Goal: Information Seeking & Learning: Learn about a topic

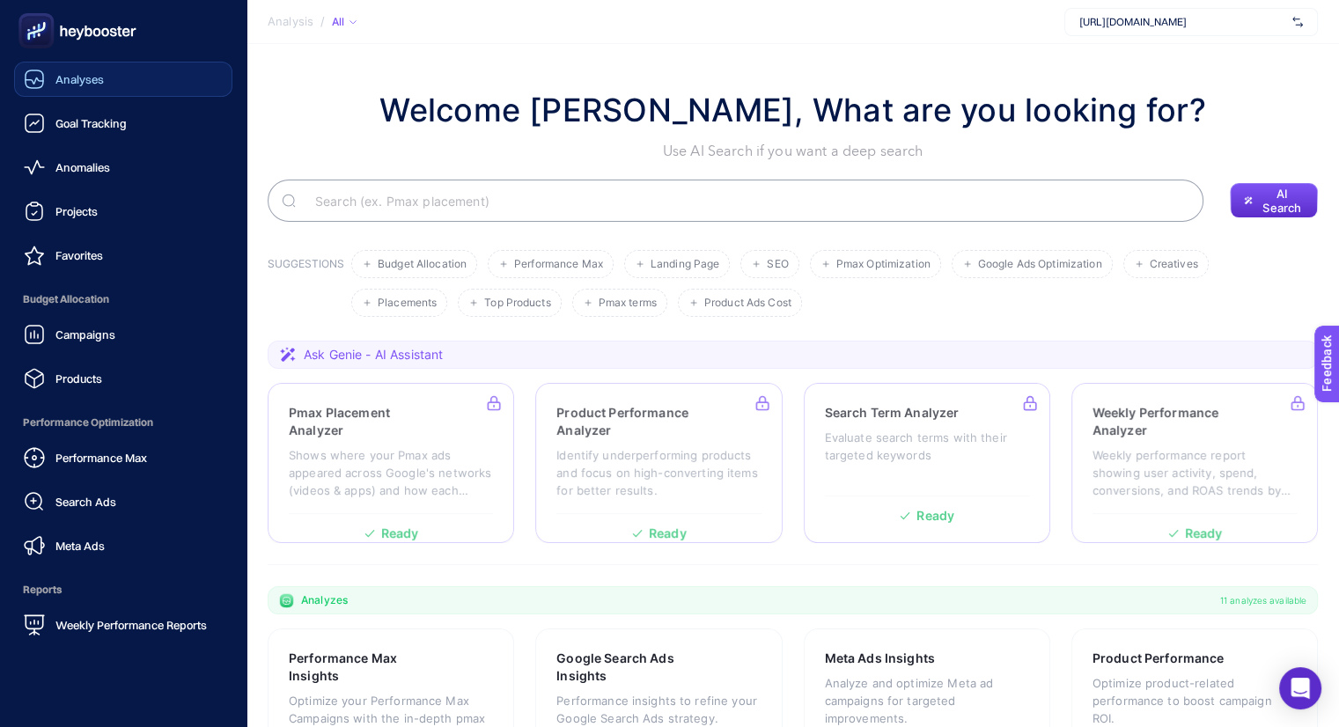
click at [59, 82] on span "Analyses" at bounding box center [79, 79] width 48 height 14
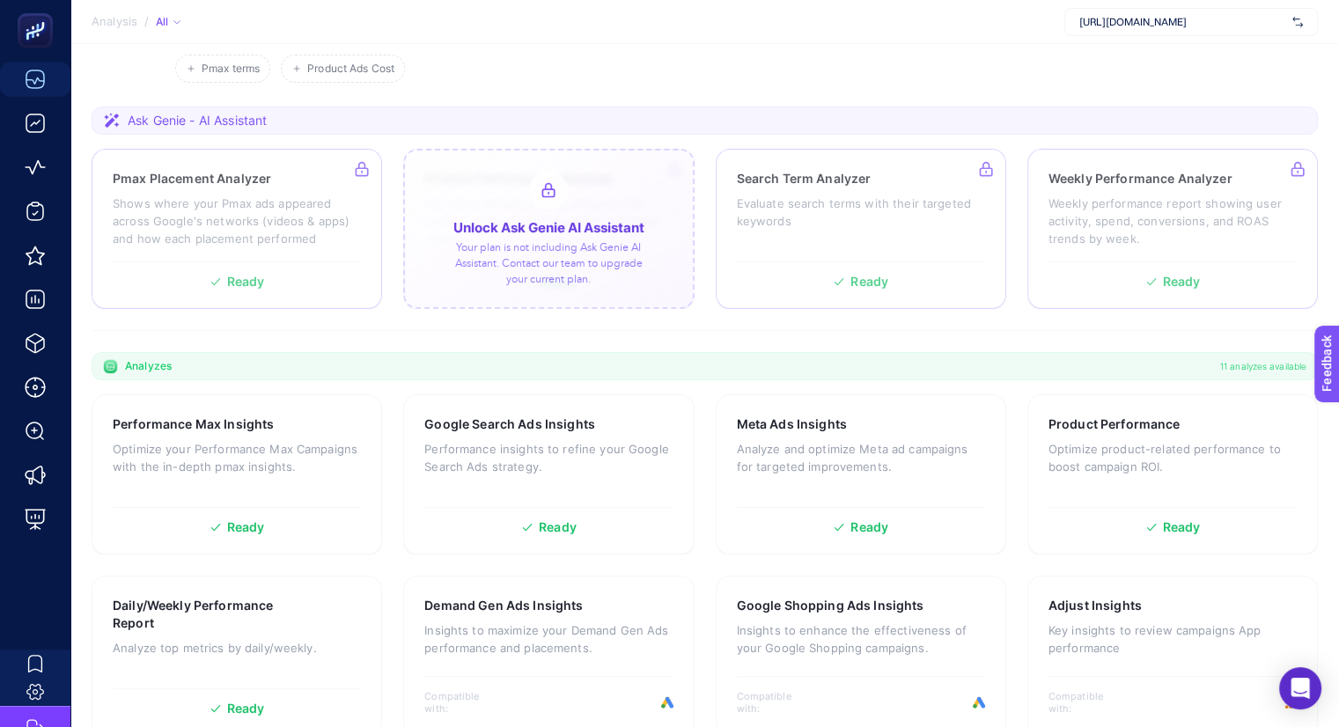
scroll to position [352, 0]
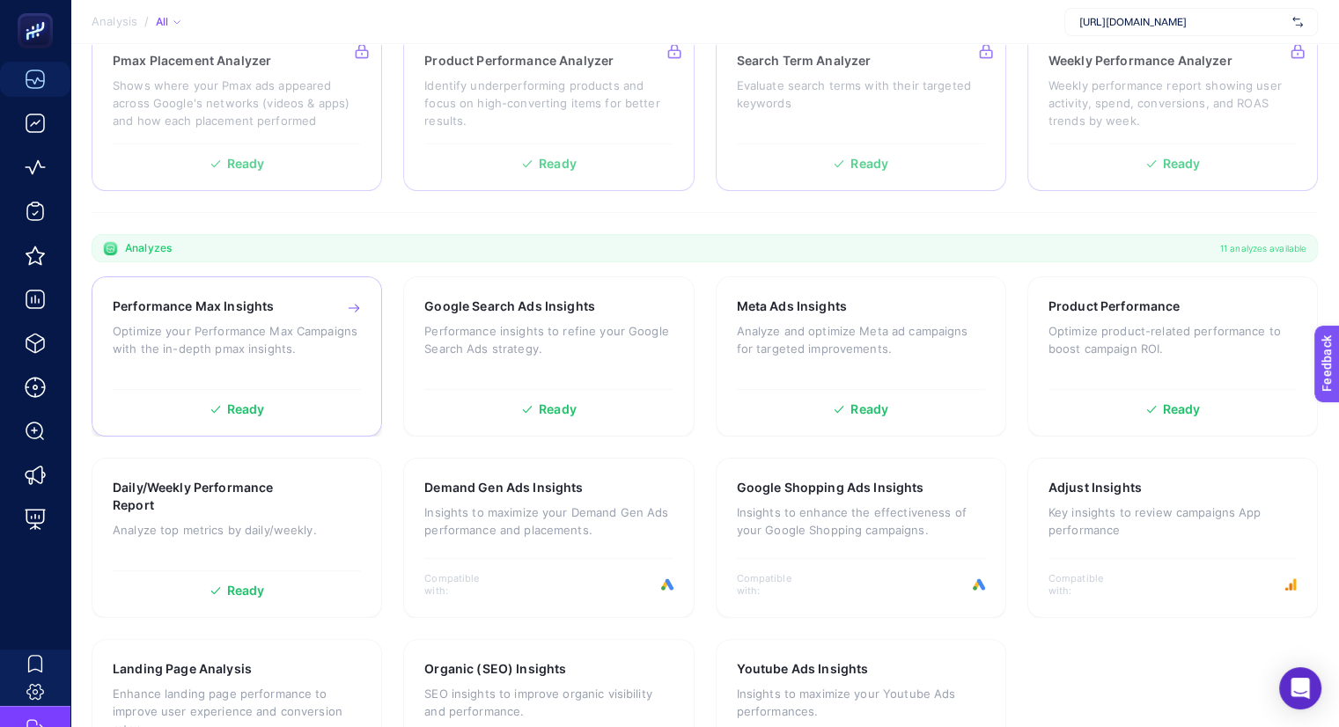
click at [241, 331] on p "Optimize your Performance Max Campaigns with the in-depth pmax insights." at bounding box center [237, 339] width 248 height 35
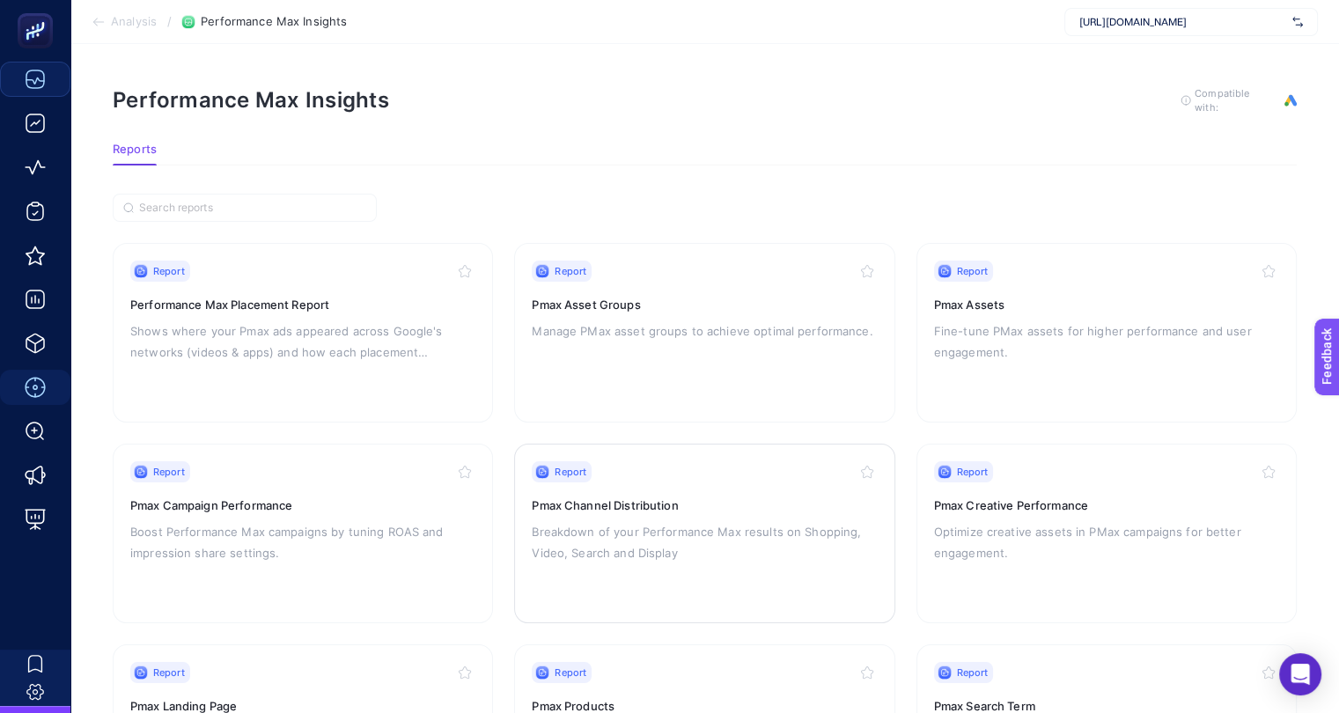
click at [725, 522] on p "Breakdown of your Performance Max results on Shopping, Video, Search and Display" at bounding box center [704, 542] width 345 height 42
click at [423, 371] on div "Report Performance Max Placement Report Shows where your Pmax ads appeared acro…" at bounding box center [302, 333] width 345 height 144
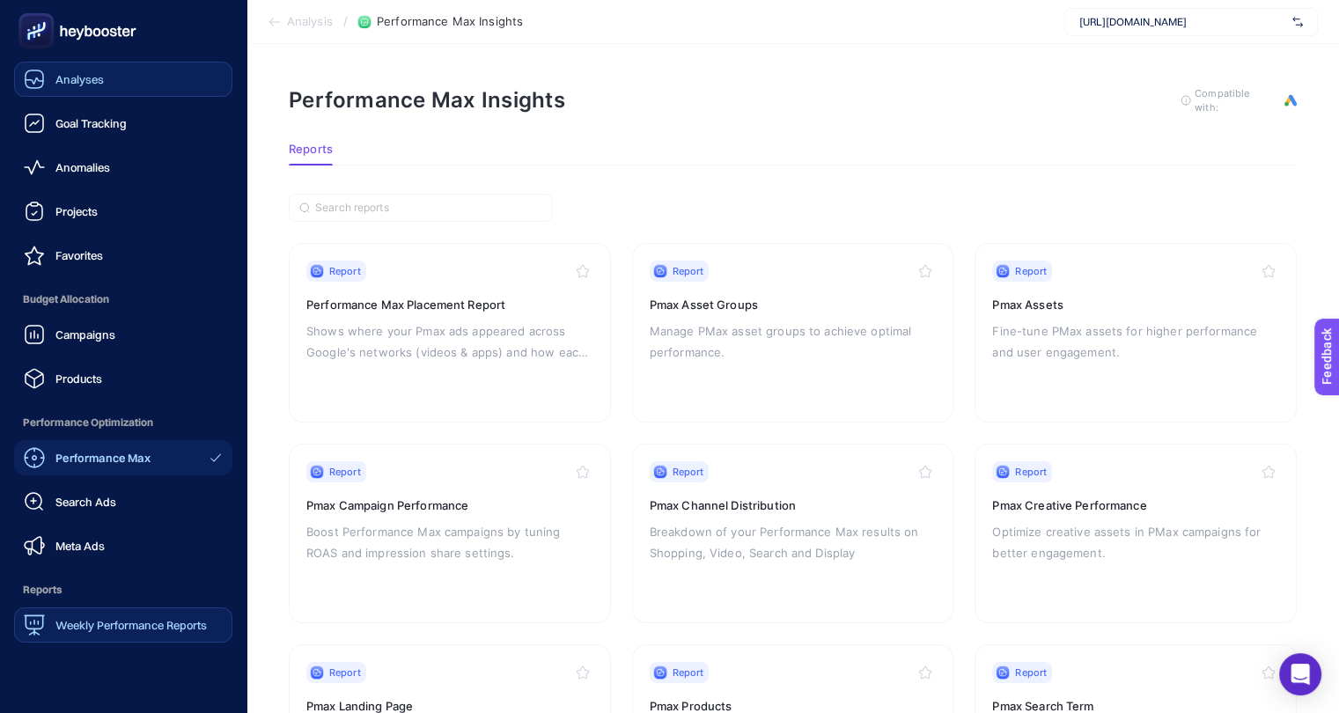
click at [137, 630] on span "Weekly Performance Reports" at bounding box center [130, 625] width 151 height 14
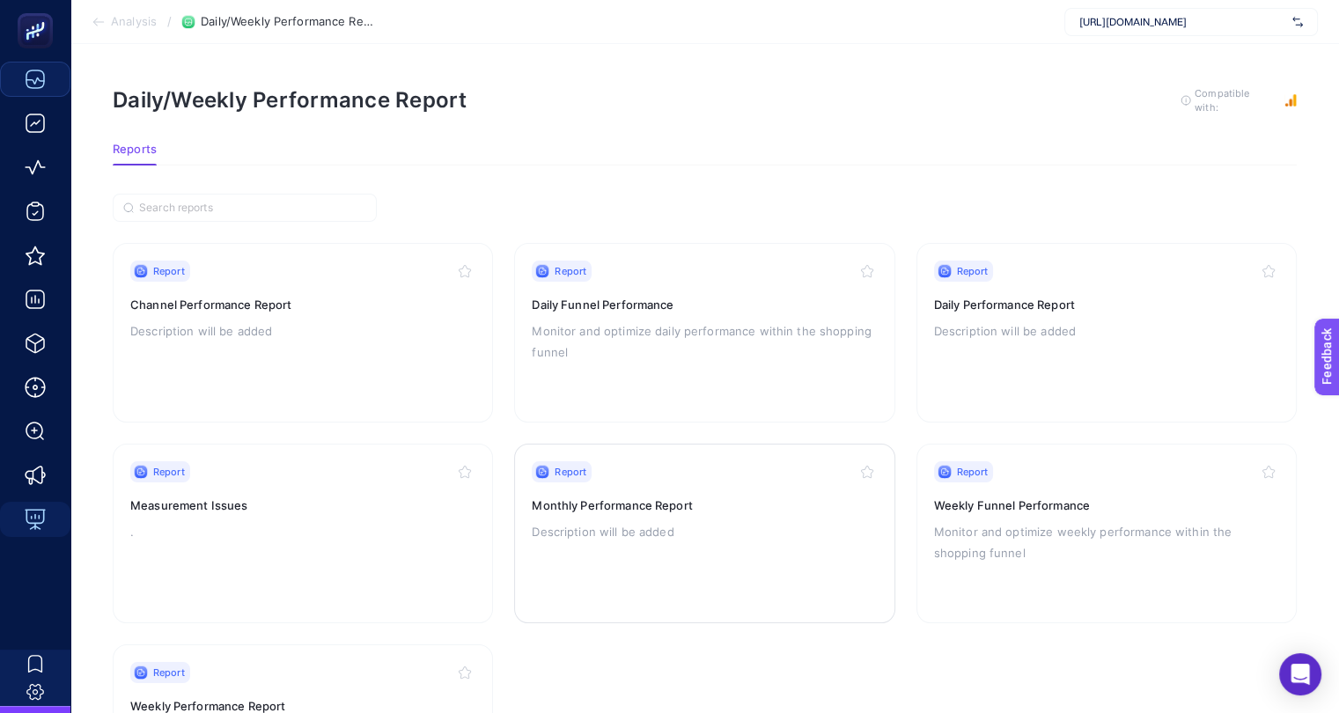
click at [771, 515] on div "Report Monthly Performance Report Description will be added" at bounding box center [704, 533] width 345 height 144
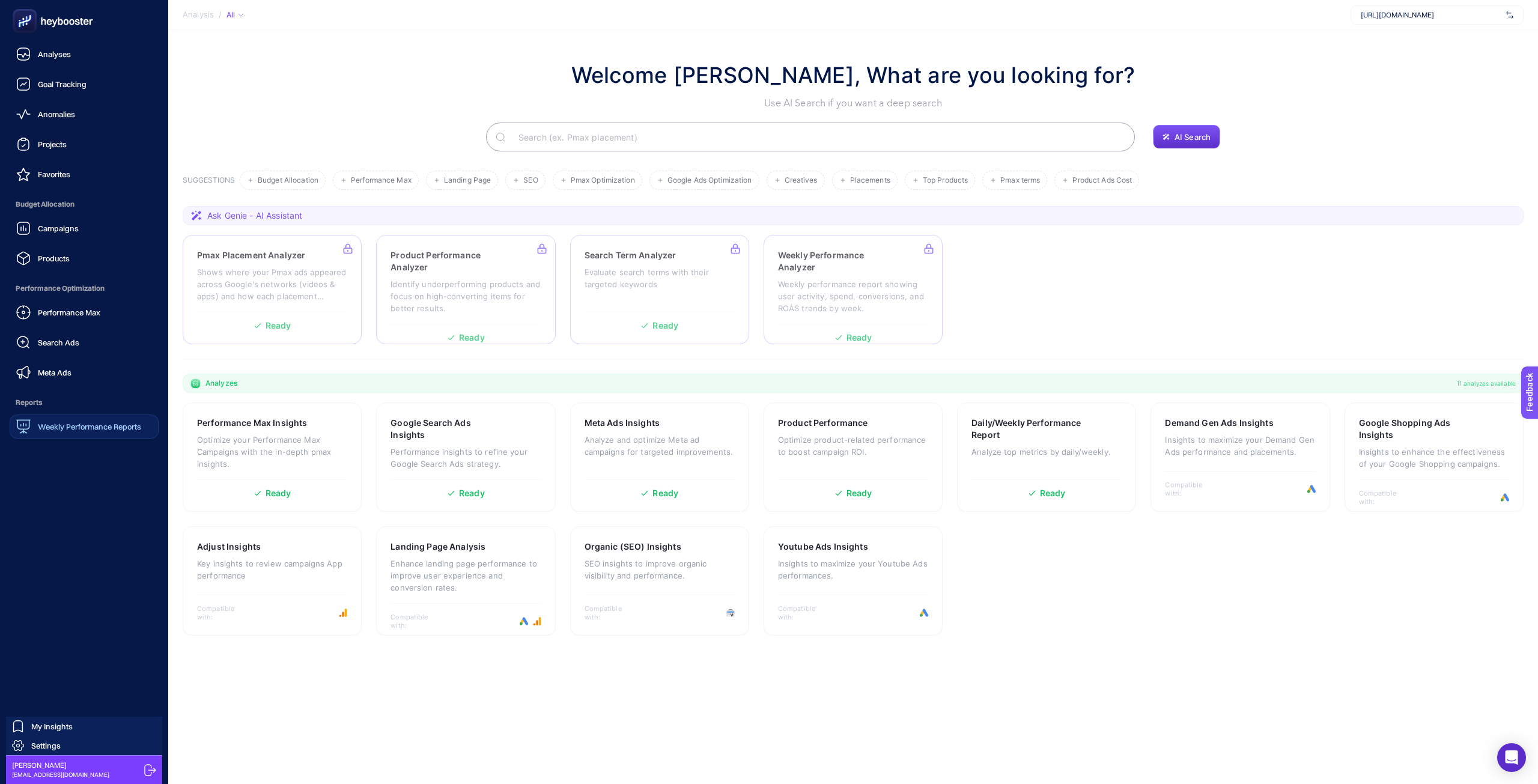
click at [130, 435] on link "Weekly Performance Reports" at bounding box center [84, 426] width 149 height 24
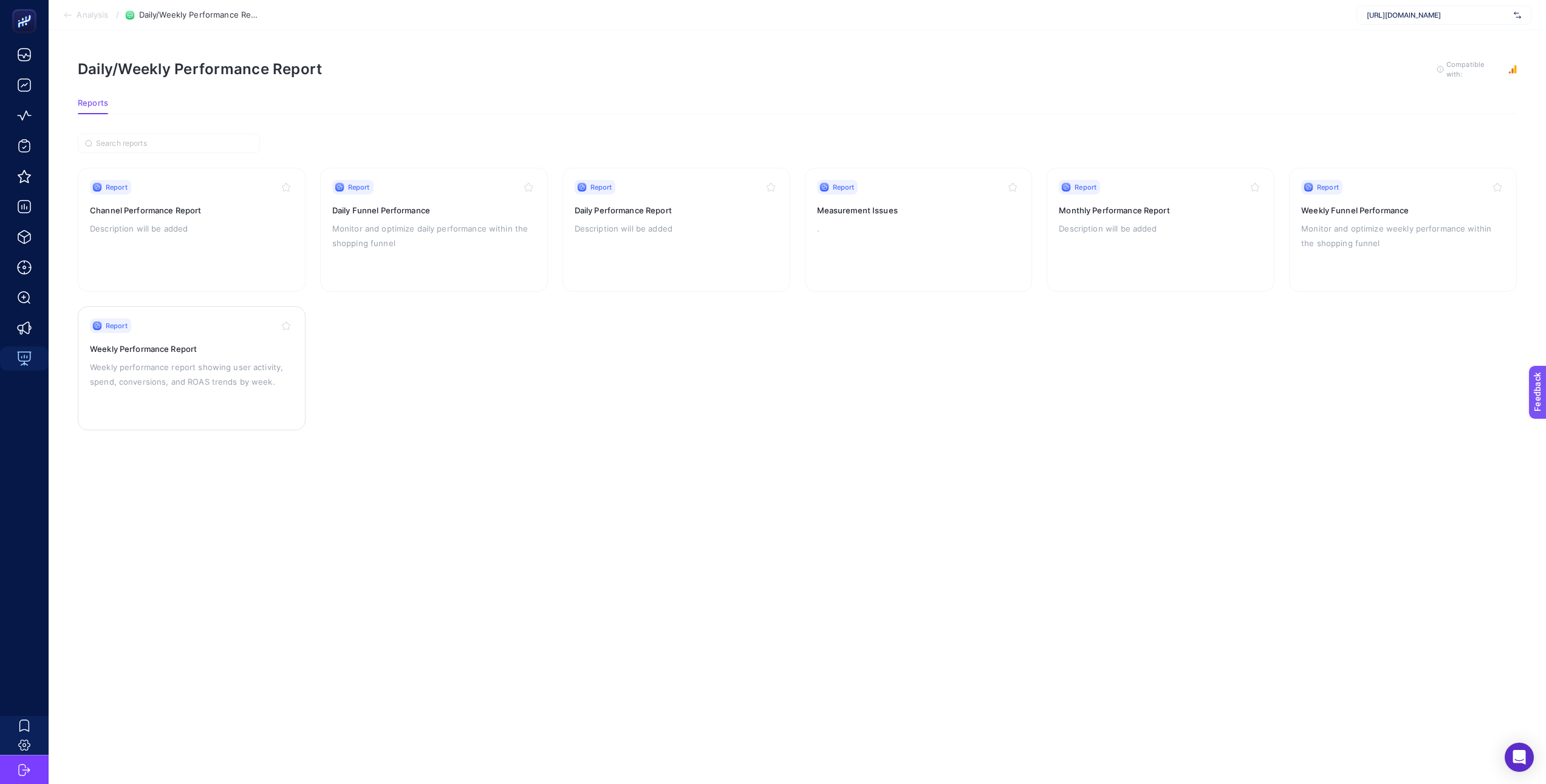
click at [206, 389] on div "Report Weekly Performance Report Weekly performance report showing user activit…" at bounding box center [191, 368] width 204 height 99
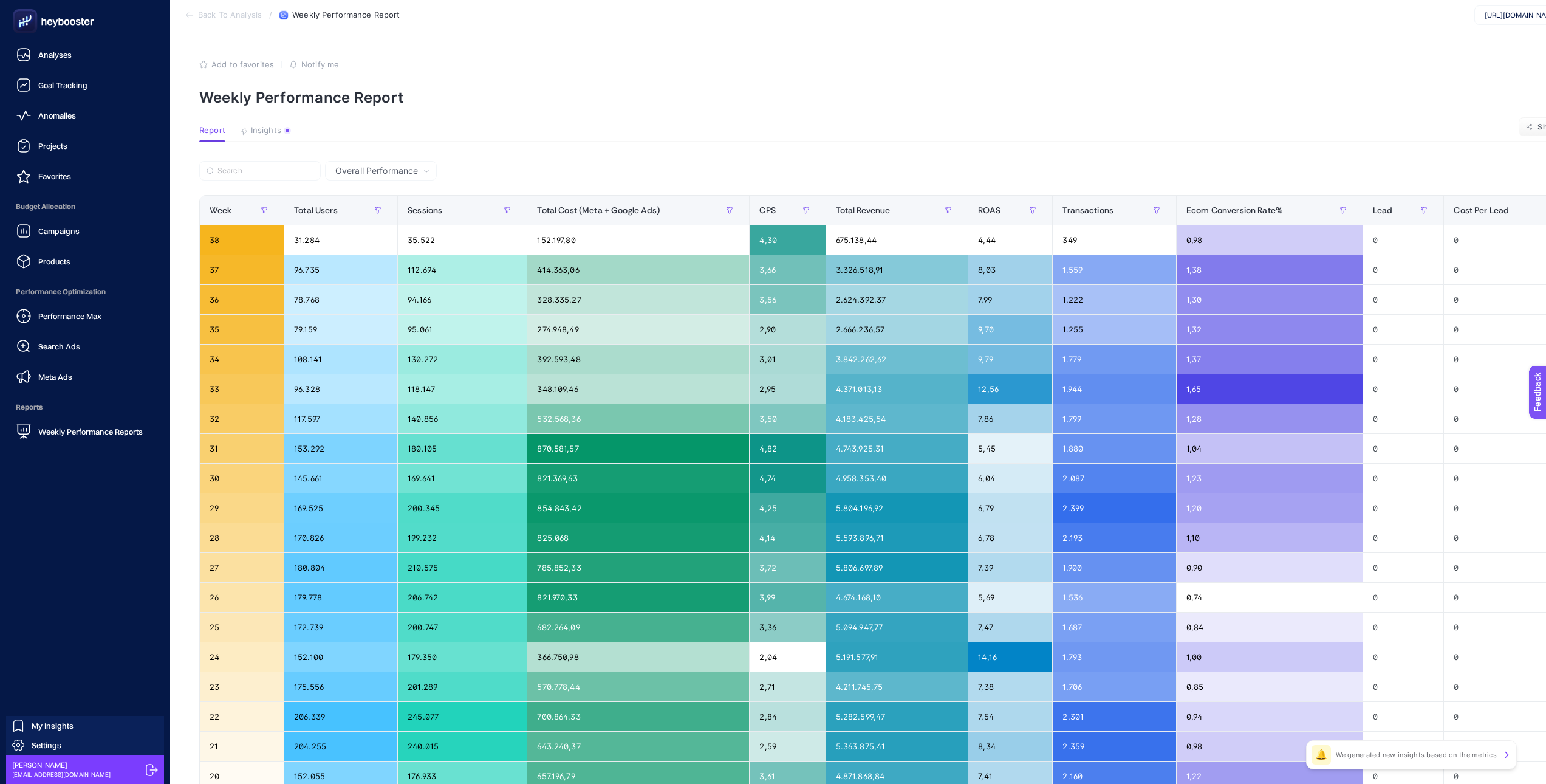
click at [91, 447] on nav "Analyses Goal Tracking Anomalies Projects Favorites Budget Allocation Campaigns…" at bounding box center [85, 413] width 158 height 741
click at [97, 438] on div "Weekly Performance Reports" at bounding box center [79, 431] width 126 height 14
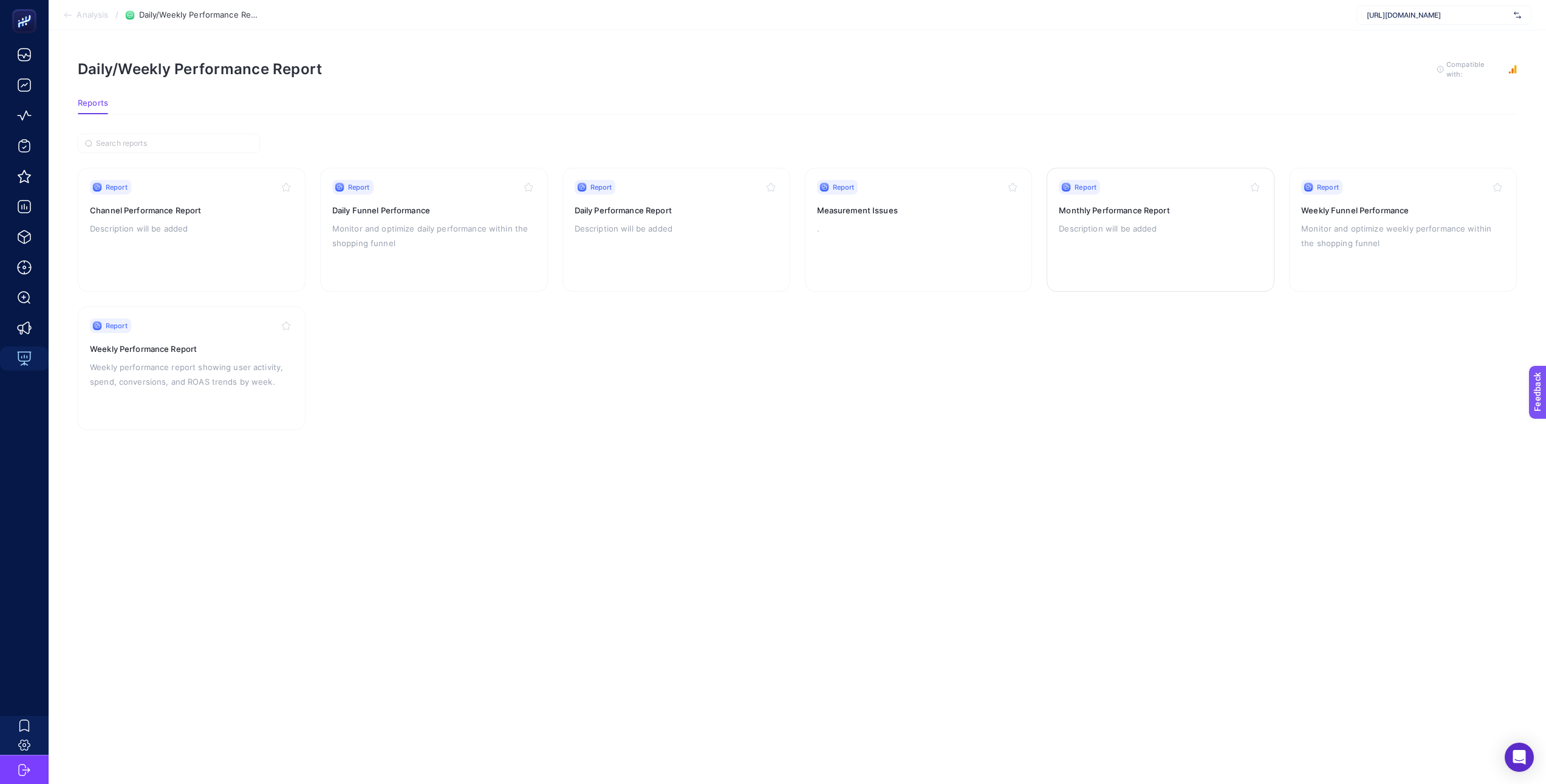
click at [932, 217] on div "Report Monthly Performance Report Description will be added" at bounding box center [1160, 230] width 204 height 99
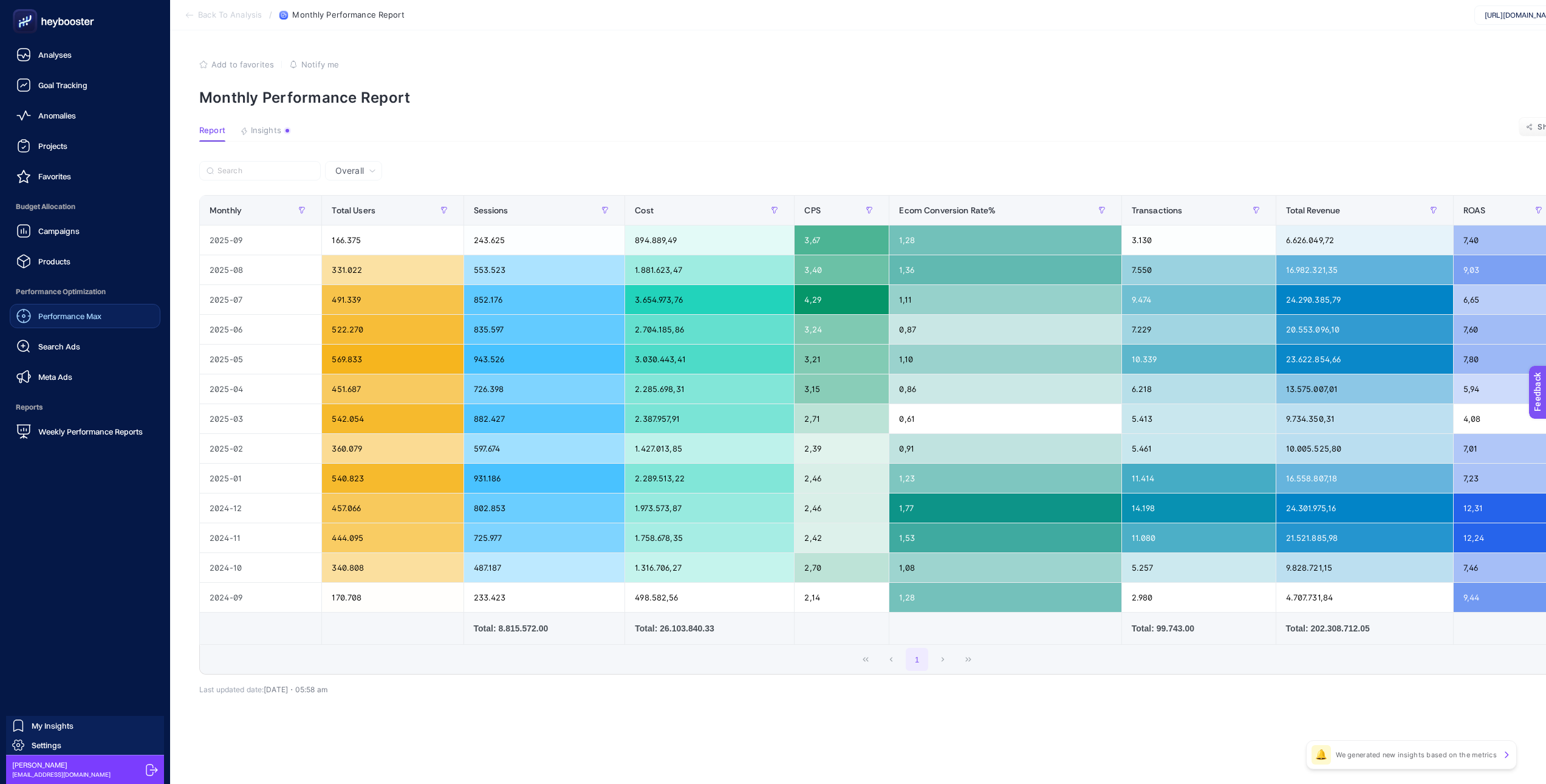
click at [61, 319] on span "Performance Max" at bounding box center [70, 316] width 63 height 10
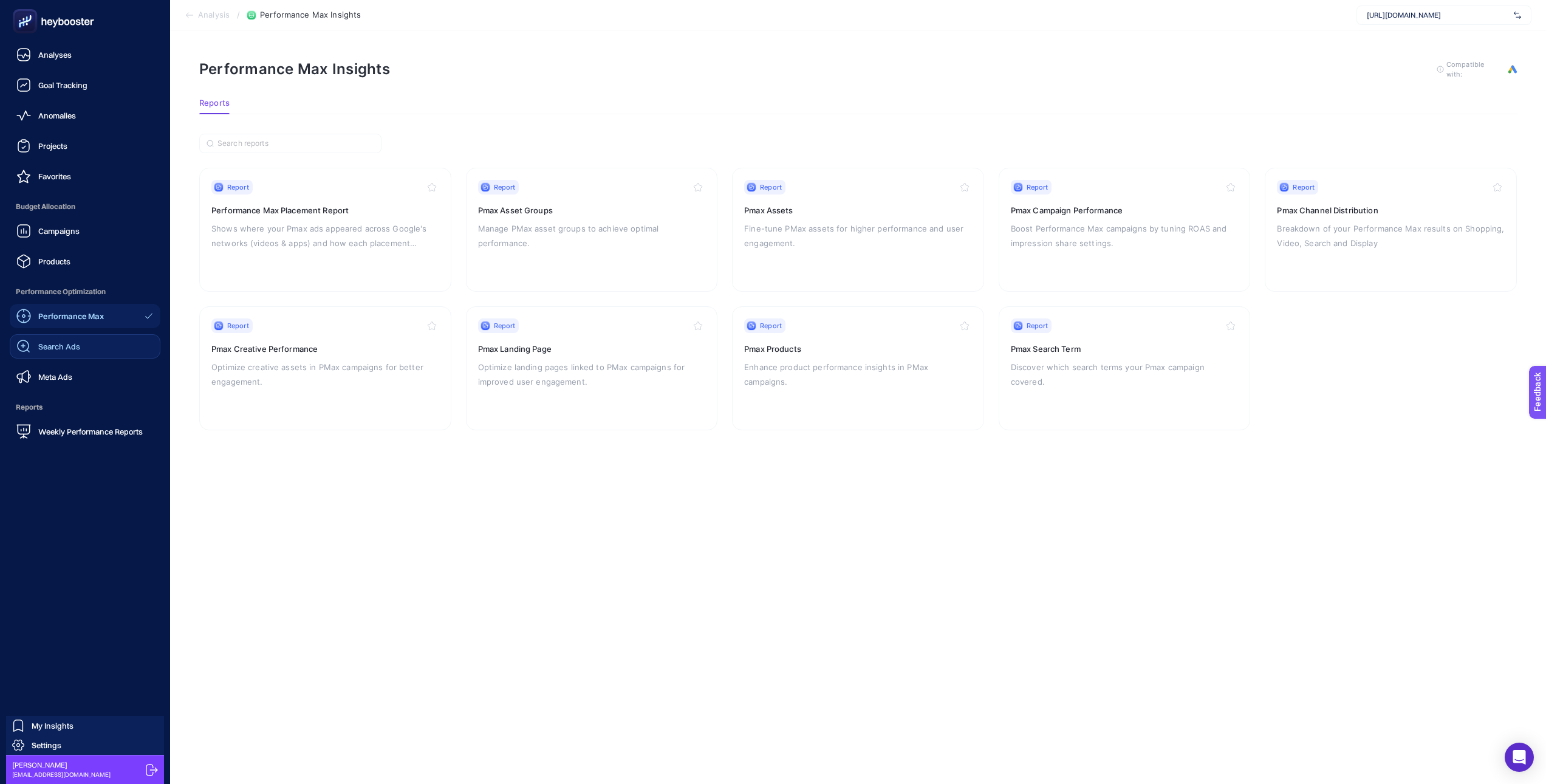
click at [67, 342] on span "Search Ads" at bounding box center [59, 346] width 42 height 10
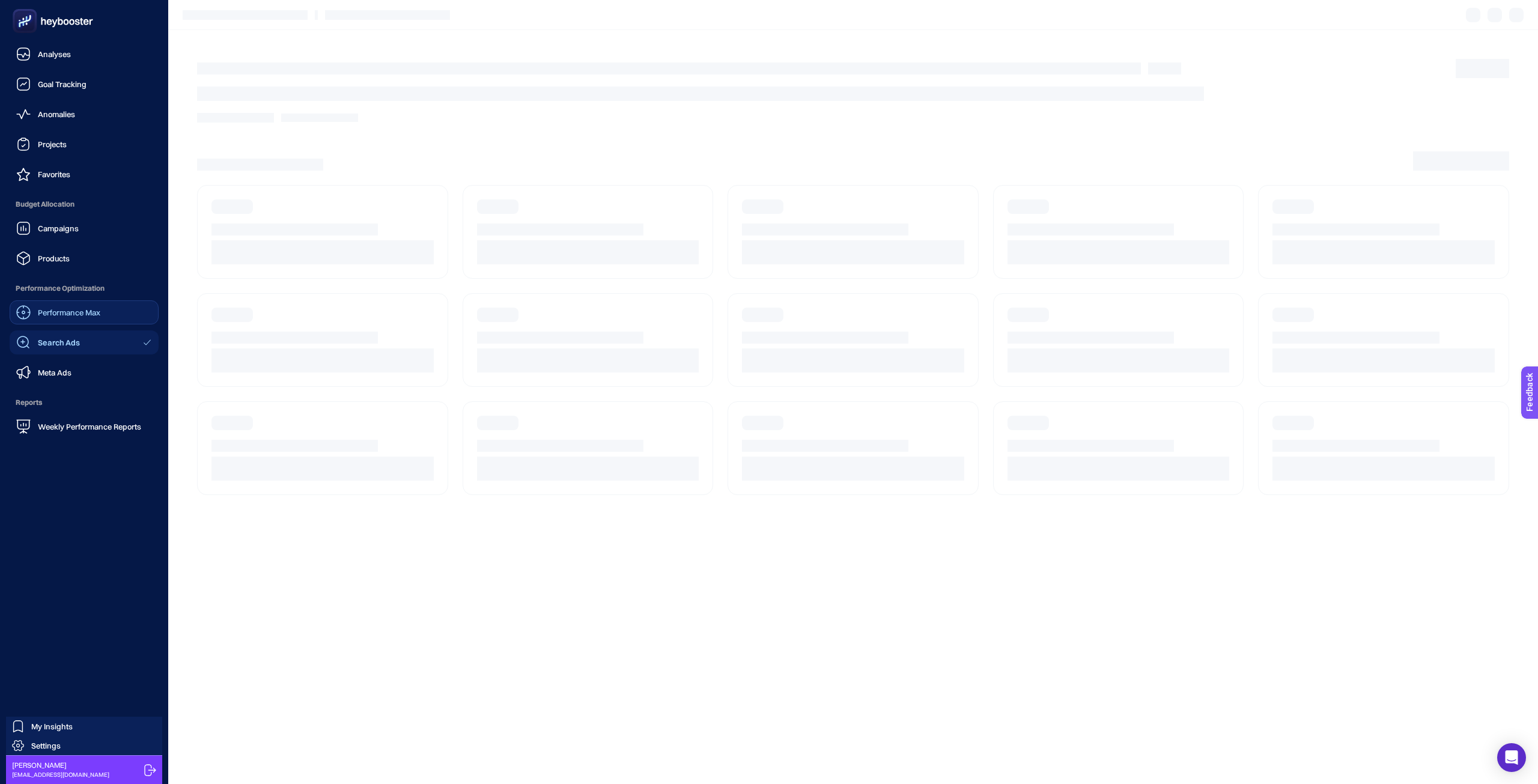
click at [69, 305] on div "Performance Max" at bounding box center [58, 312] width 84 height 14
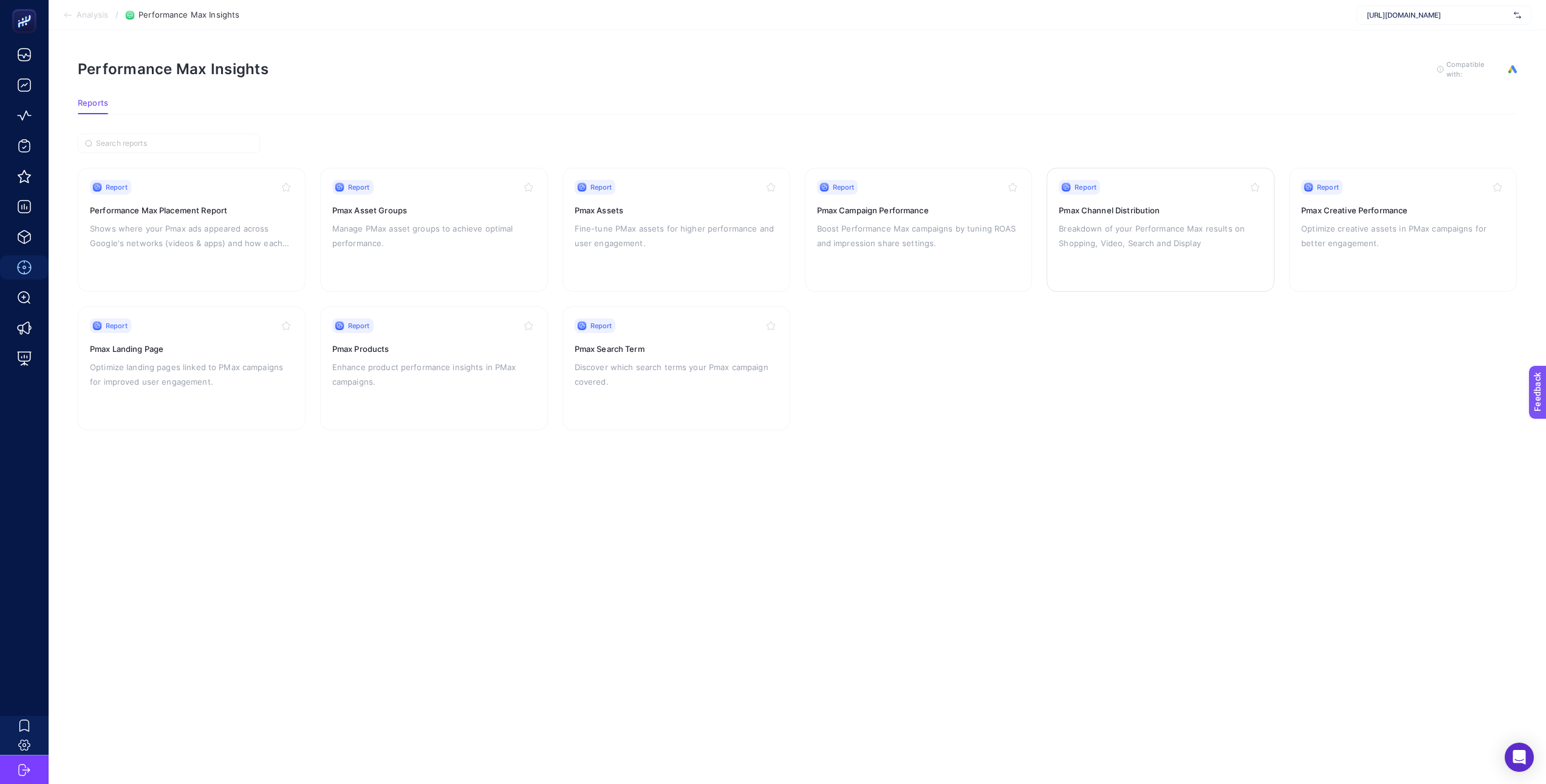
click at [932, 217] on div "Report Pmax Channel Distribution Breakdown of your Performance Max results on S…" at bounding box center [1160, 230] width 204 height 99
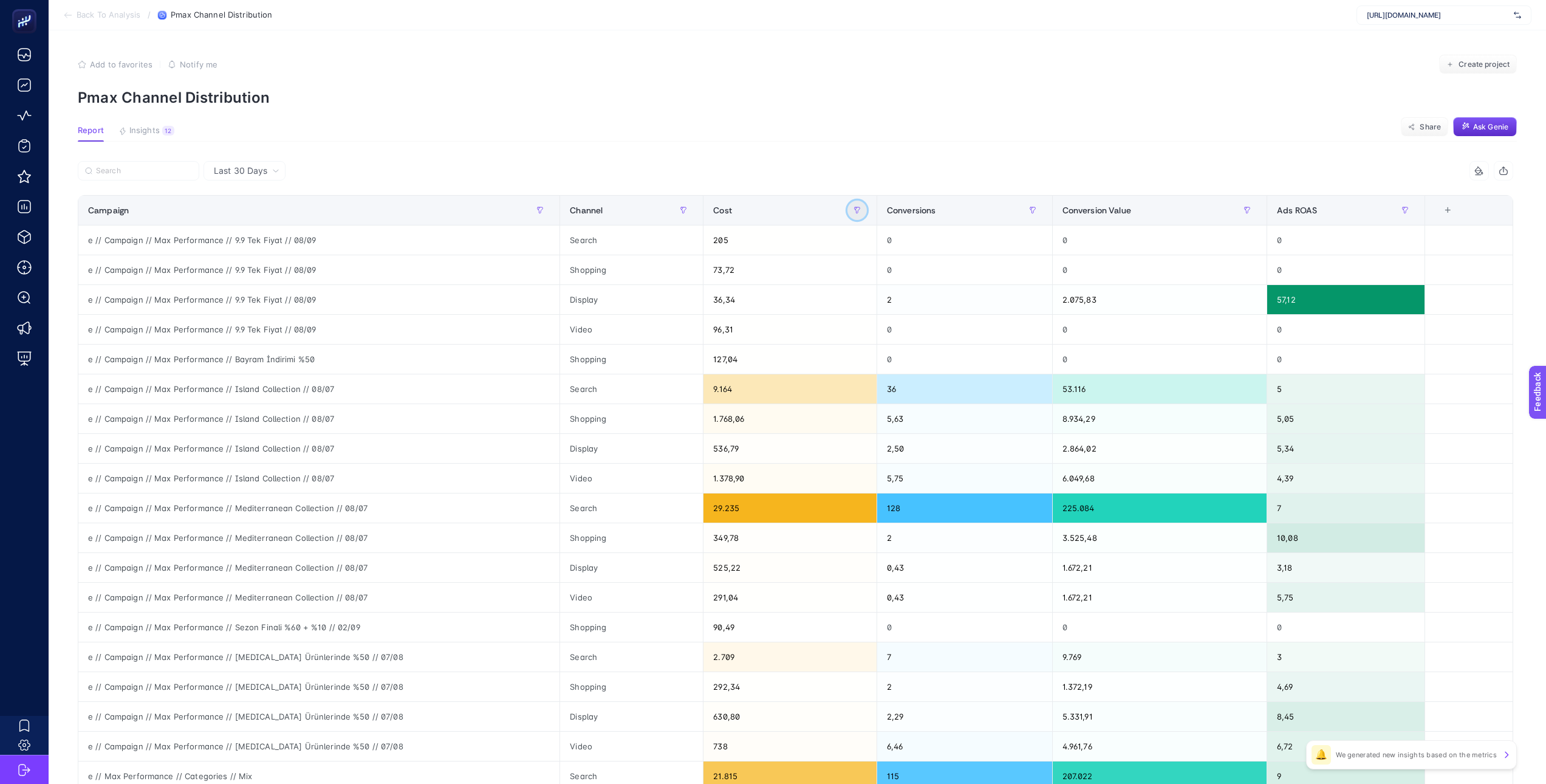
click at [865, 210] on button "button" at bounding box center [857, 210] width 19 height 19
click at [812, 213] on div "Cost" at bounding box center [790, 210] width 154 height 19
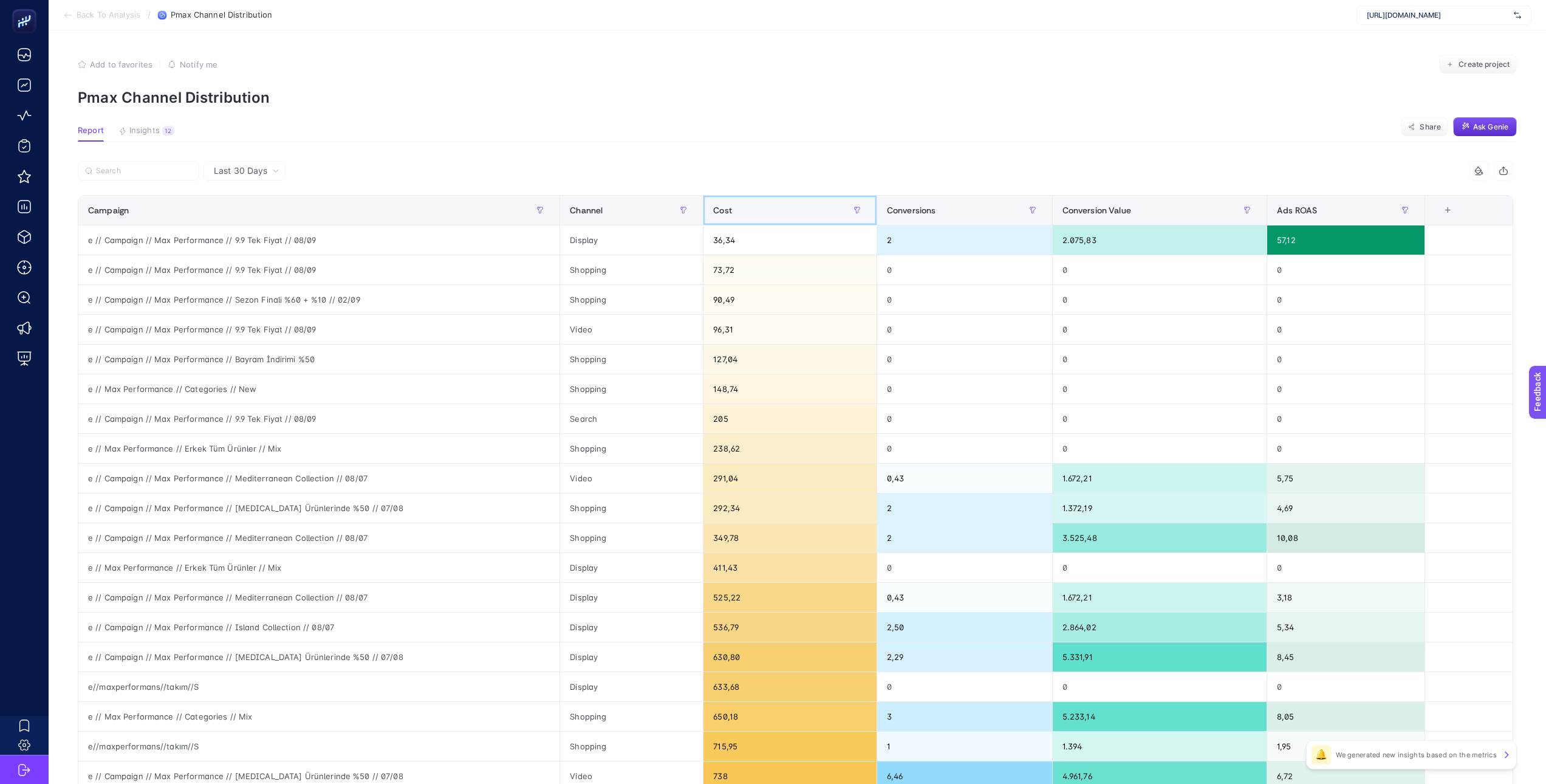
click at [764, 214] on div "Cost" at bounding box center [790, 210] width 154 height 19
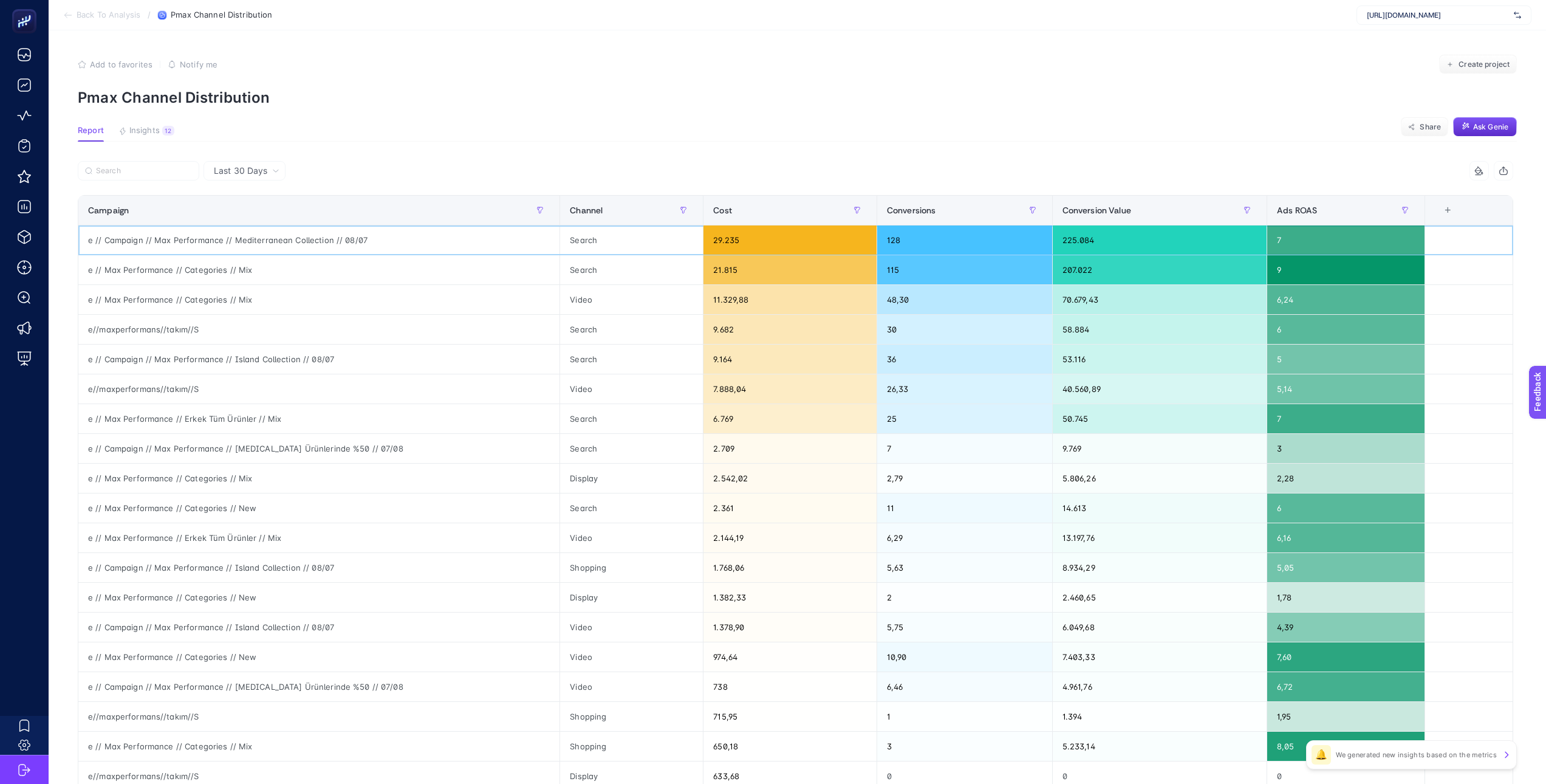
click at [274, 239] on div "e // Campaign // Max Performance // Mediterranean Collection // 08/07" at bounding box center [319, 240] width 481 height 29
copy div "Mediterranean"
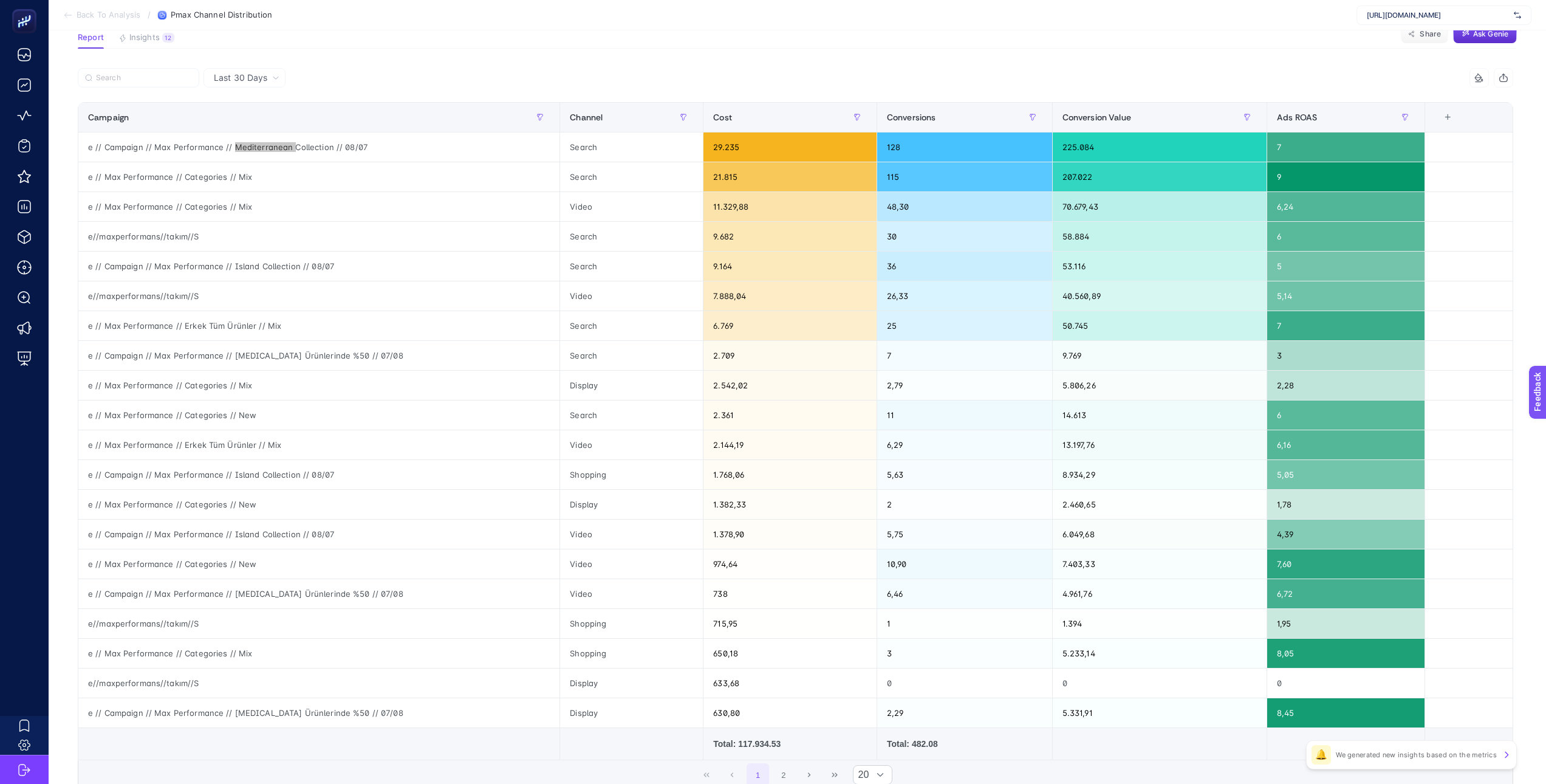
scroll to position [196, 0]
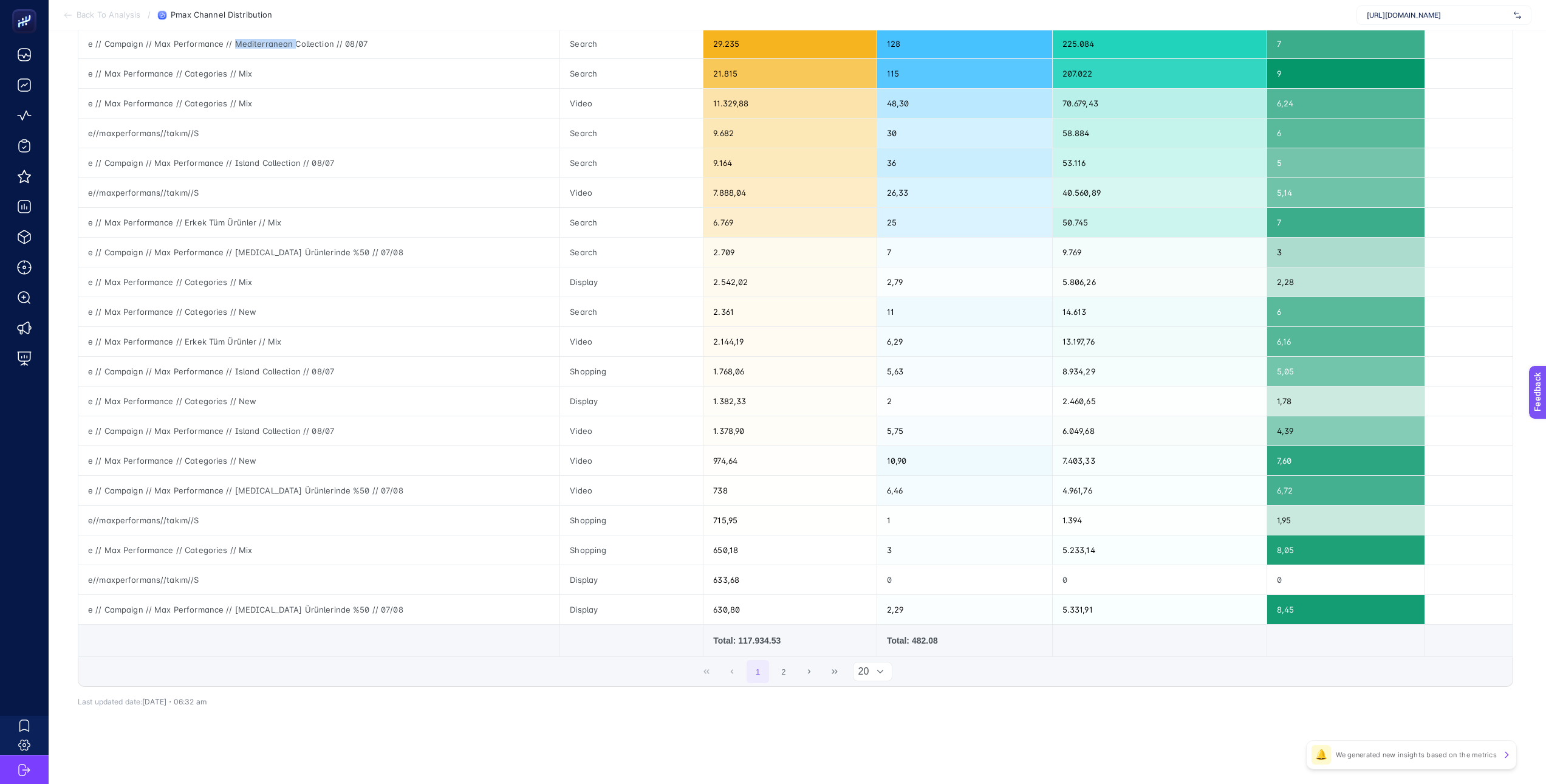
click at [883, 501] on icon at bounding box center [880, 671] width 6 height 3
click at [887, 501] on div at bounding box center [880, 672] width 23 height 18
click at [875, 501] on li "50" at bounding box center [877, 722] width 39 height 24
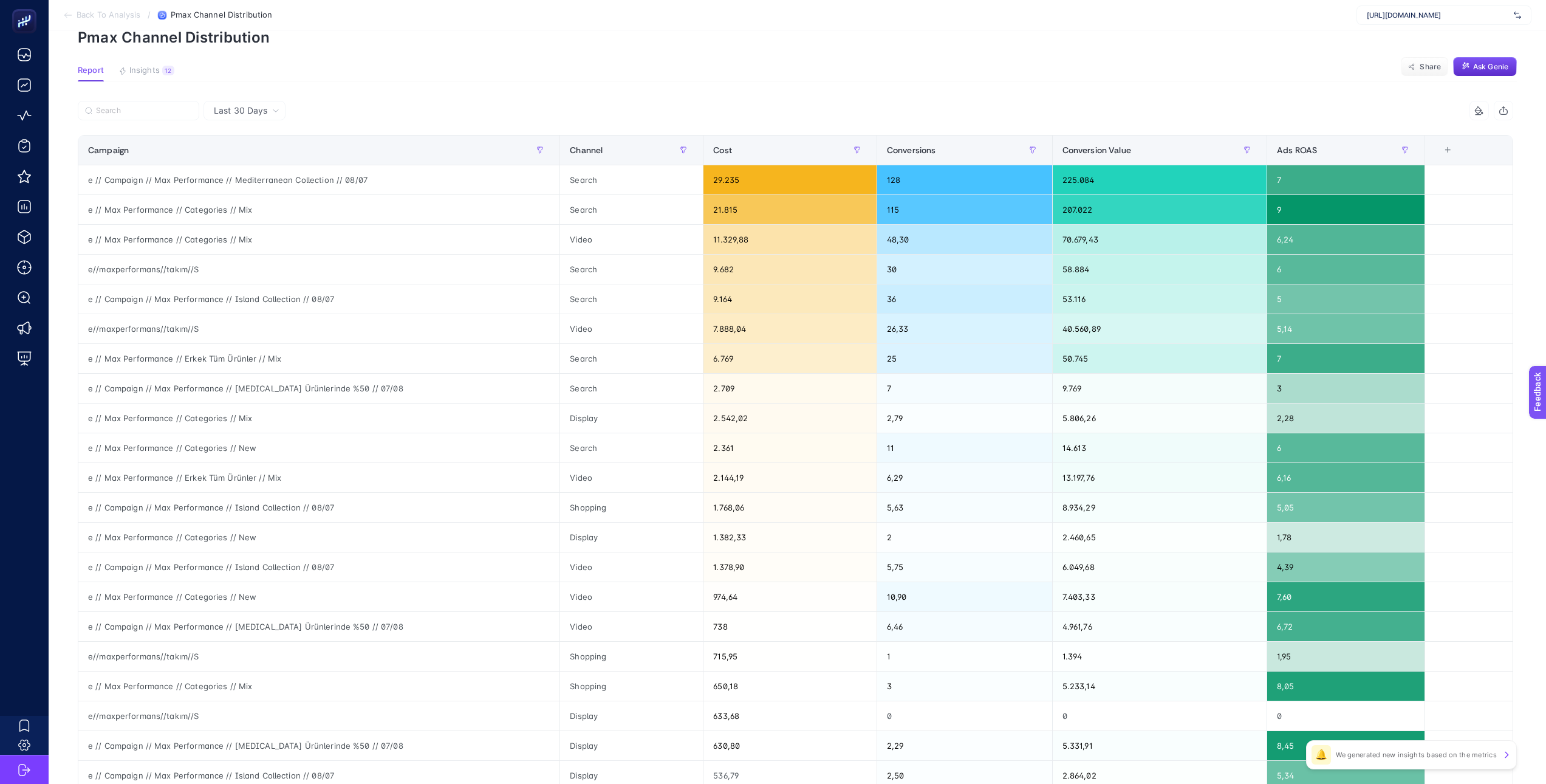
scroll to position [0, 6]
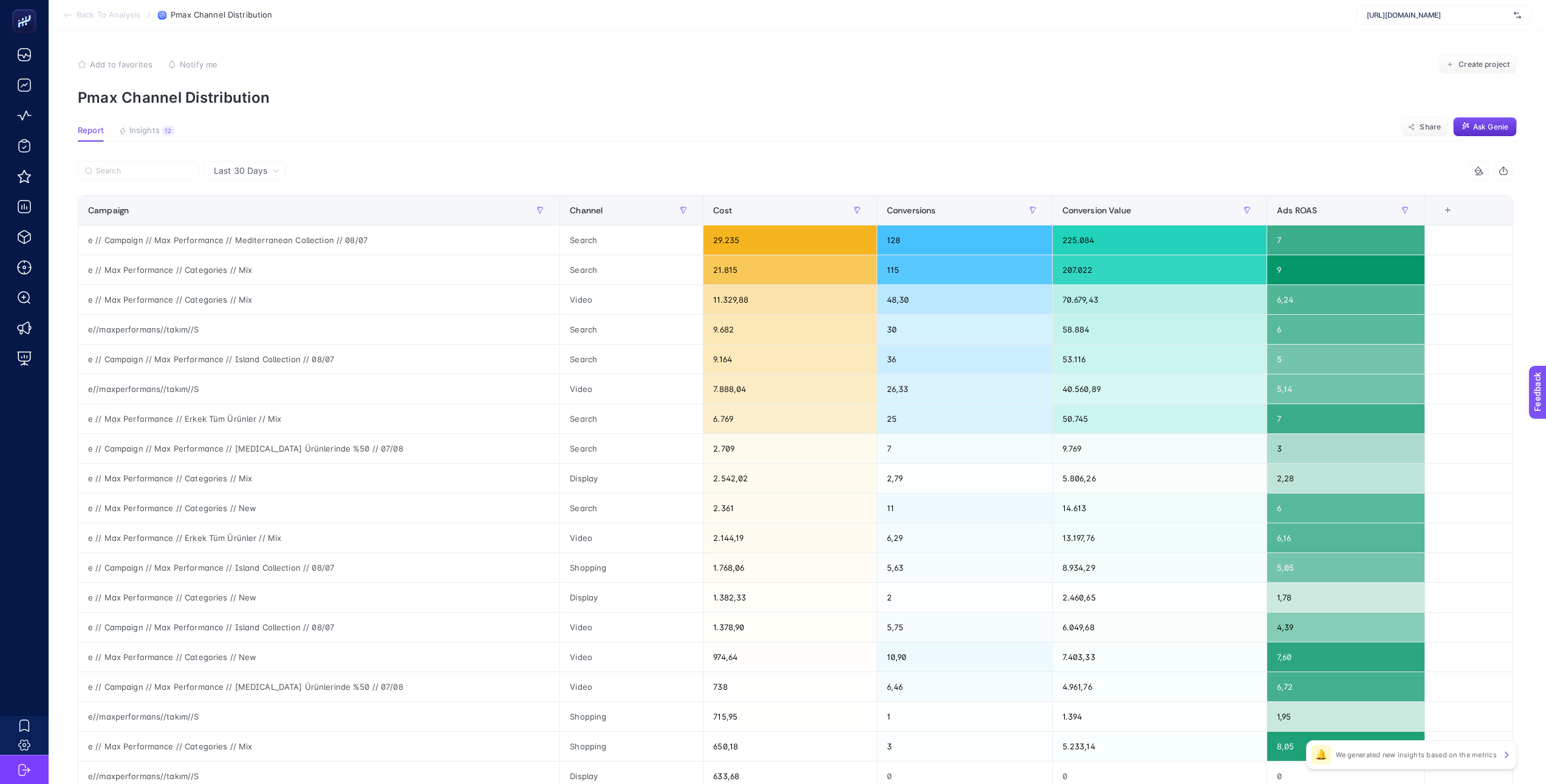
click at [932, 165] on button "button" at bounding box center [1504, 170] width 19 height 19
click at [109, 20] on section "Back To Analysis / Pmax Channel Distribution https://www.mai.com.tr/" at bounding box center [797, 15] width 1498 height 30
click at [78, 20] on section "Back To Analysis / Pmax Channel Distribution https://www.mai.com.tr/" at bounding box center [797, 15] width 1498 height 30
click at [79, 17] on span "Back To Analysis" at bounding box center [108, 15] width 63 height 10
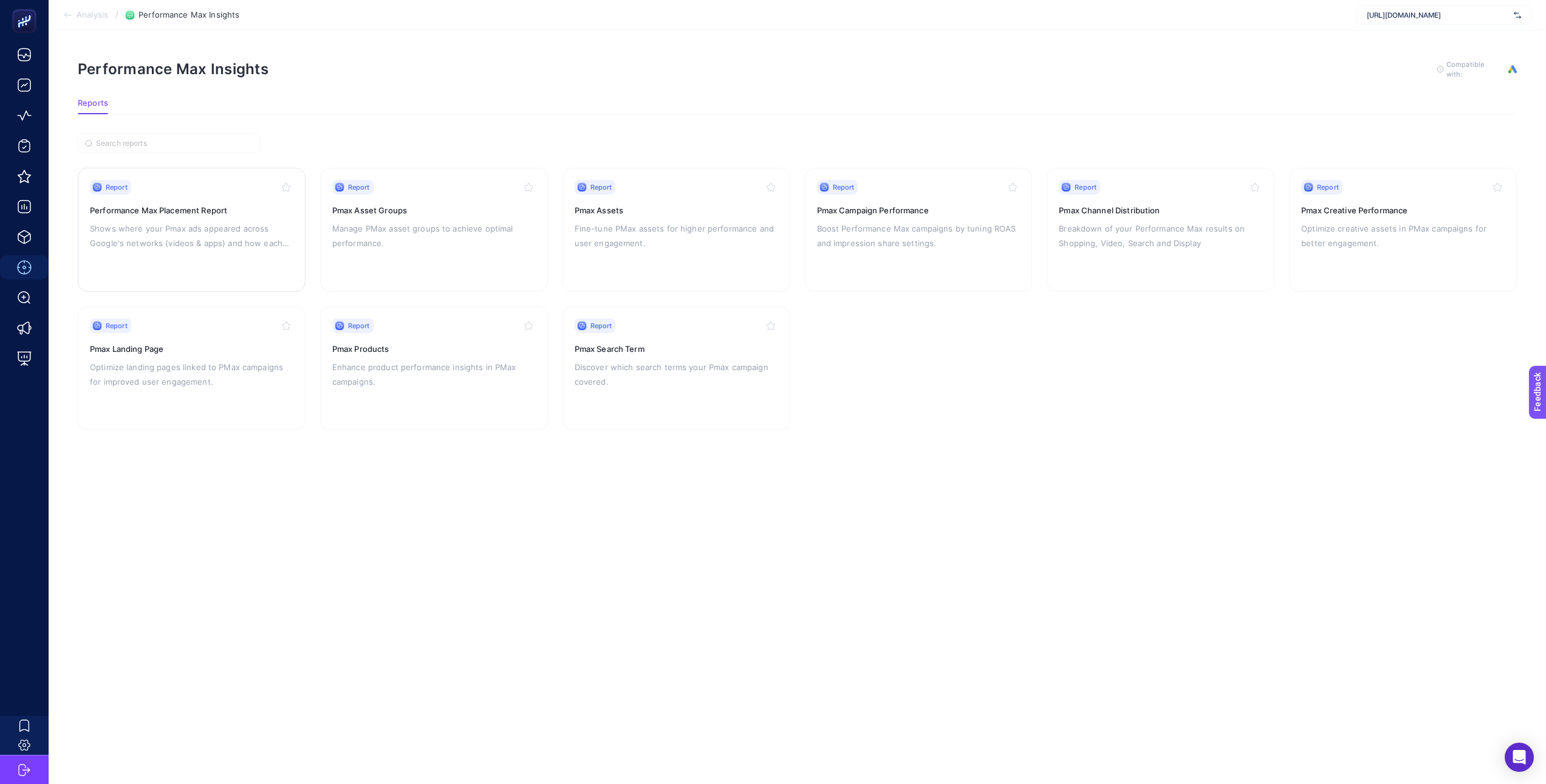
click at [166, 221] on p "Shows where your Pmax ads appeared across Google's networks (videos & apps) and…" at bounding box center [191, 235] width 204 height 29
click at [386, 242] on p "Manage PMax asset groups to achieve optimal performance." at bounding box center [434, 235] width 204 height 29
click at [634, 226] on p "Fine-tune PMax assets for higher performance and user engagement." at bounding box center [676, 235] width 204 height 29
click at [889, 216] on div "Report Pmax Campaign Performance Boost Performance Max campaigns by tuning ROAS…" at bounding box center [919, 230] width 204 height 99
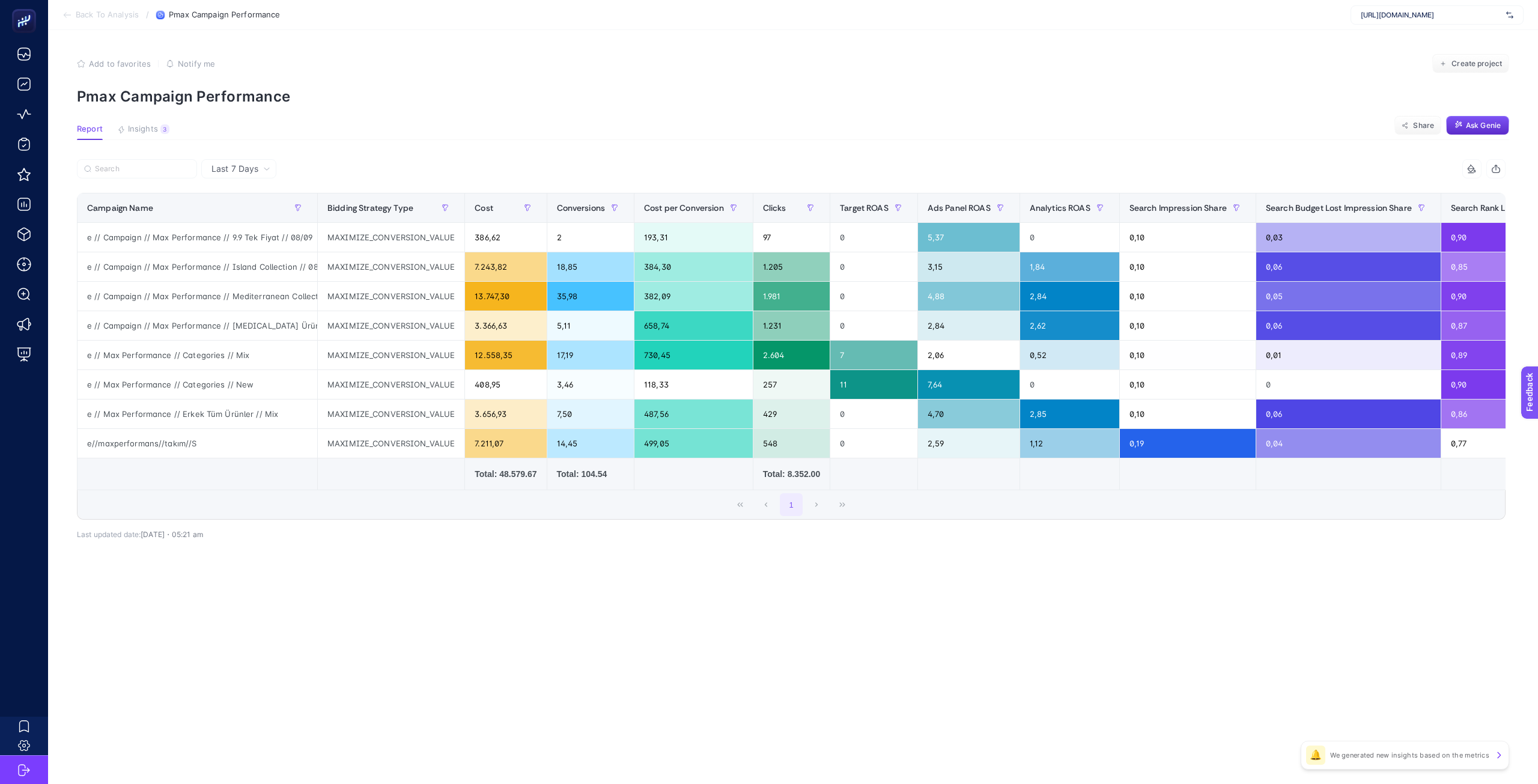
click at [252, 169] on span "Last 7 Days" at bounding box center [235, 169] width 47 height 12
click at [244, 214] on li "Last 30 Days" at bounding box center [238, 216] width 68 height 22
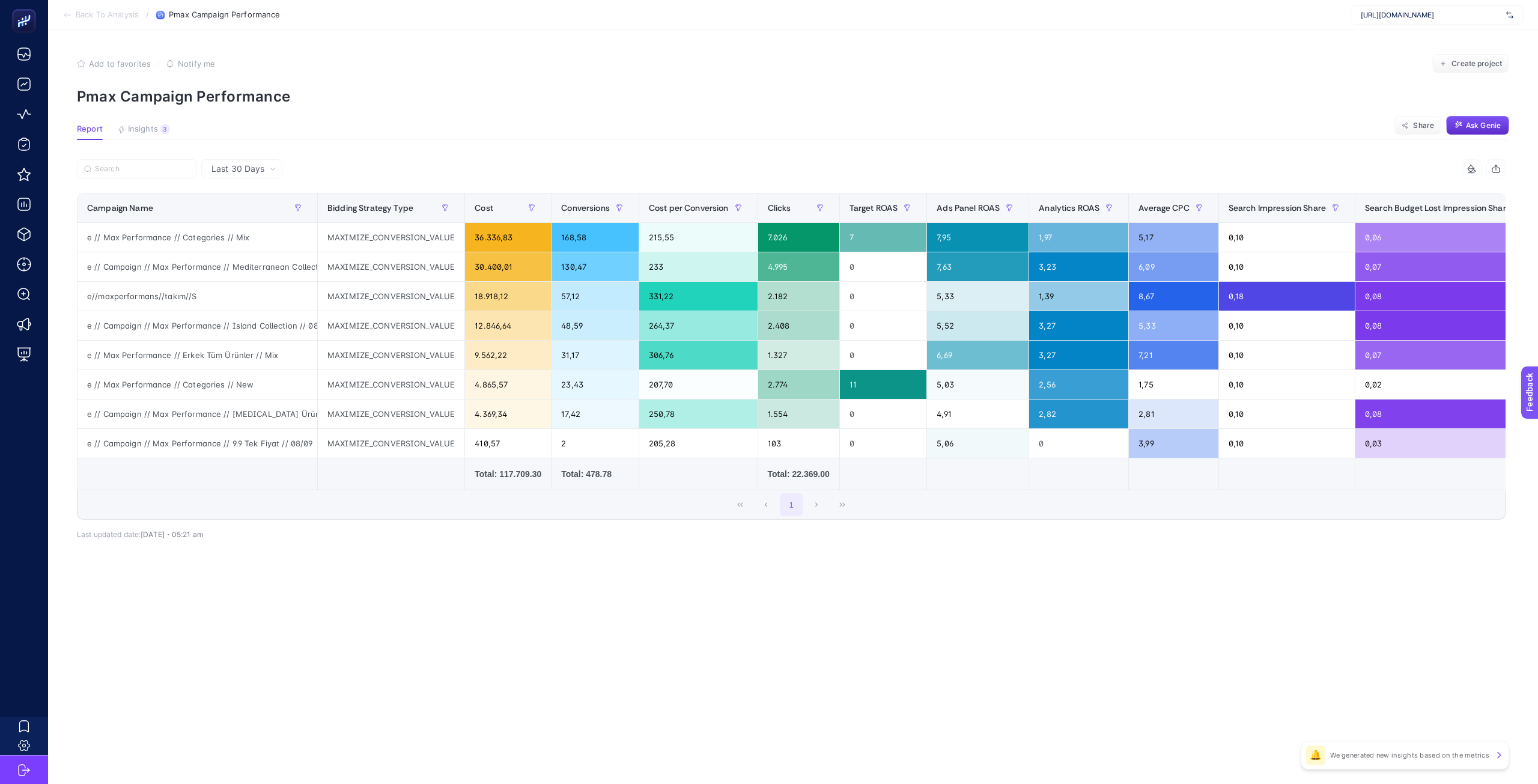
click at [922, 166] on icon "button" at bounding box center [1496, 169] width 10 height 10
click at [98, 12] on span "Back To Analysis" at bounding box center [107, 15] width 63 height 10
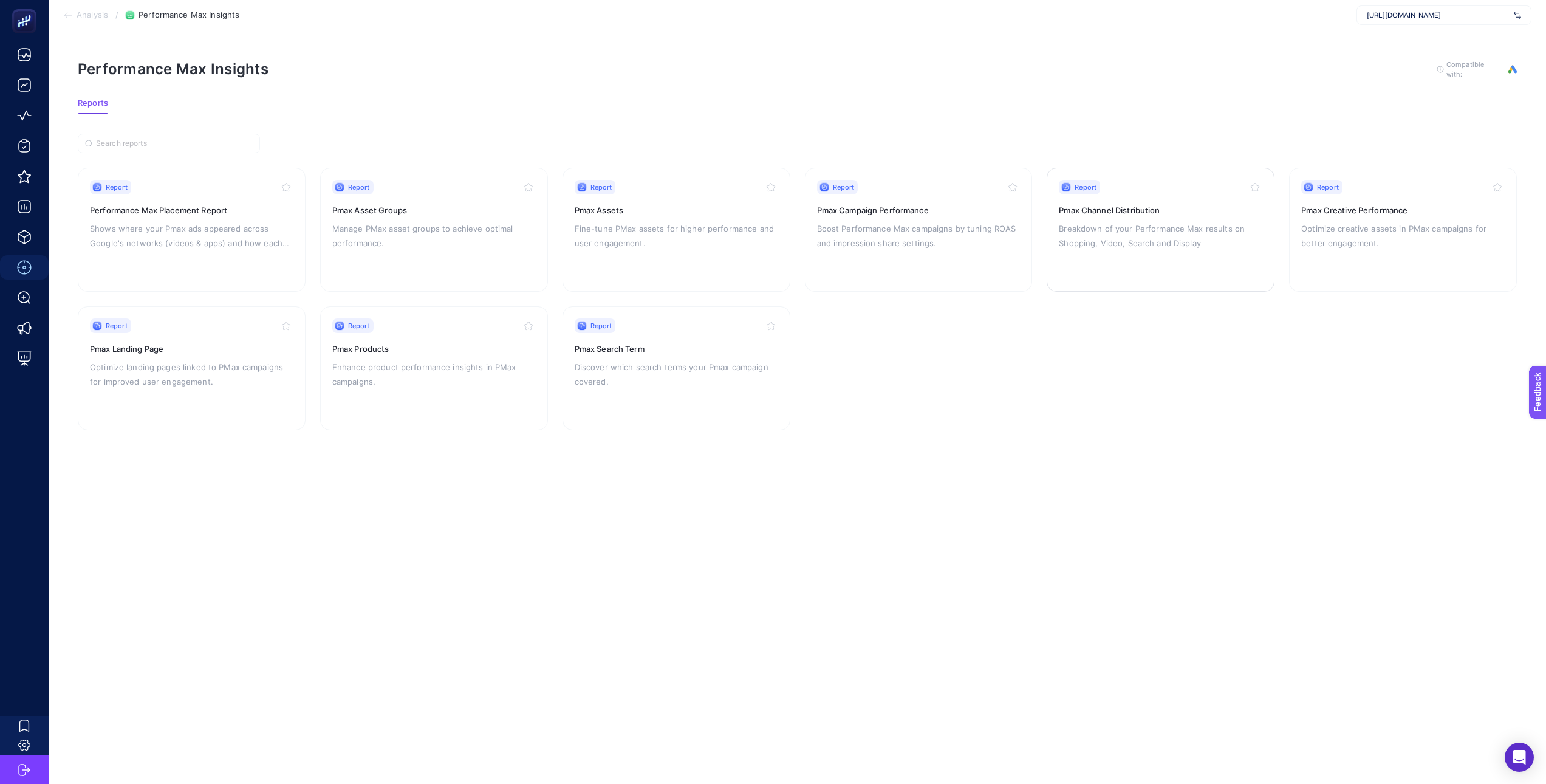
click at [932, 222] on p "Breakdown of your Performance Max results on Shopping, Video, Search and Display" at bounding box center [1160, 235] width 204 height 29
click at [932, 217] on div "Report Pmax Creative Performance Optimize creative assets in PMax campaigns for…" at bounding box center [1403, 230] width 204 height 99
click at [175, 378] on p "Optimize landing pages linked to PMax campaigns for improved user engagement." at bounding box center [191, 374] width 204 height 29
click at [458, 373] on p "Enhance product performance insights in PMax campaigns." at bounding box center [434, 374] width 204 height 29
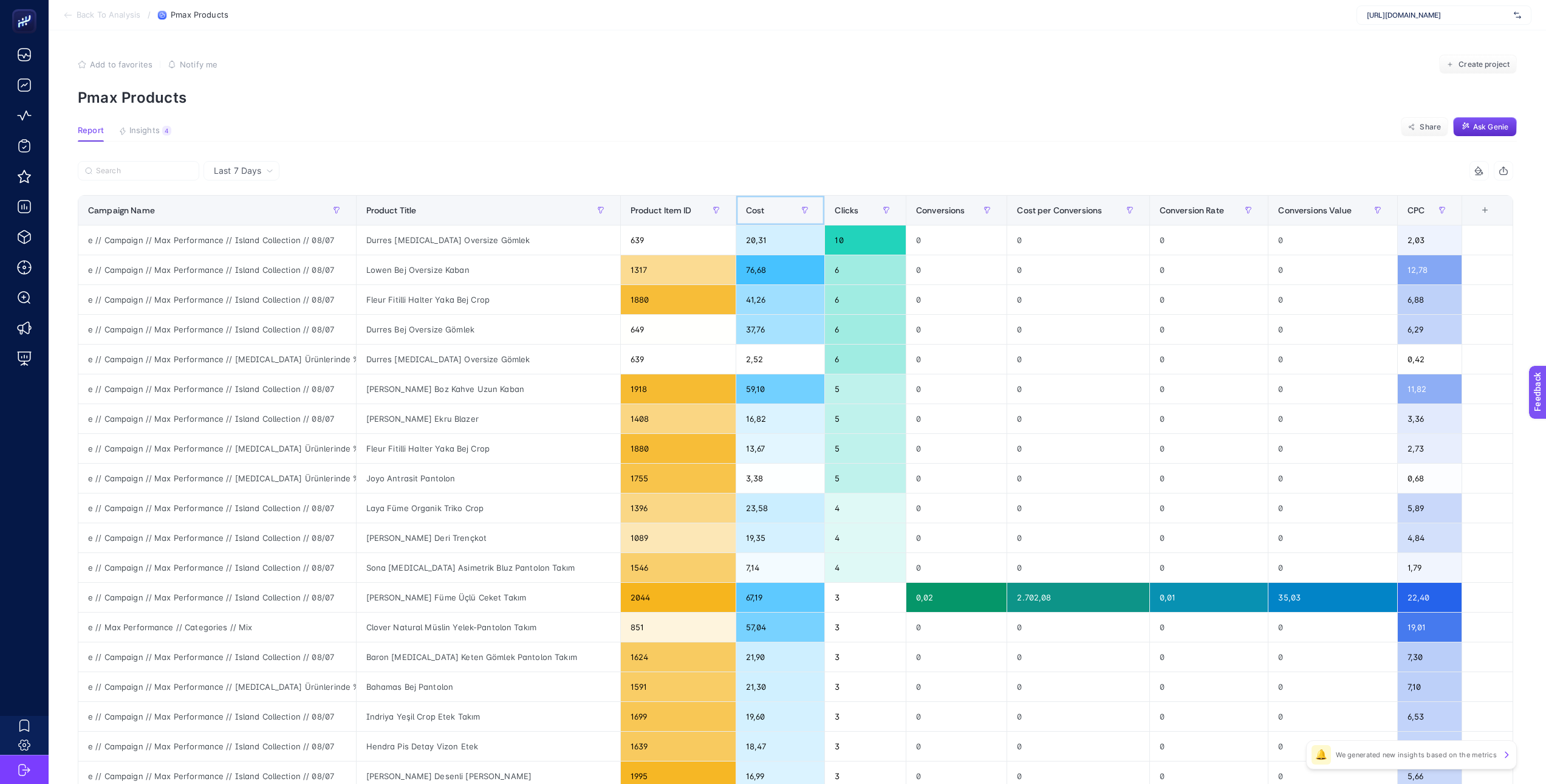
click at [746, 207] on span "Cost" at bounding box center [755, 210] width 19 height 10
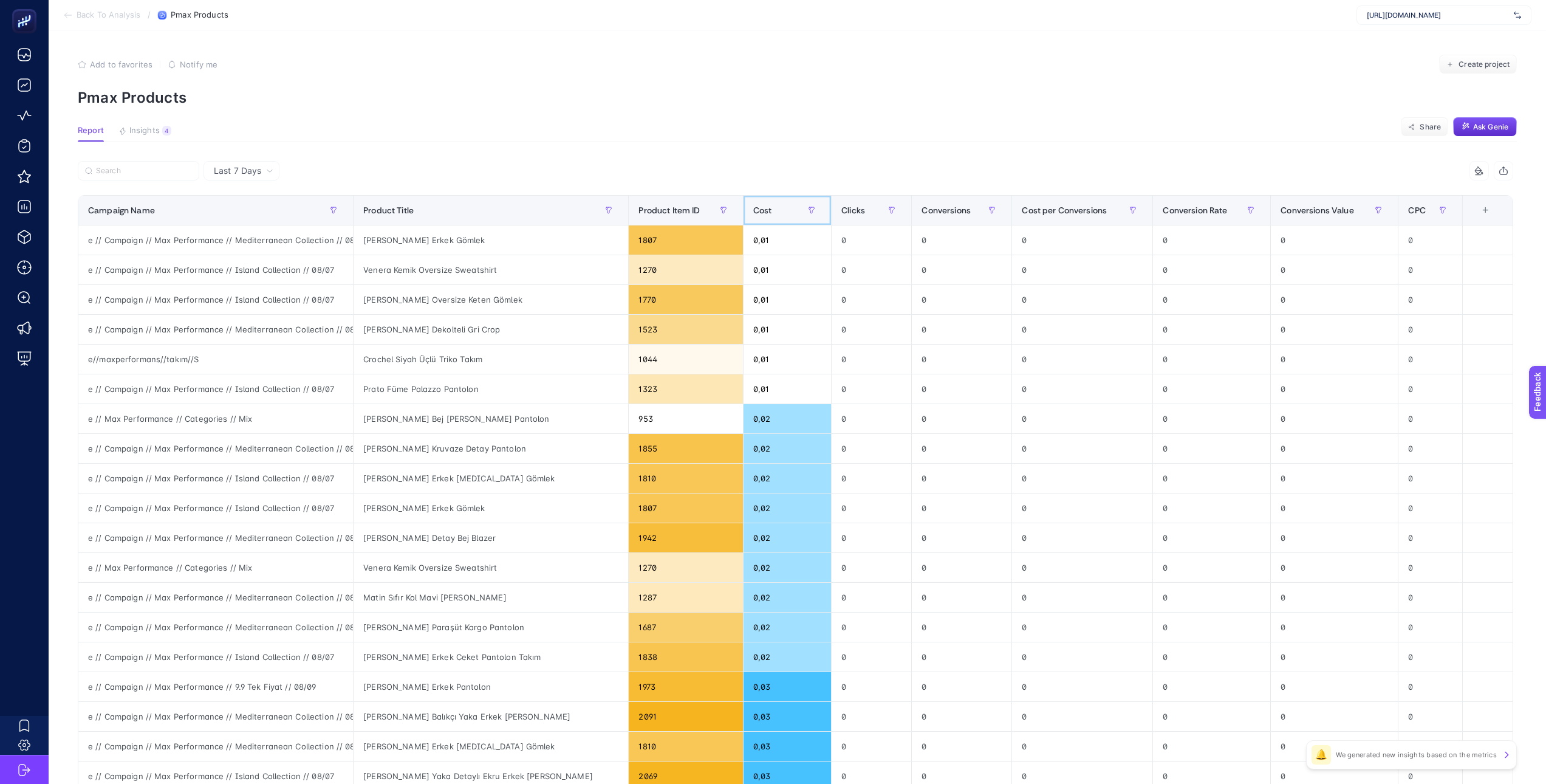
click at [754, 206] on span "Cost" at bounding box center [763, 210] width 19 height 10
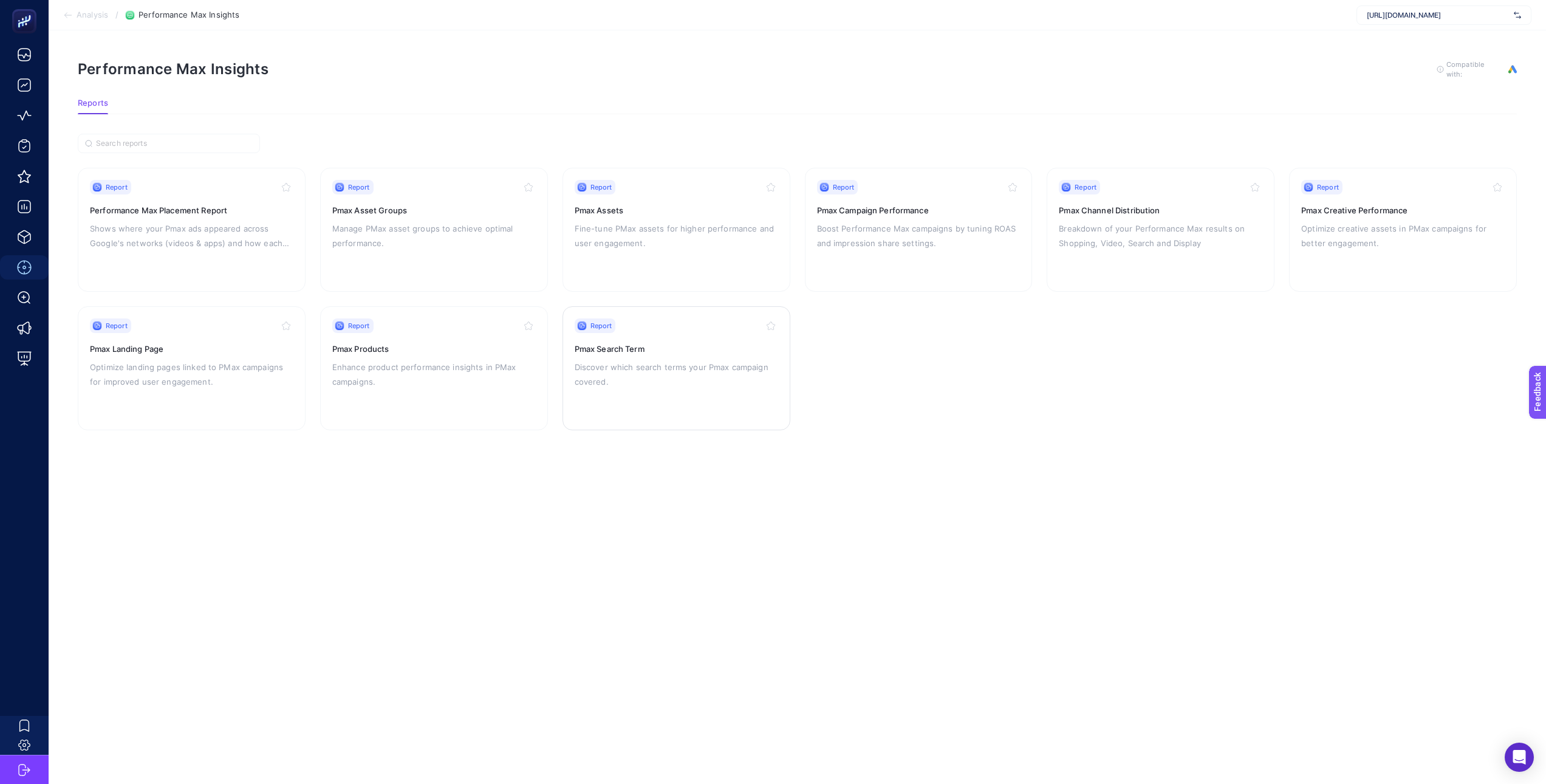
click at [636, 345] on h3 "Pmax Search Term" at bounding box center [676, 349] width 204 height 12
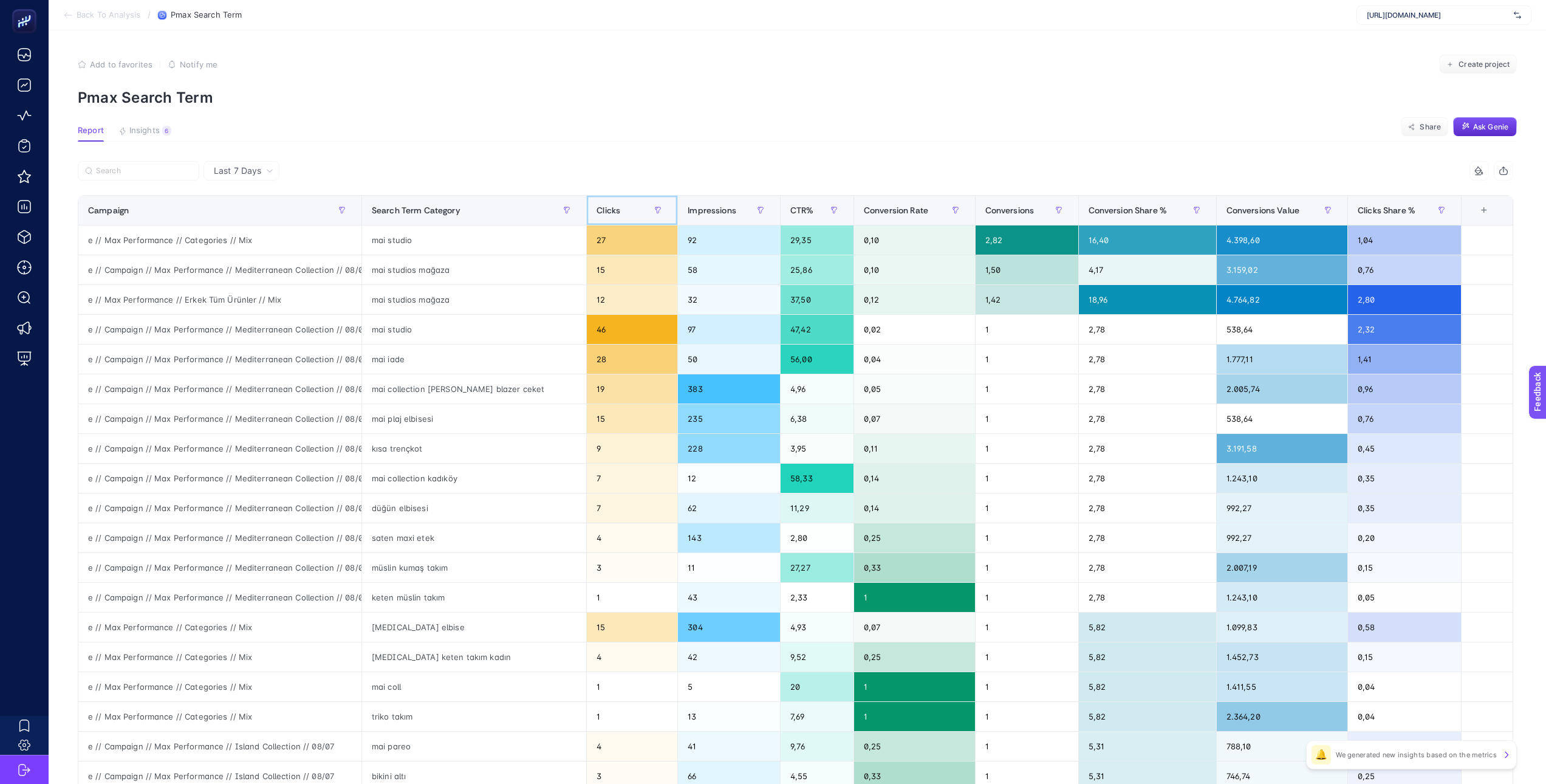
click at [596, 215] on span "Clicks" at bounding box center [608, 210] width 23 height 10
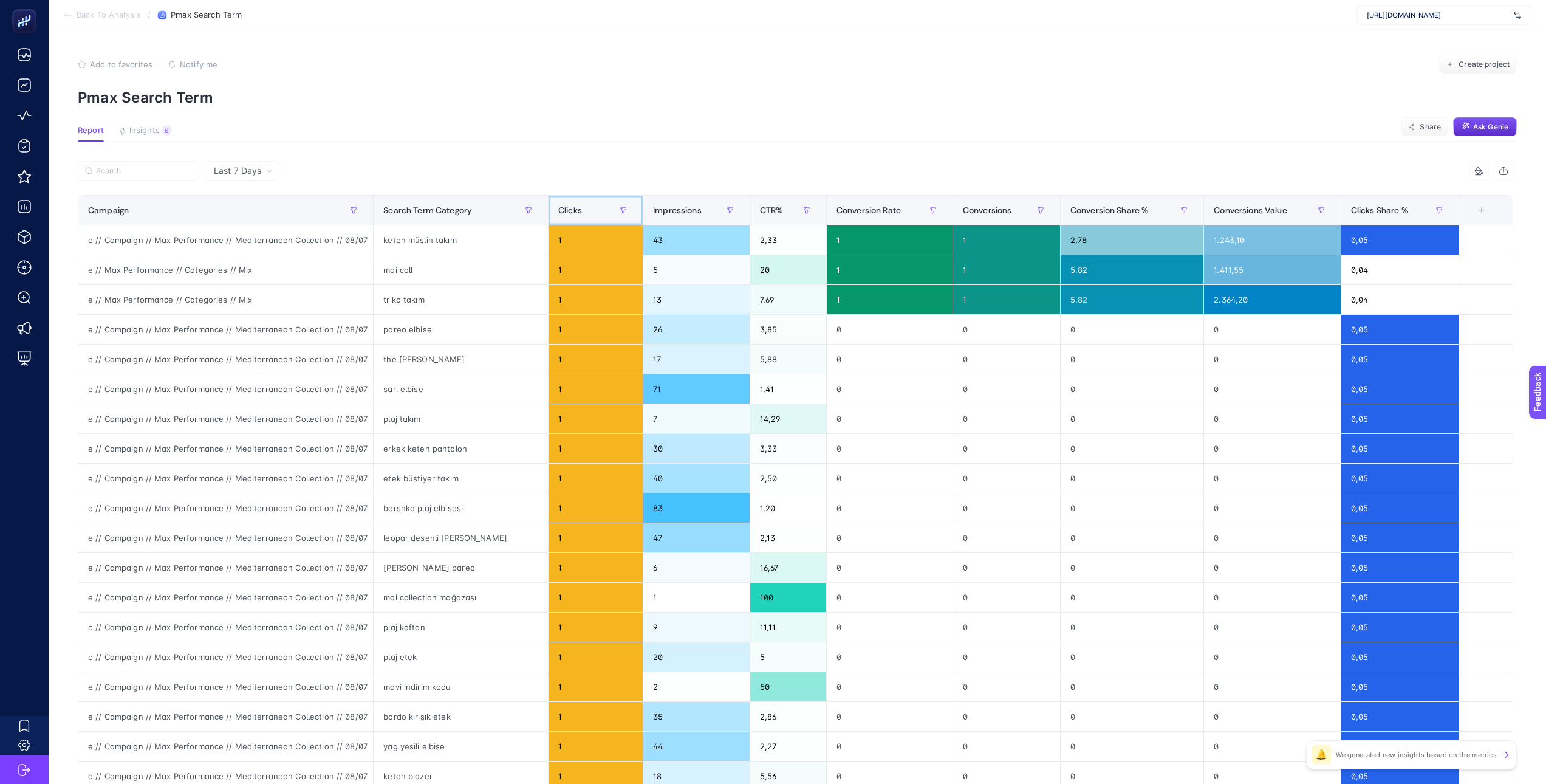
click at [589, 215] on div "Clicks" at bounding box center [596, 210] width 75 height 19
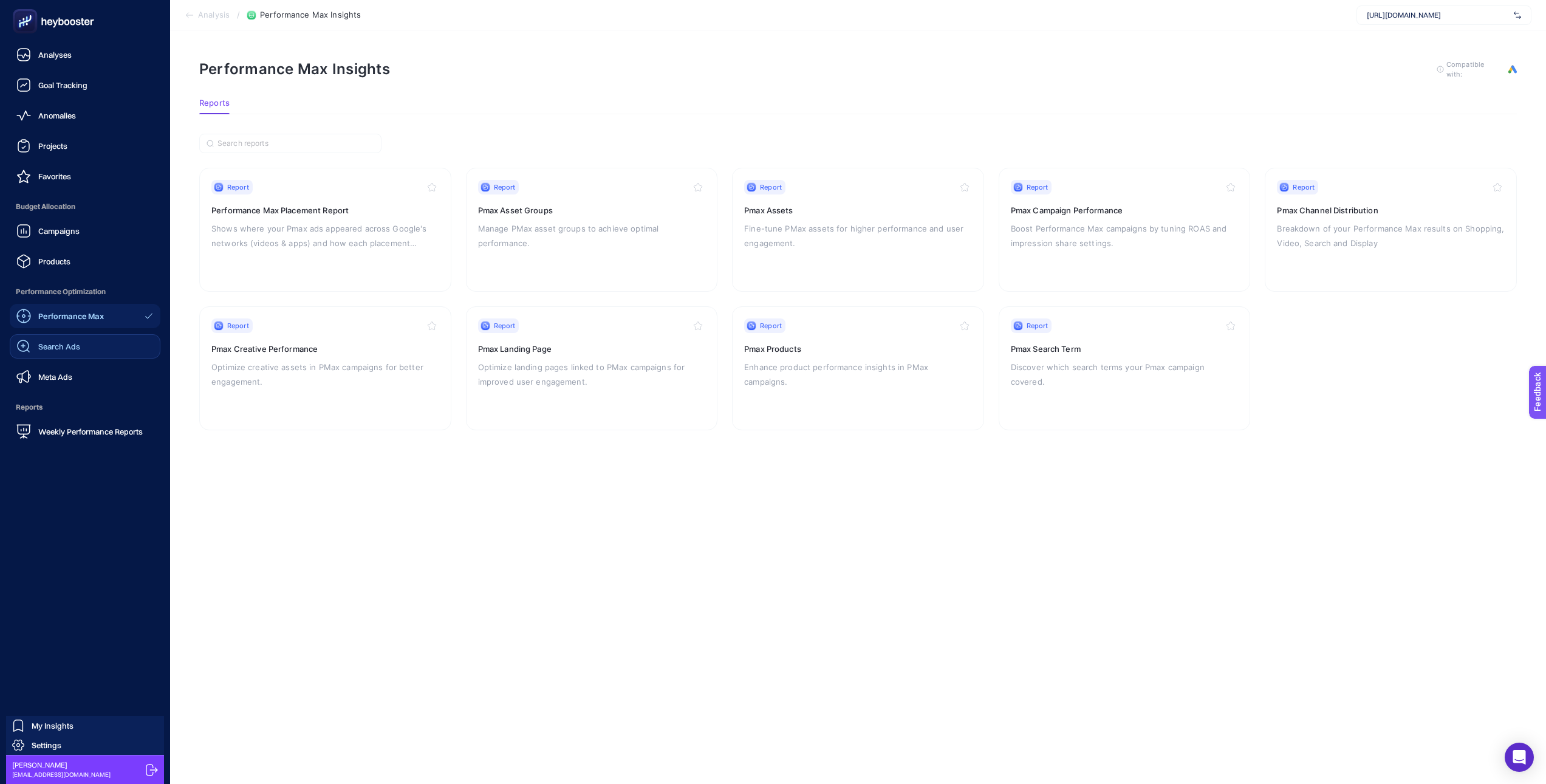
click at [82, 338] on link "Search Ads" at bounding box center [85, 346] width 150 height 24
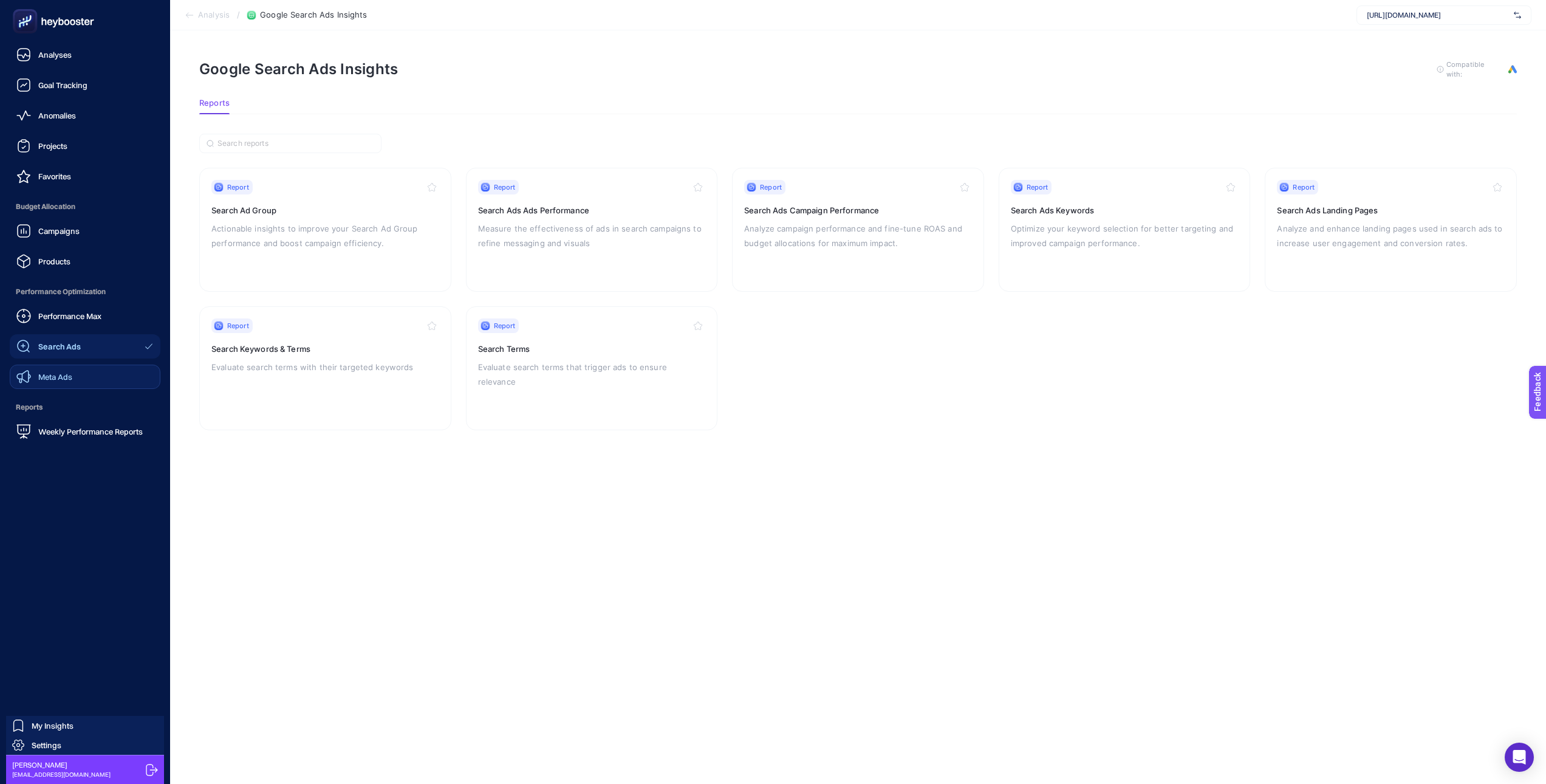
click at [50, 381] on span "Meta Ads" at bounding box center [55, 377] width 34 height 10
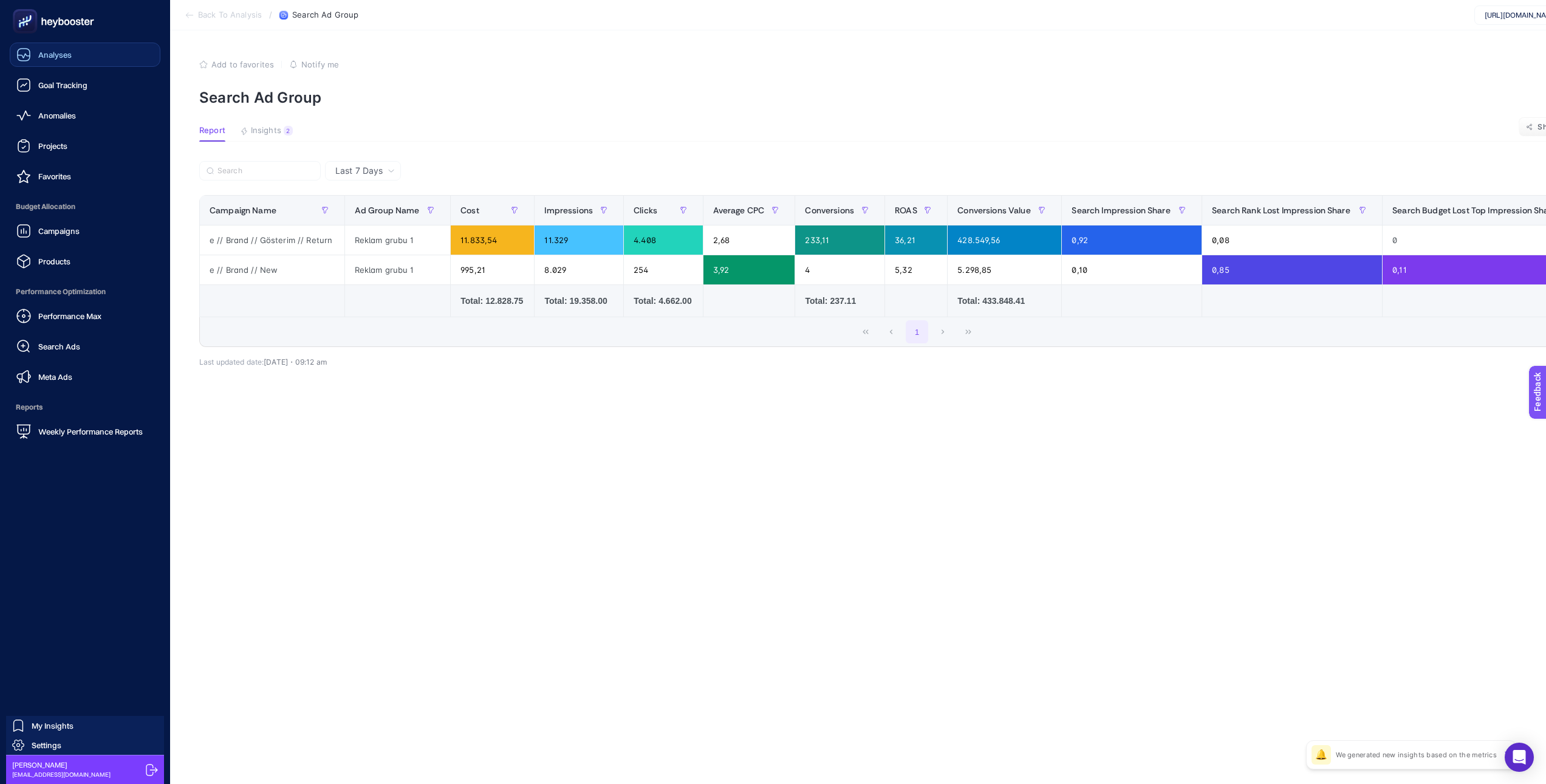
click at [52, 48] on div "Analyses" at bounding box center [44, 55] width 55 height 14
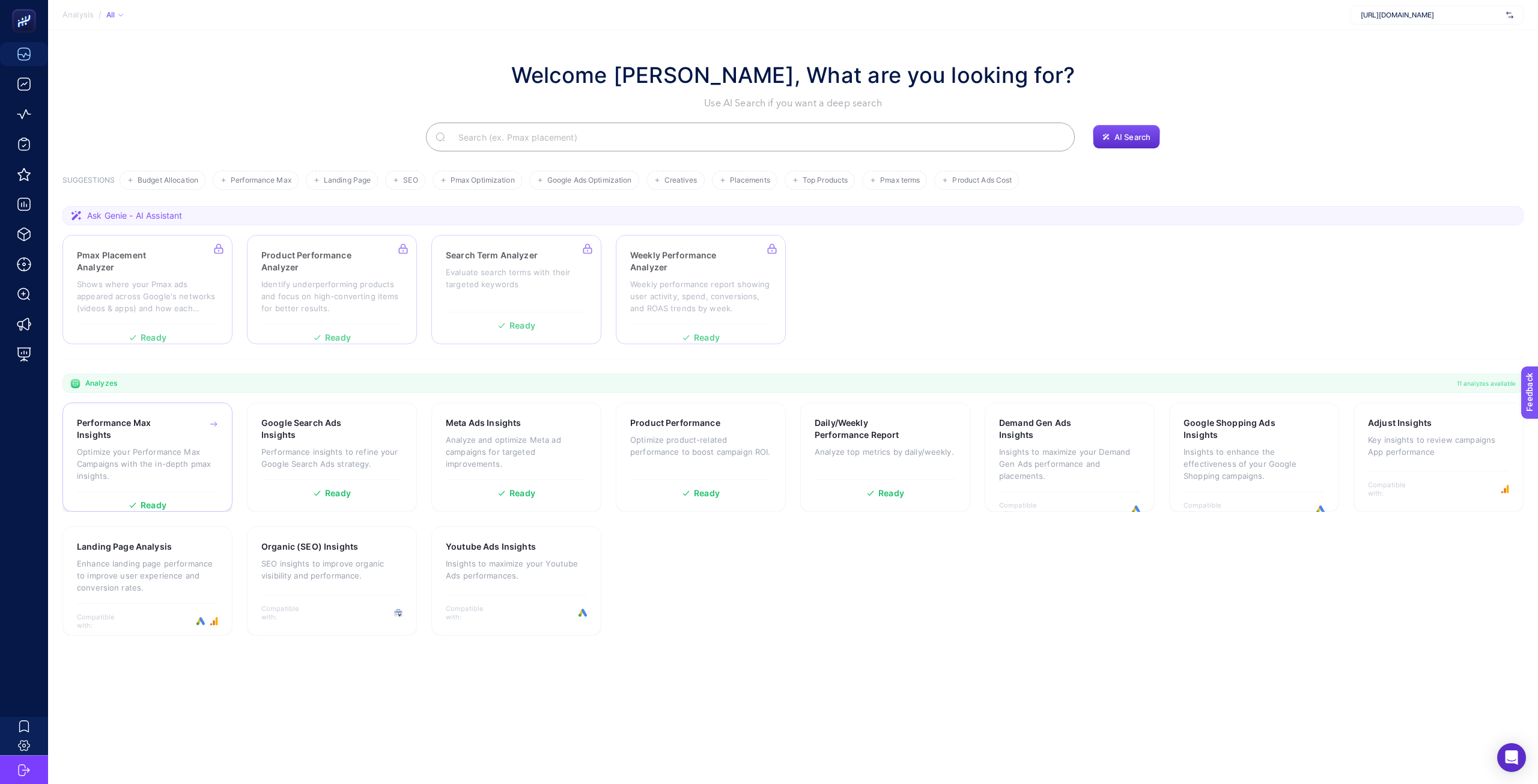
click at [160, 425] on h3 "Performance Max Insights" at bounding box center [128, 429] width 103 height 24
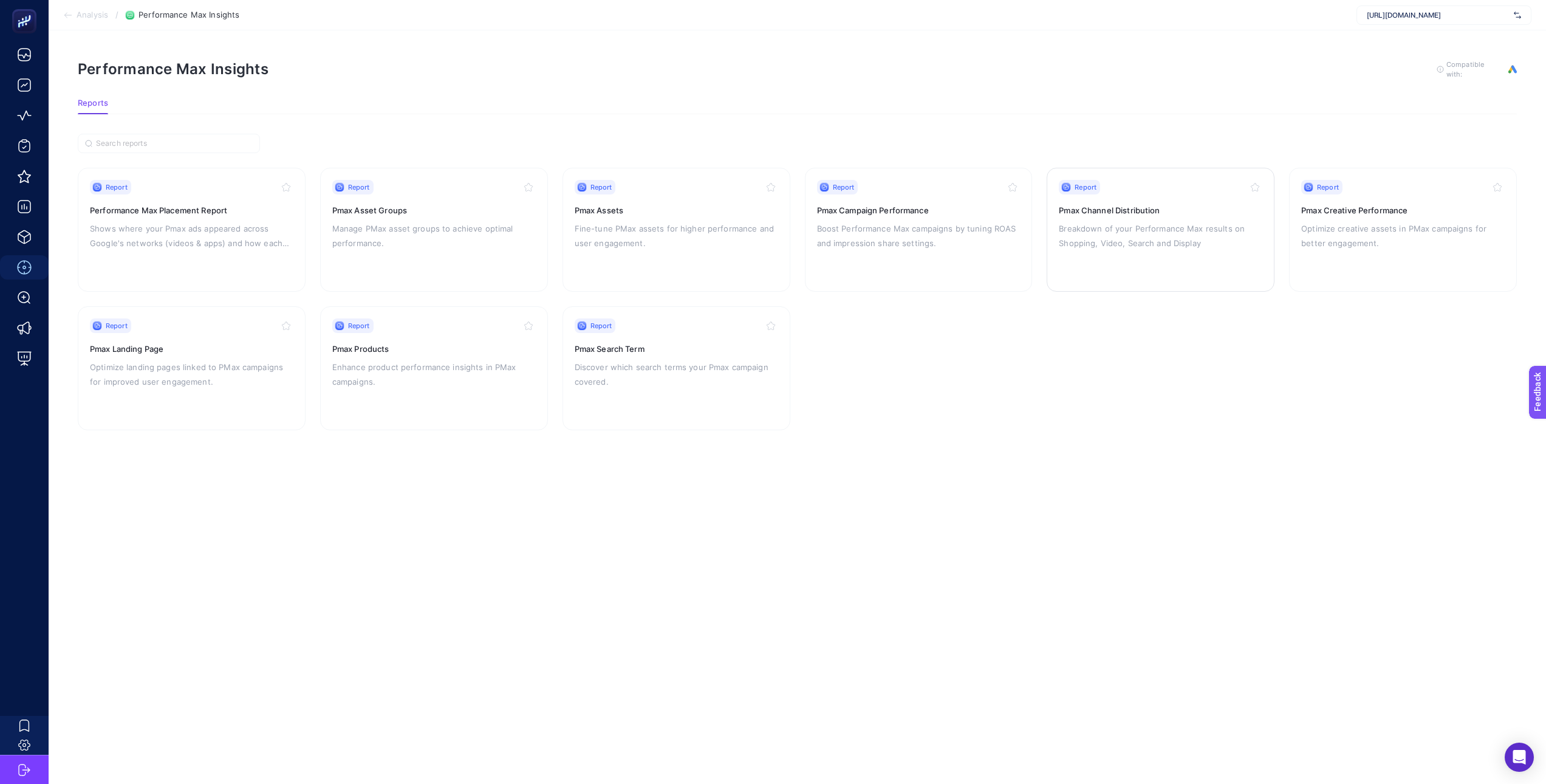
click at [1137, 235] on p "Breakdown of your Performance Max results on Shopping, Video, Search and Display" at bounding box center [1160, 235] width 204 height 29
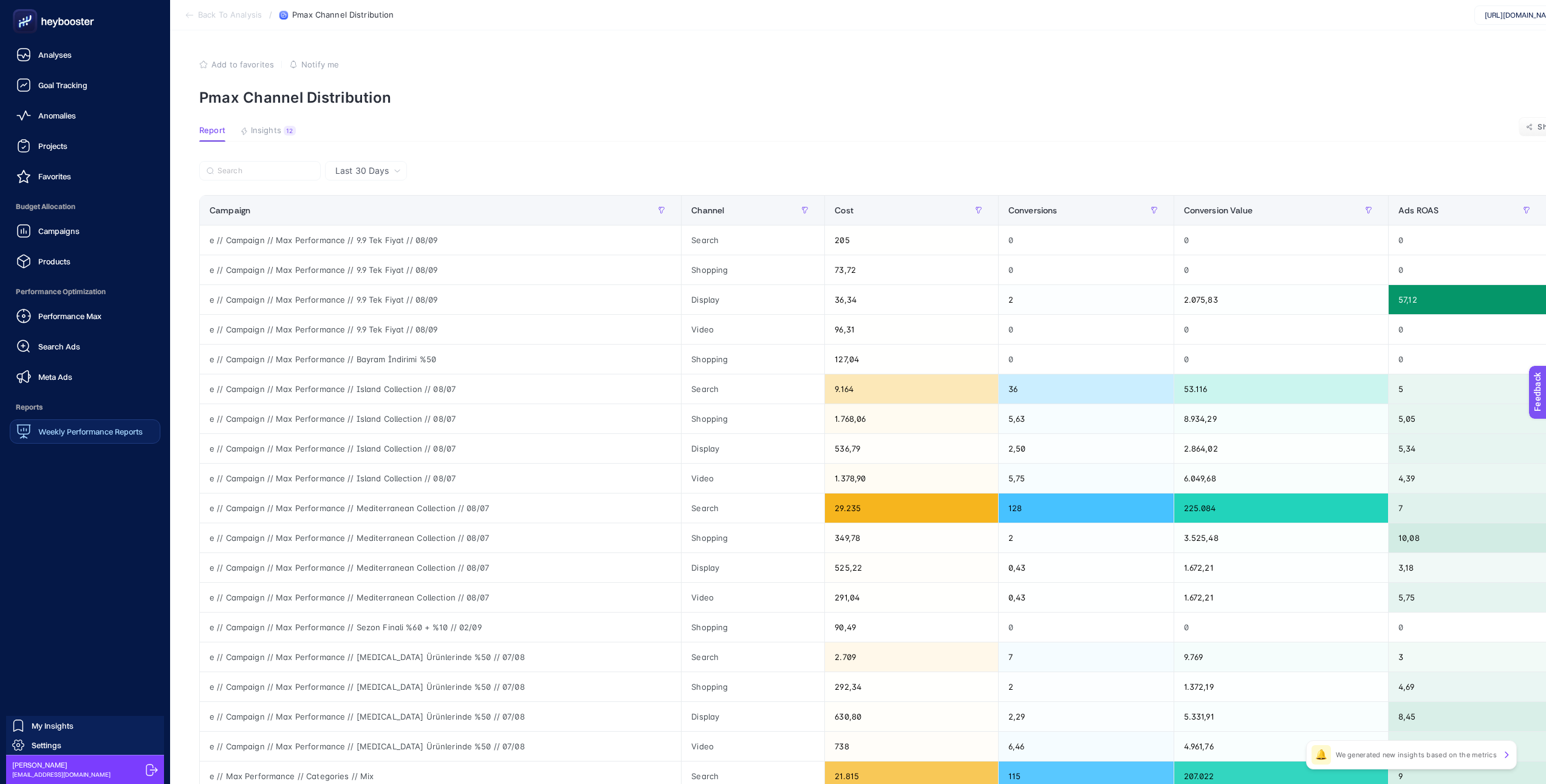
click at [75, 435] on span "Weekly Performance Reports" at bounding box center [90, 431] width 104 height 10
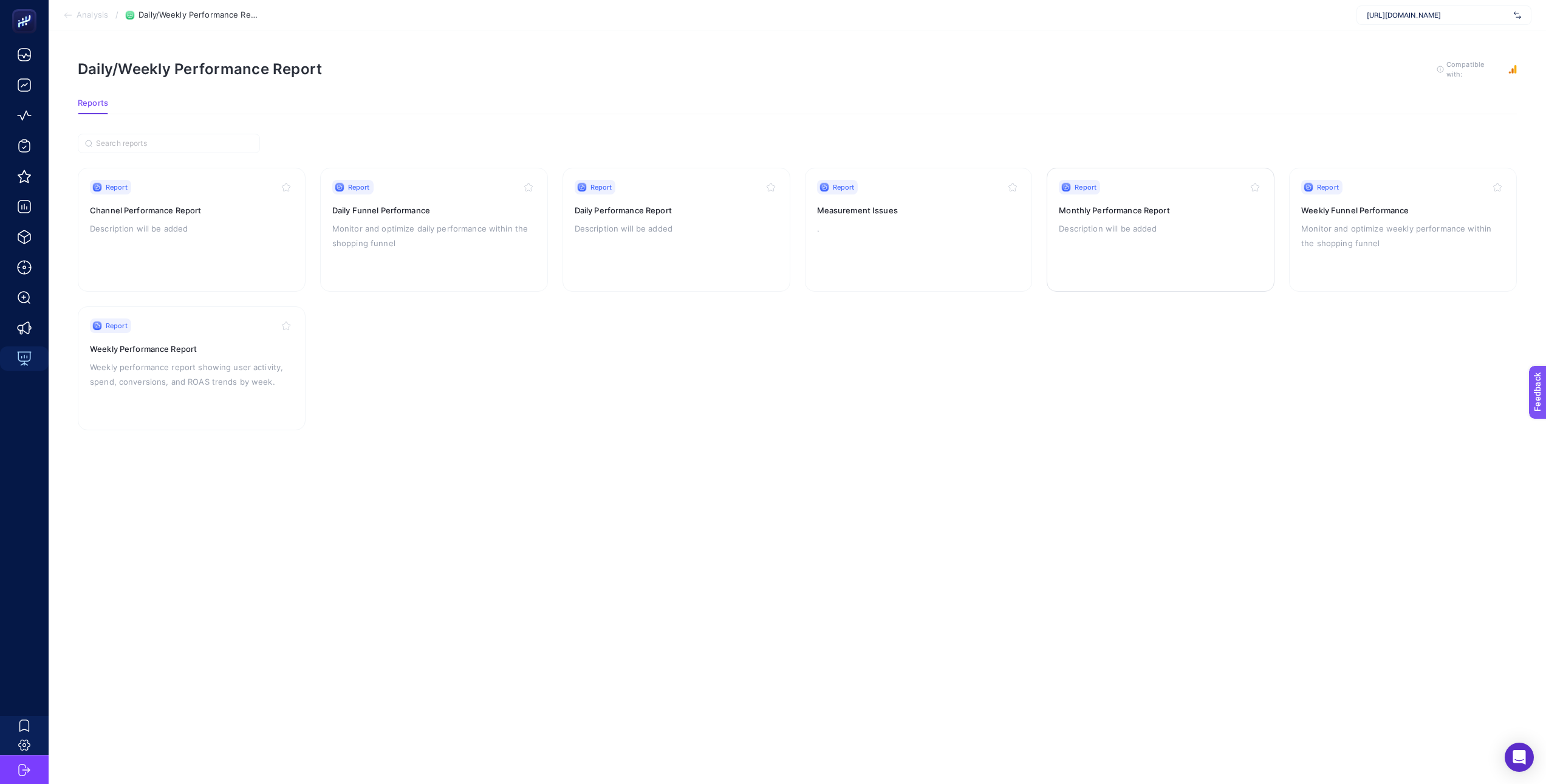
click at [1241, 232] on p "Description will be added" at bounding box center [1160, 228] width 204 height 14
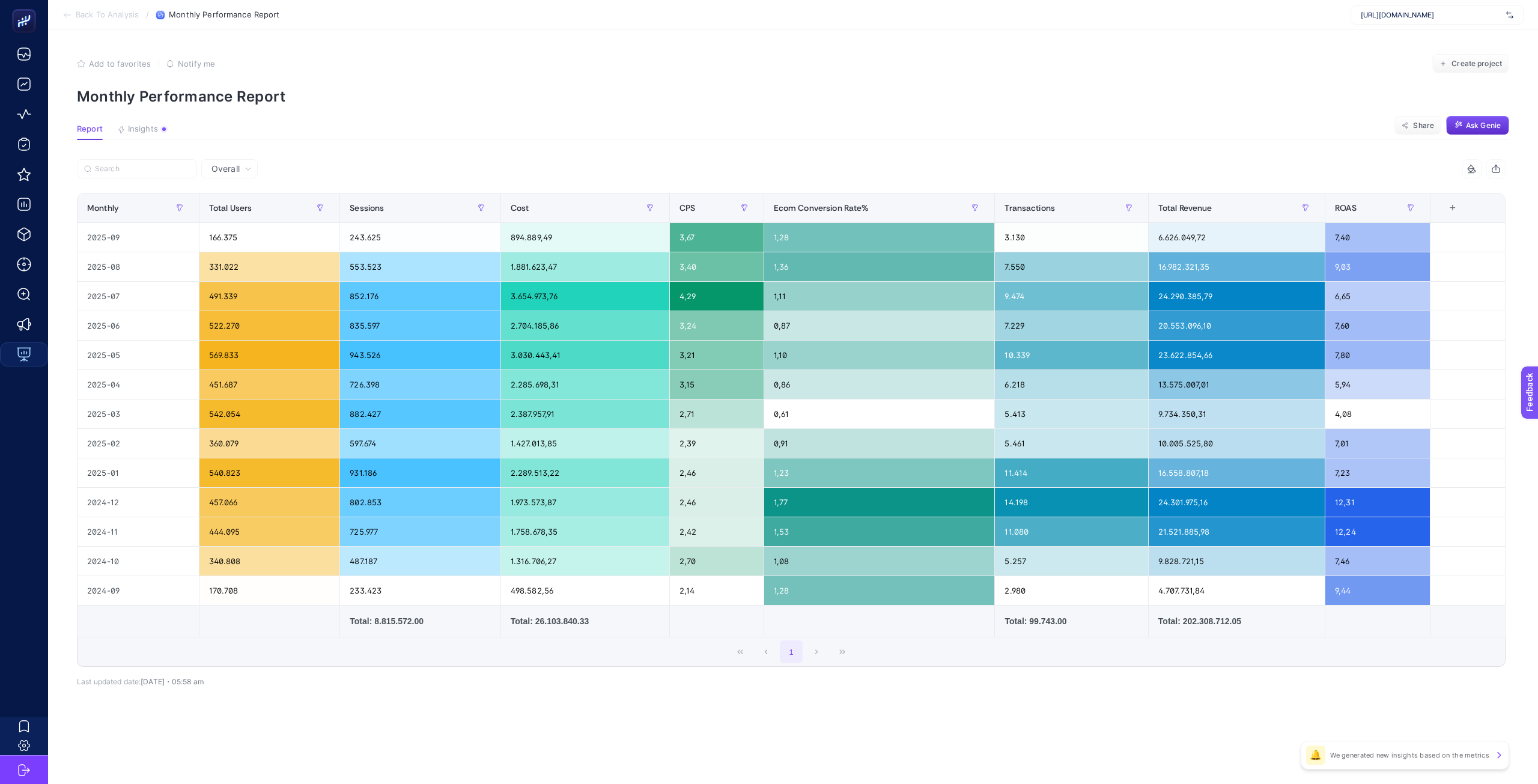
click at [233, 164] on span "Overall" at bounding box center [225, 169] width 28 height 12
click at [157, 133] on span "Insights" at bounding box center [143, 129] width 30 height 10
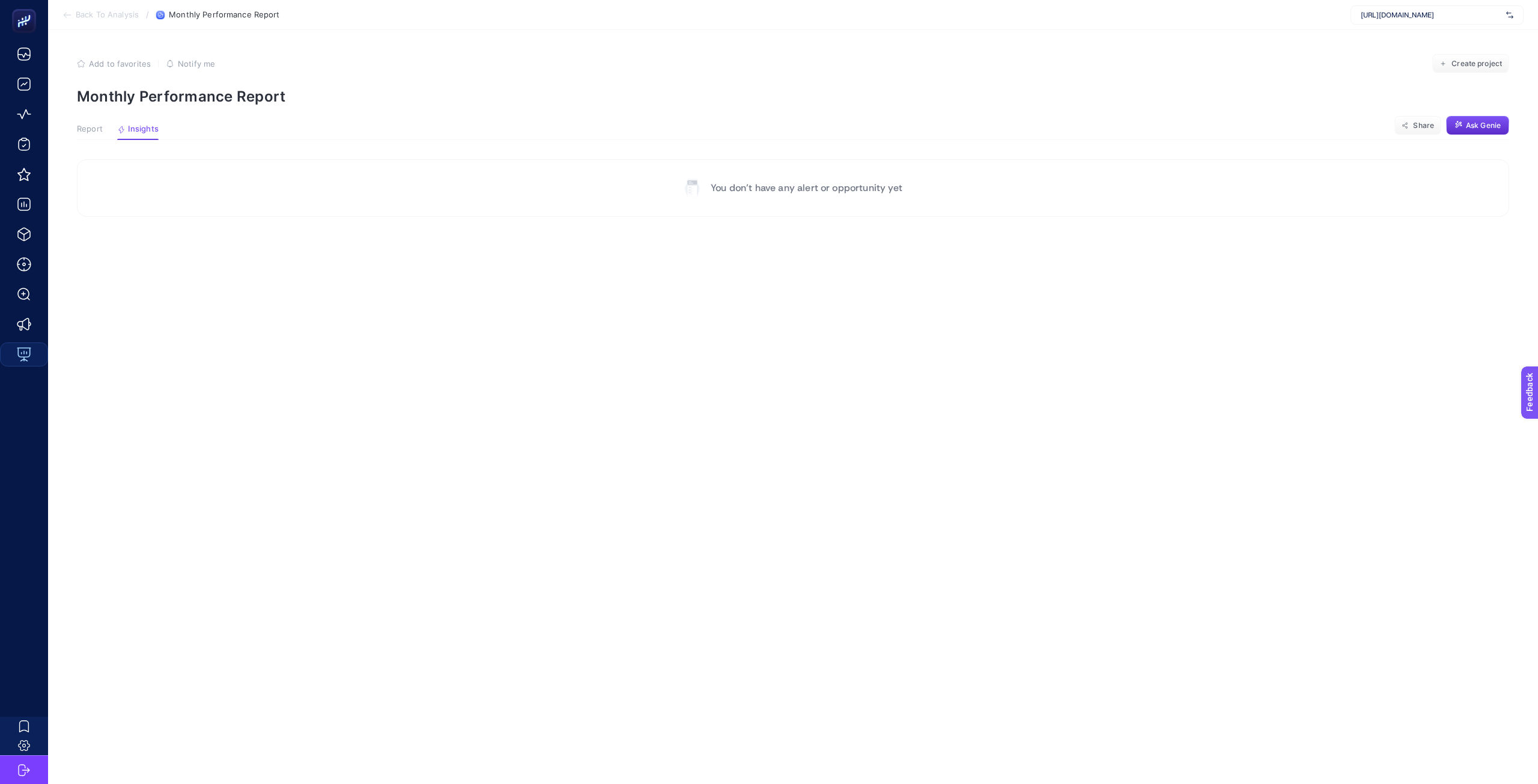
click at [100, 133] on span "Report" at bounding box center [90, 129] width 26 height 10
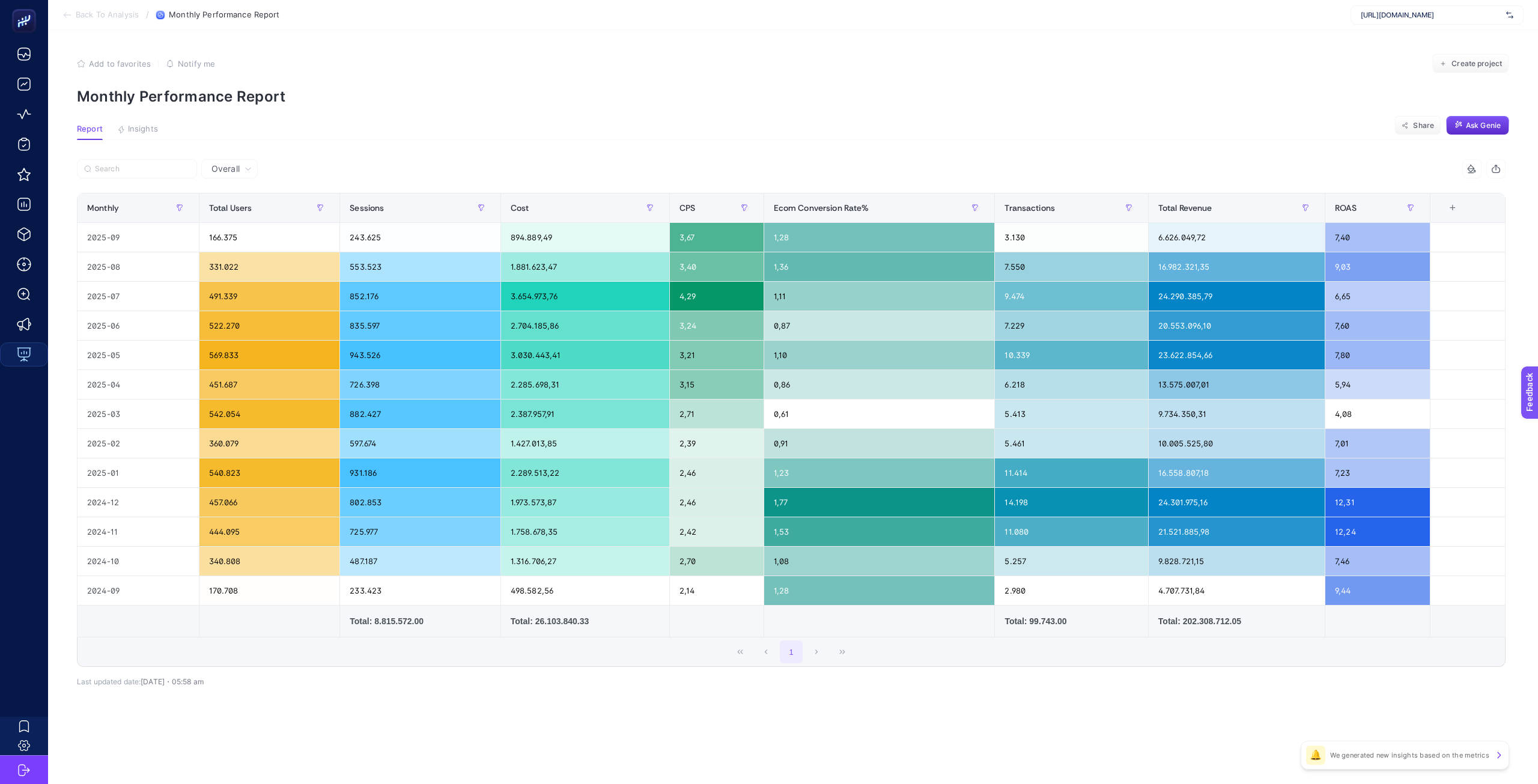
click at [553, 622] on div "Total: 26.103.840.33" at bounding box center [585, 621] width 149 height 12
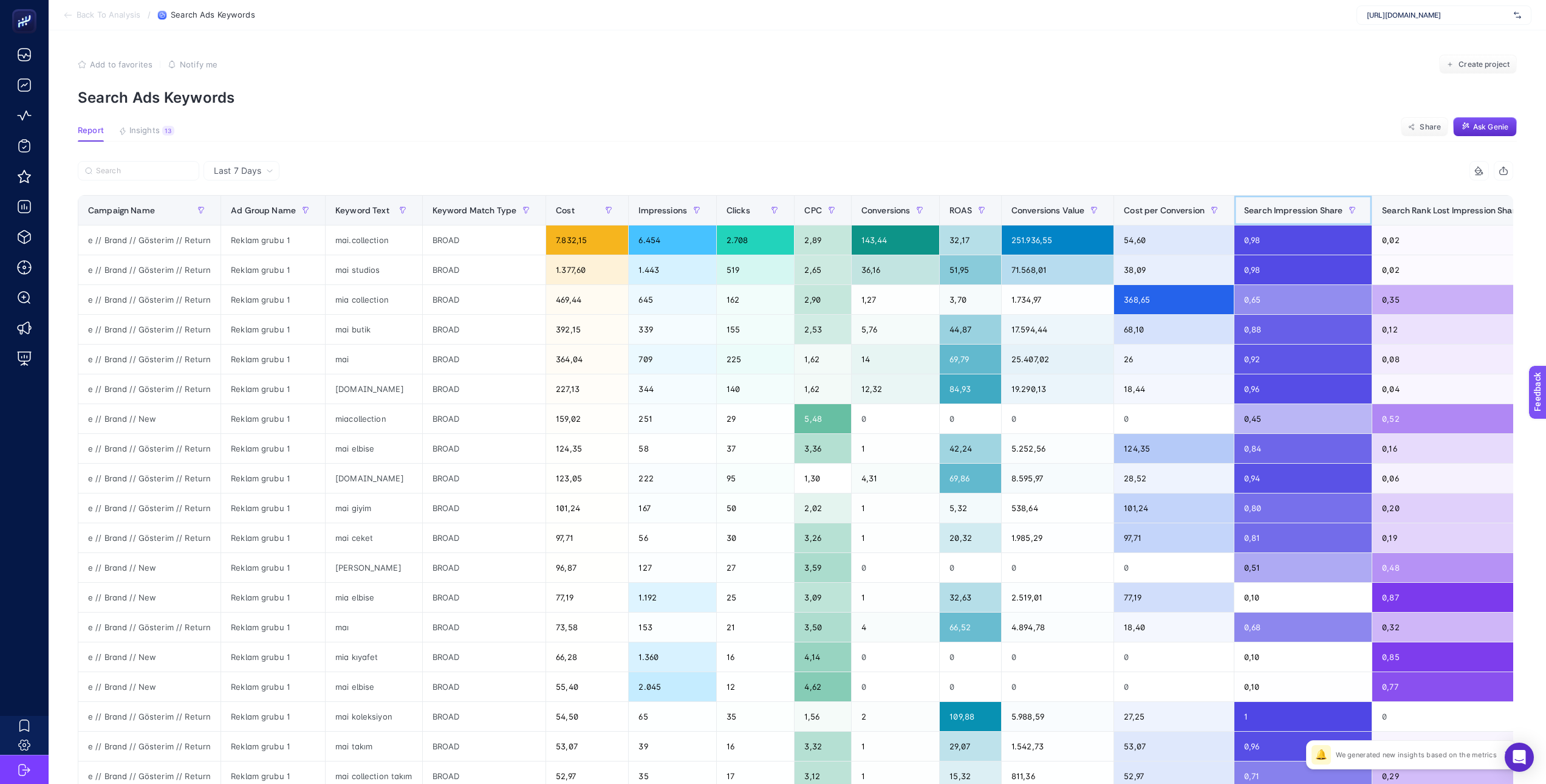
click at [1284, 208] on span "Search Impression Share" at bounding box center [1293, 210] width 99 height 10
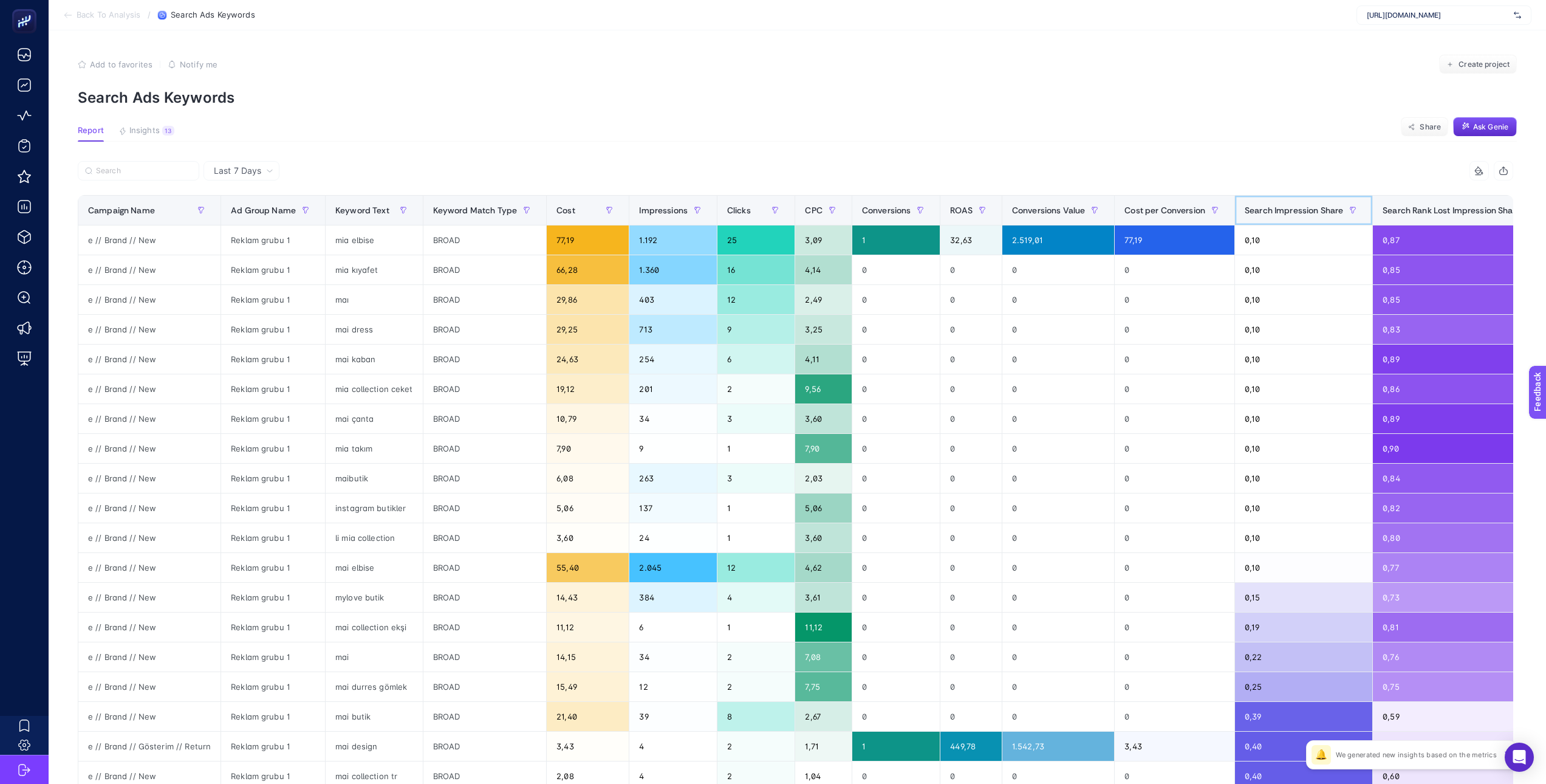
click at [1284, 208] on span "Search Impression Share" at bounding box center [1294, 210] width 99 height 10
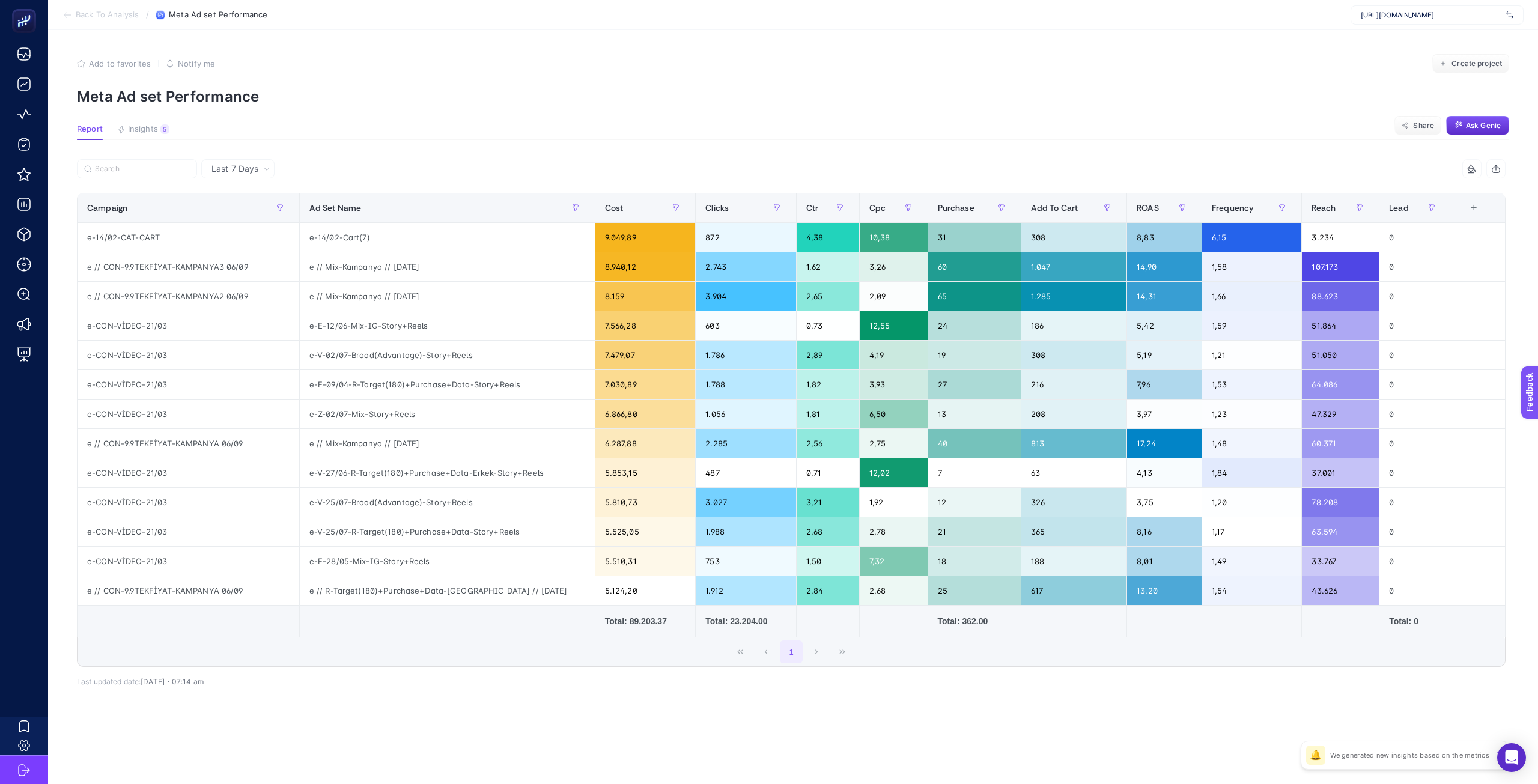
click at [256, 168] on span "Last 7 Days" at bounding box center [235, 169] width 47 height 12
click at [252, 186] on li "Last 7 Days" at bounding box center [237, 194] width 66 height 22
click at [240, 169] on span "Last 7 Days" at bounding box center [235, 169] width 47 height 12
click at [473, 148] on article "Add to favorites false Notify me Create project Meta Ad set Performance Report …" at bounding box center [792, 407] width 1490 height 754
click at [129, 134] on span "Insights" at bounding box center [143, 129] width 30 height 10
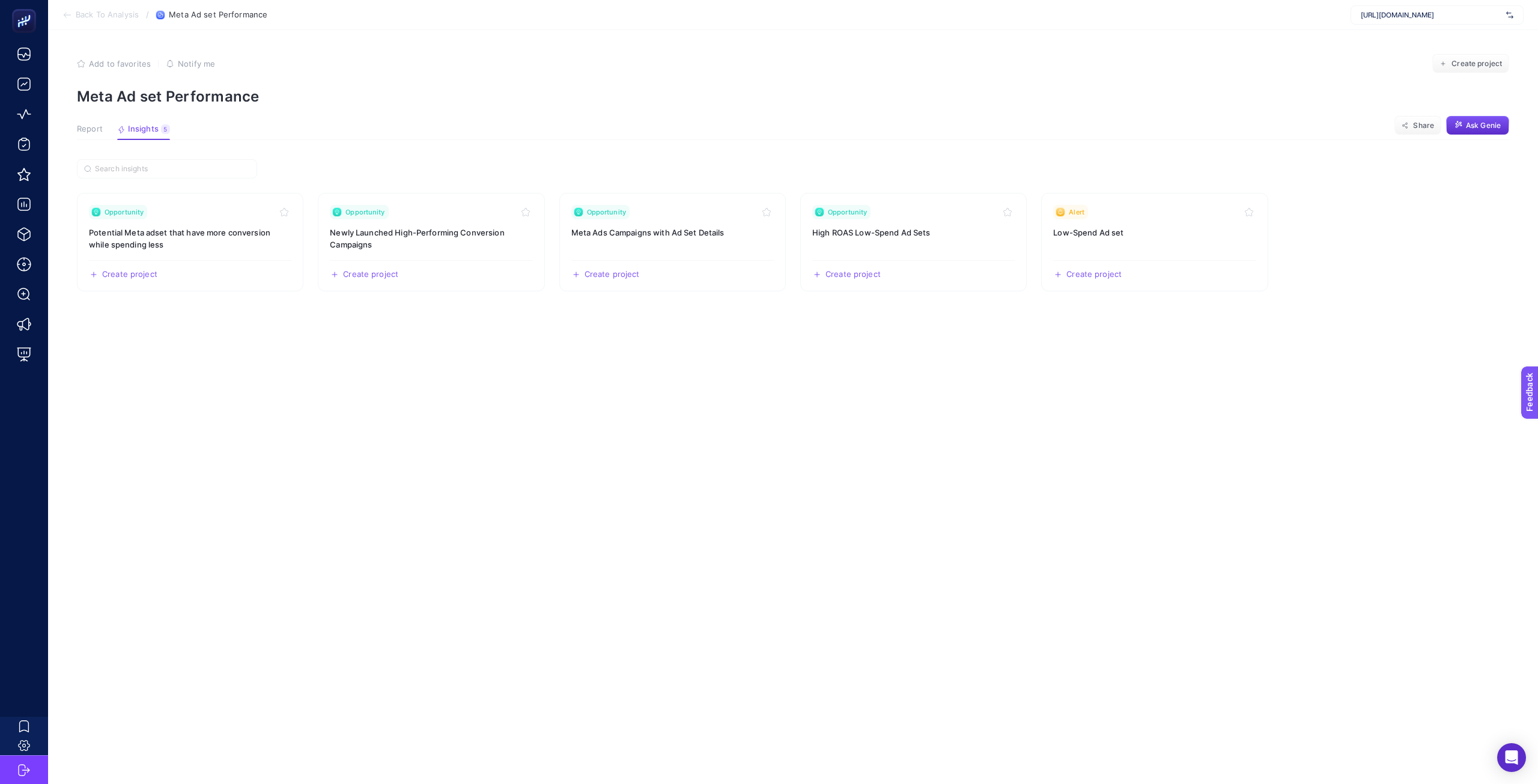
click at [88, 134] on button "Report" at bounding box center [90, 132] width 26 height 16
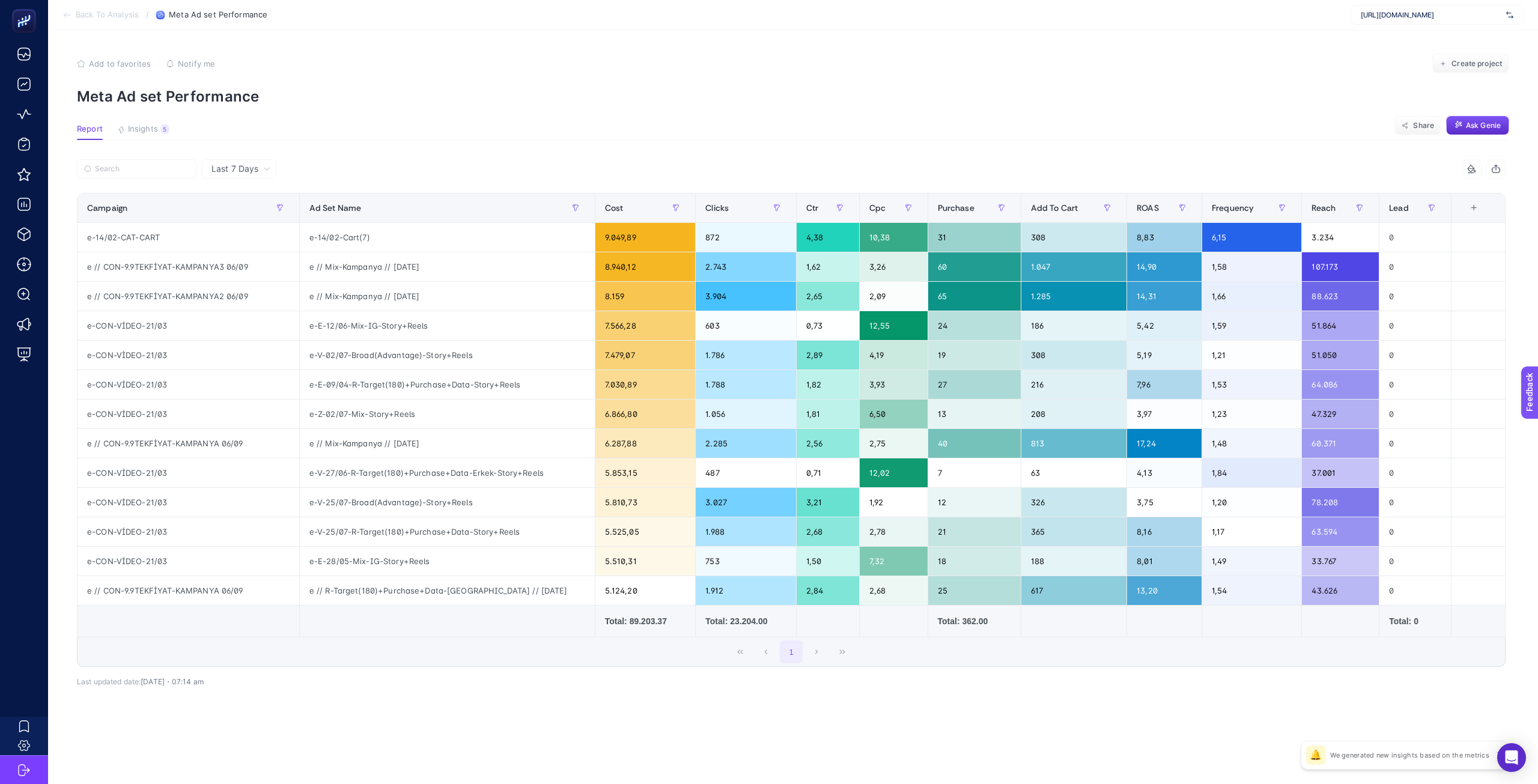
click at [233, 170] on span "Last 7 Days" at bounding box center [235, 169] width 47 height 12
click at [237, 187] on li "Last 7 Days" at bounding box center [238, 194] width 68 height 22
click at [792, 650] on button "1" at bounding box center [791, 651] width 23 height 23
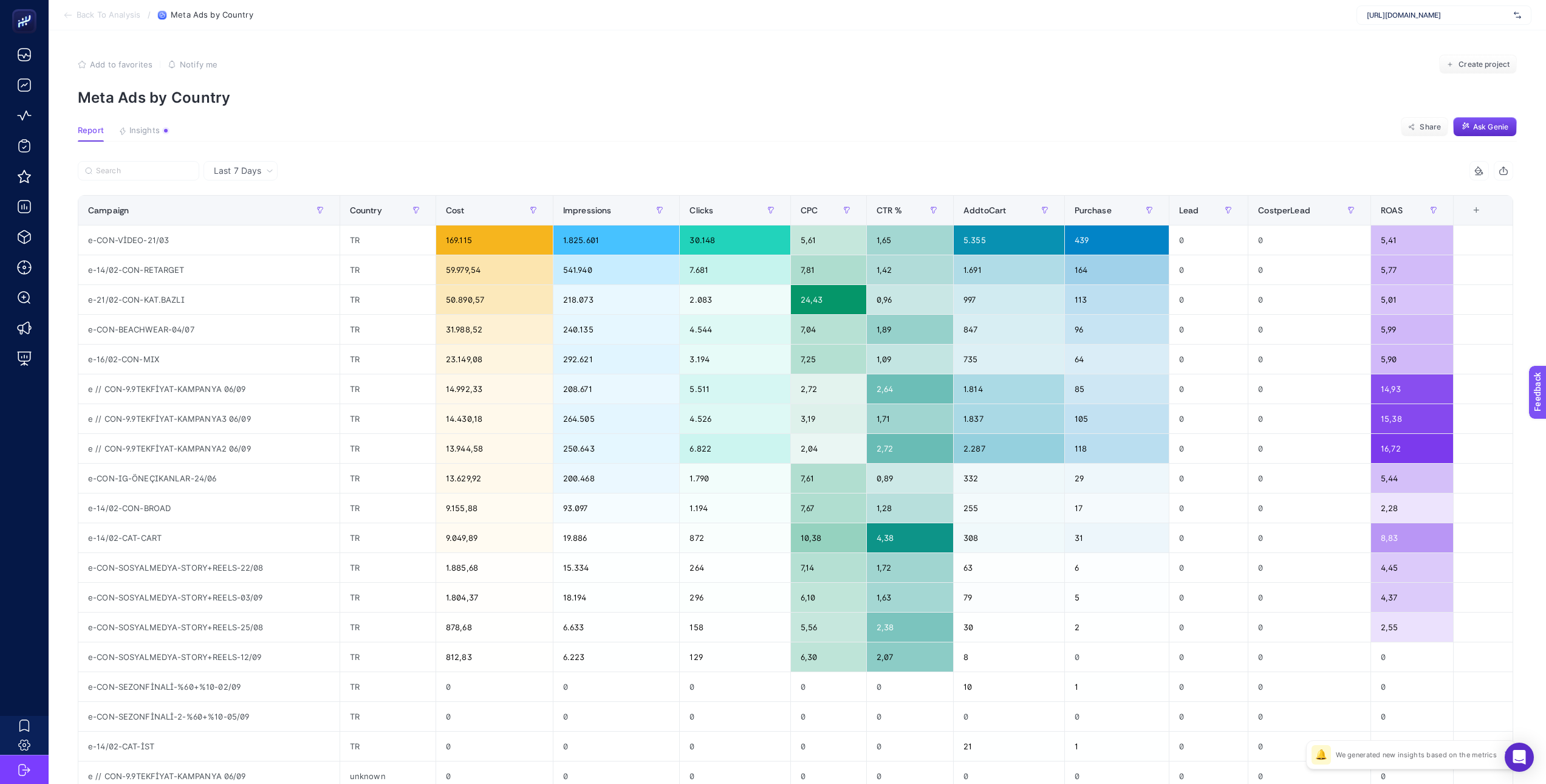
drag, startPoint x: 251, startPoint y: 163, endPoint x: 246, endPoint y: 166, distance: 5.8
click at [251, 163] on div "Last 7 Days" at bounding box center [240, 170] width 74 height 19
click at [236, 189] on li "Last 7 Days" at bounding box center [240, 196] width 67 height 22
click at [216, 211] on div "Campaign" at bounding box center [209, 210] width 242 height 19
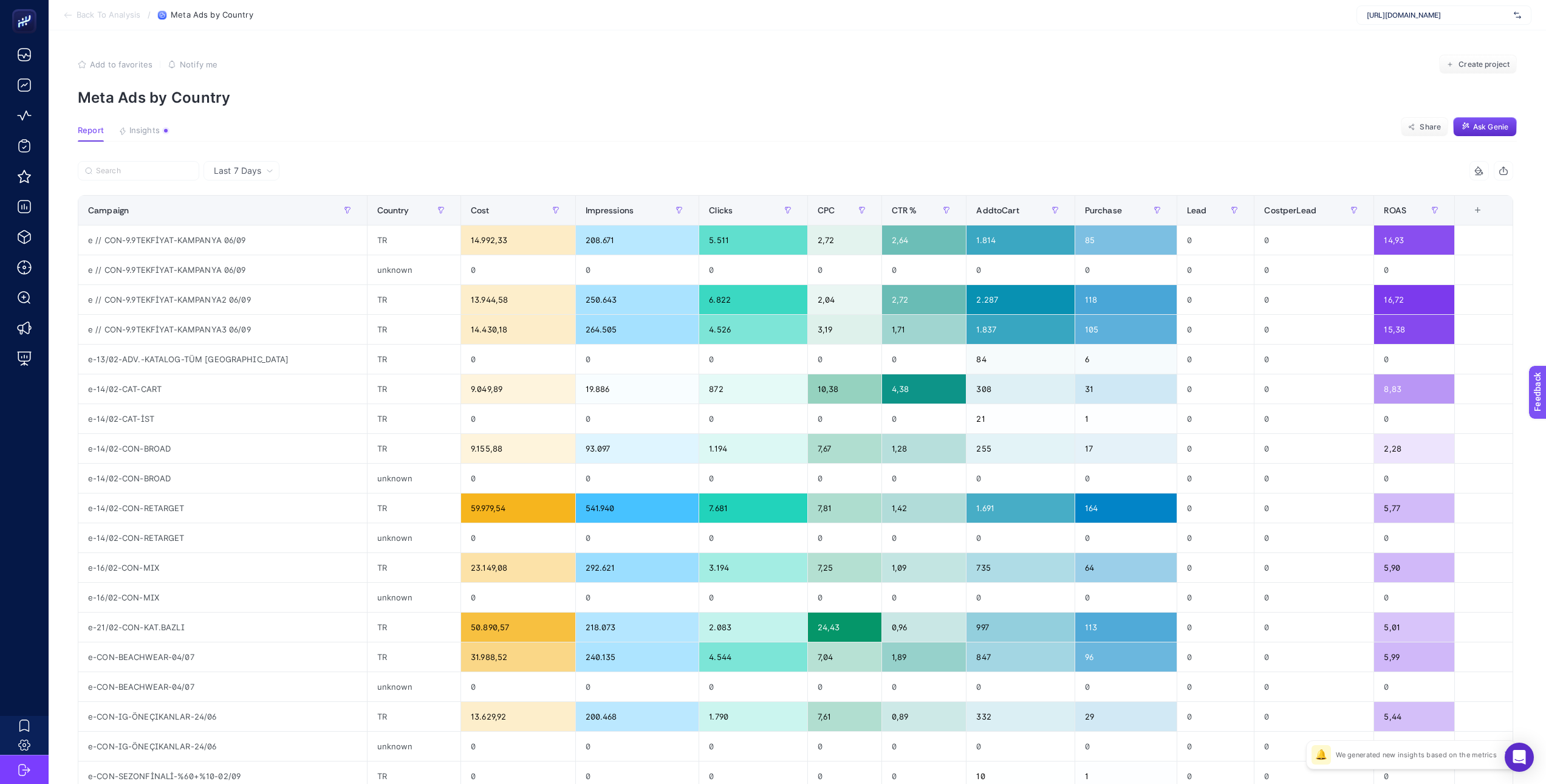
click at [234, 173] on span "Last 7 Days" at bounding box center [237, 171] width 48 height 12
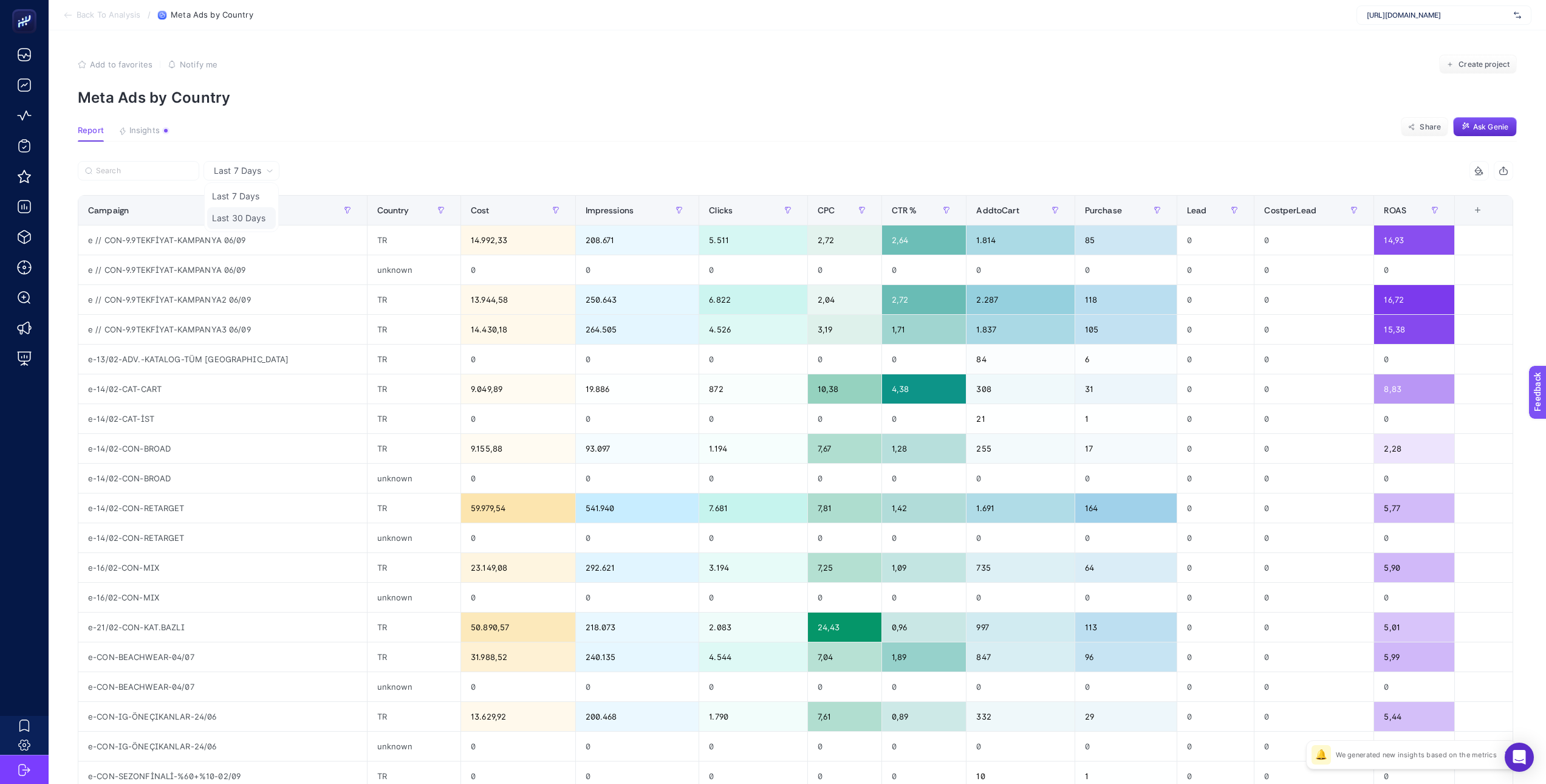
click at [242, 217] on li "Last 30 Days" at bounding box center [241, 218] width 68 height 22
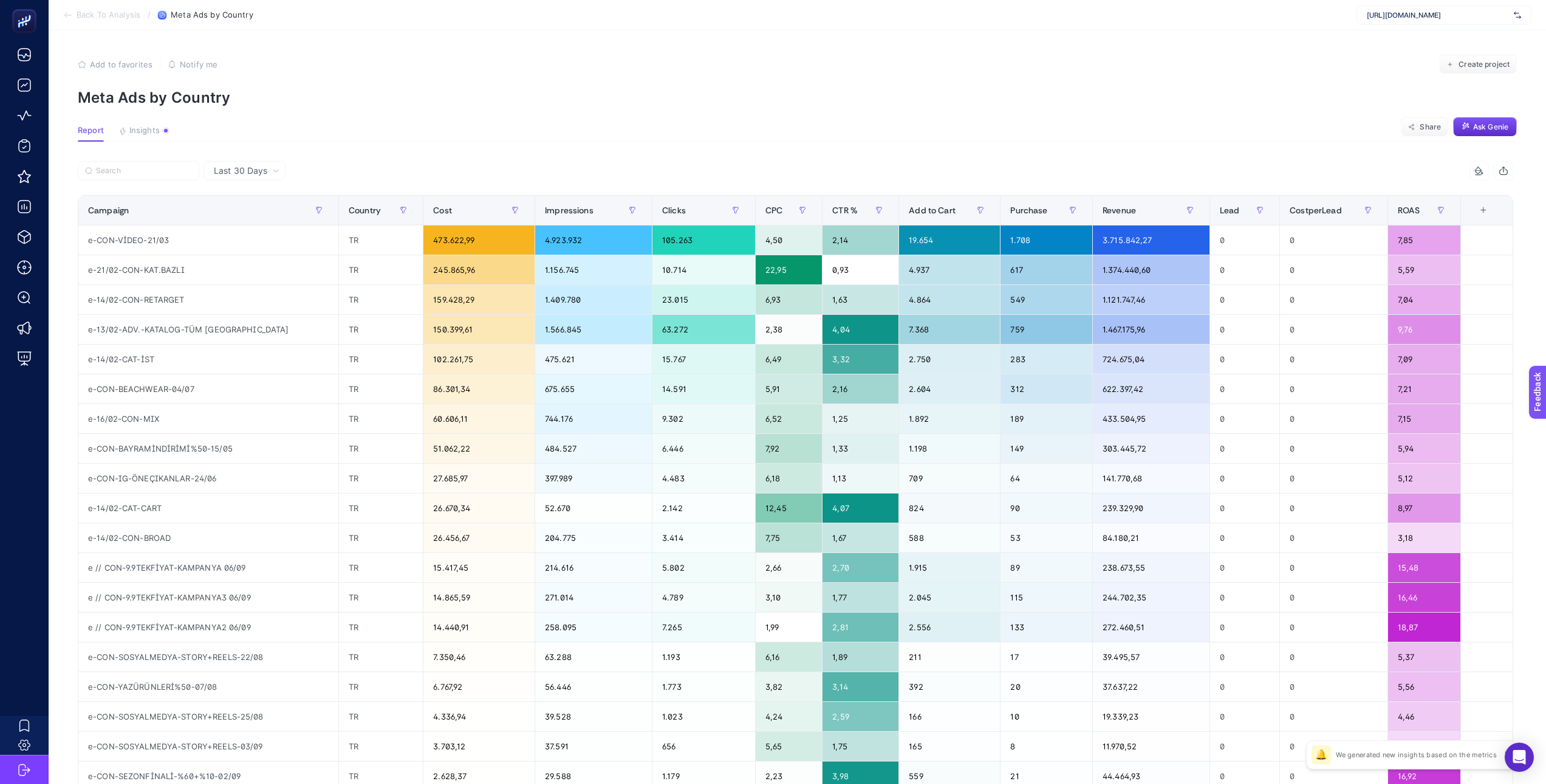
click at [233, 170] on span "Last 30 Days" at bounding box center [240, 171] width 53 height 12
click at [236, 200] on li "Last 7 Days" at bounding box center [244, 196] width 75 height 22
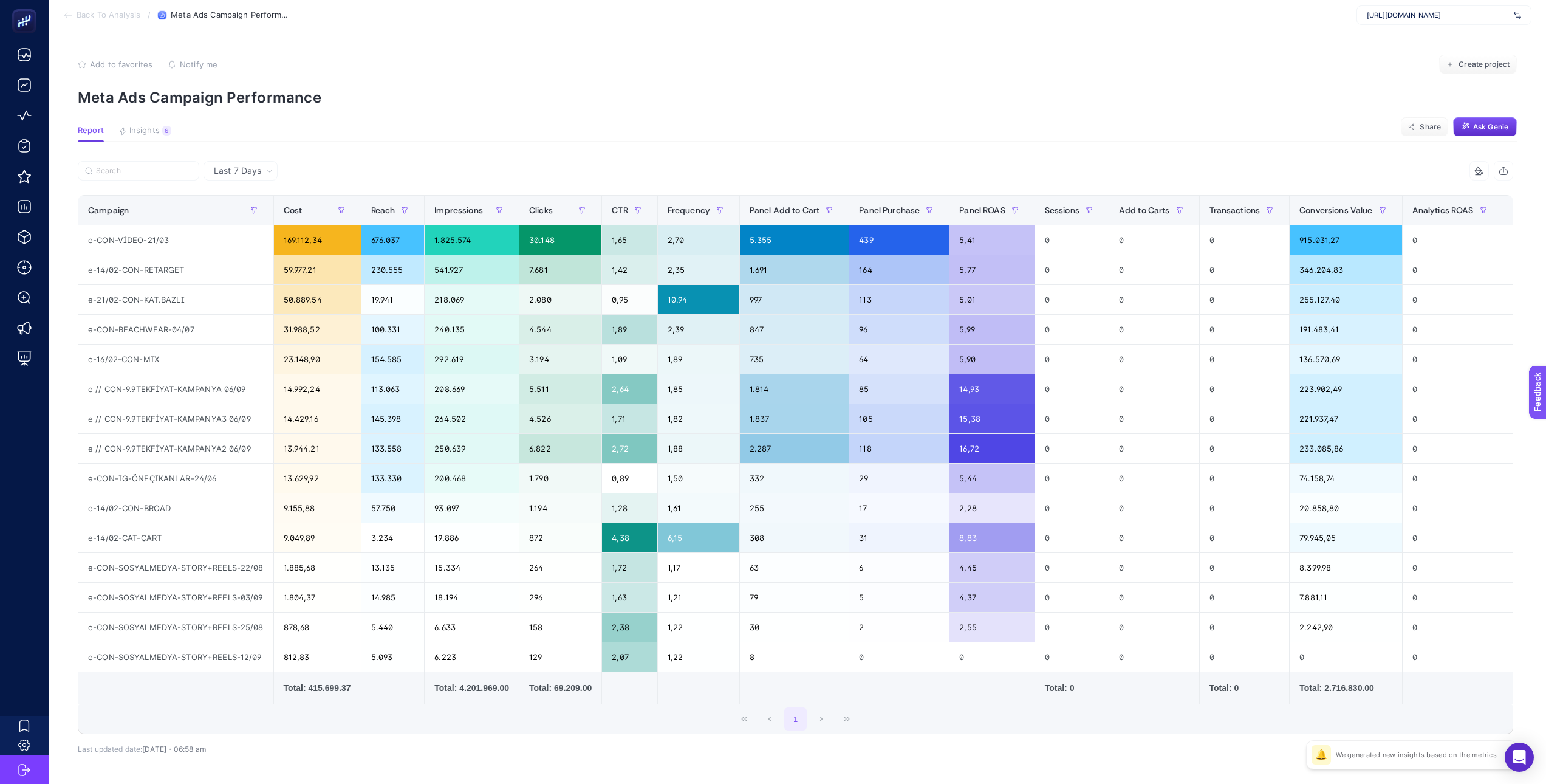
click at [255, 168] on span "Last 7 Days" at bounding box center [237, 171] width 48 height 12
click at [249, 225] on li "Last 30 Days" at bounding box center [240, 218] width 67 height 22
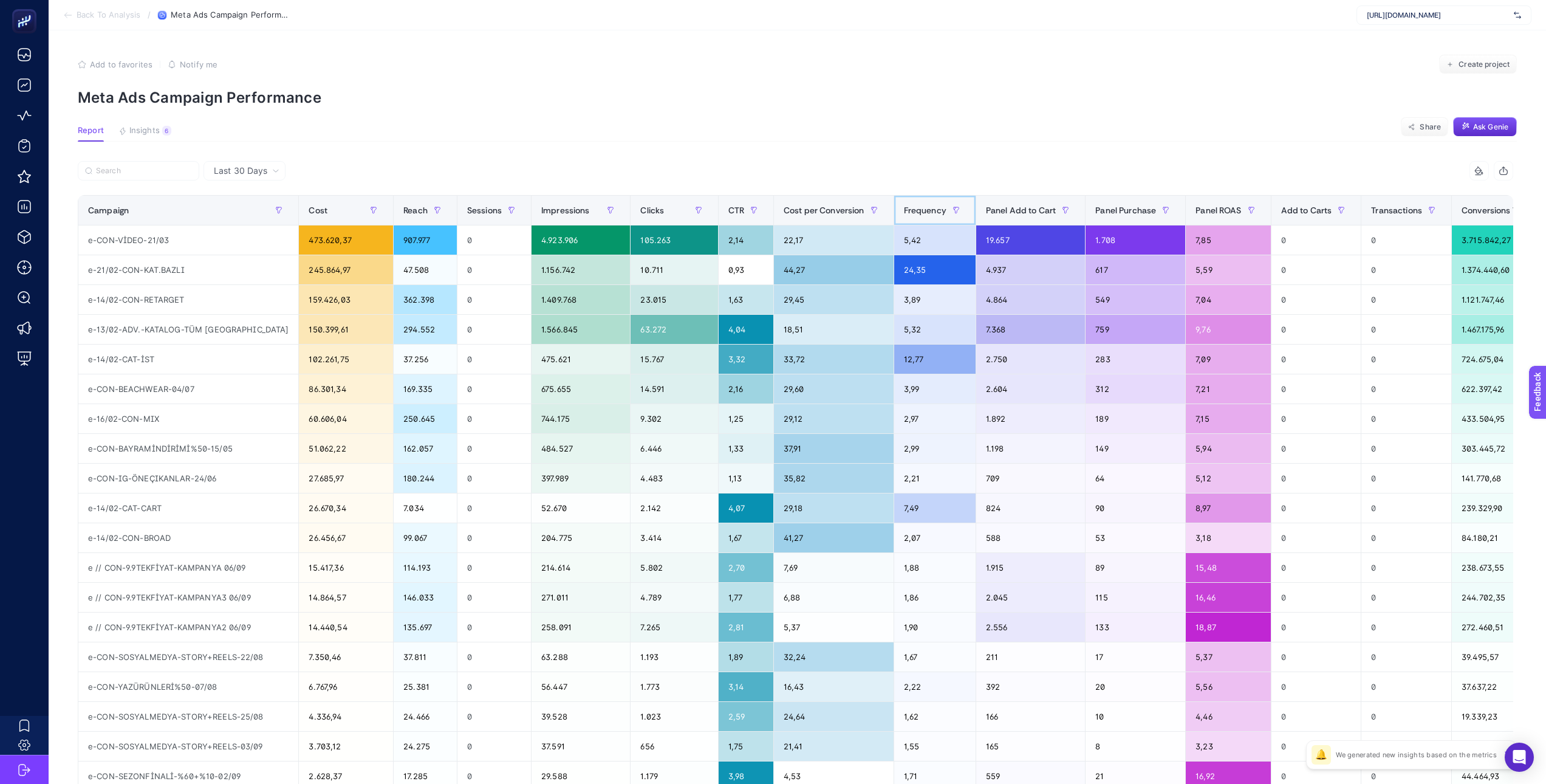
click at [904, 210] on span "Frequency" at bounding box center [926, 210] width 43 height 10
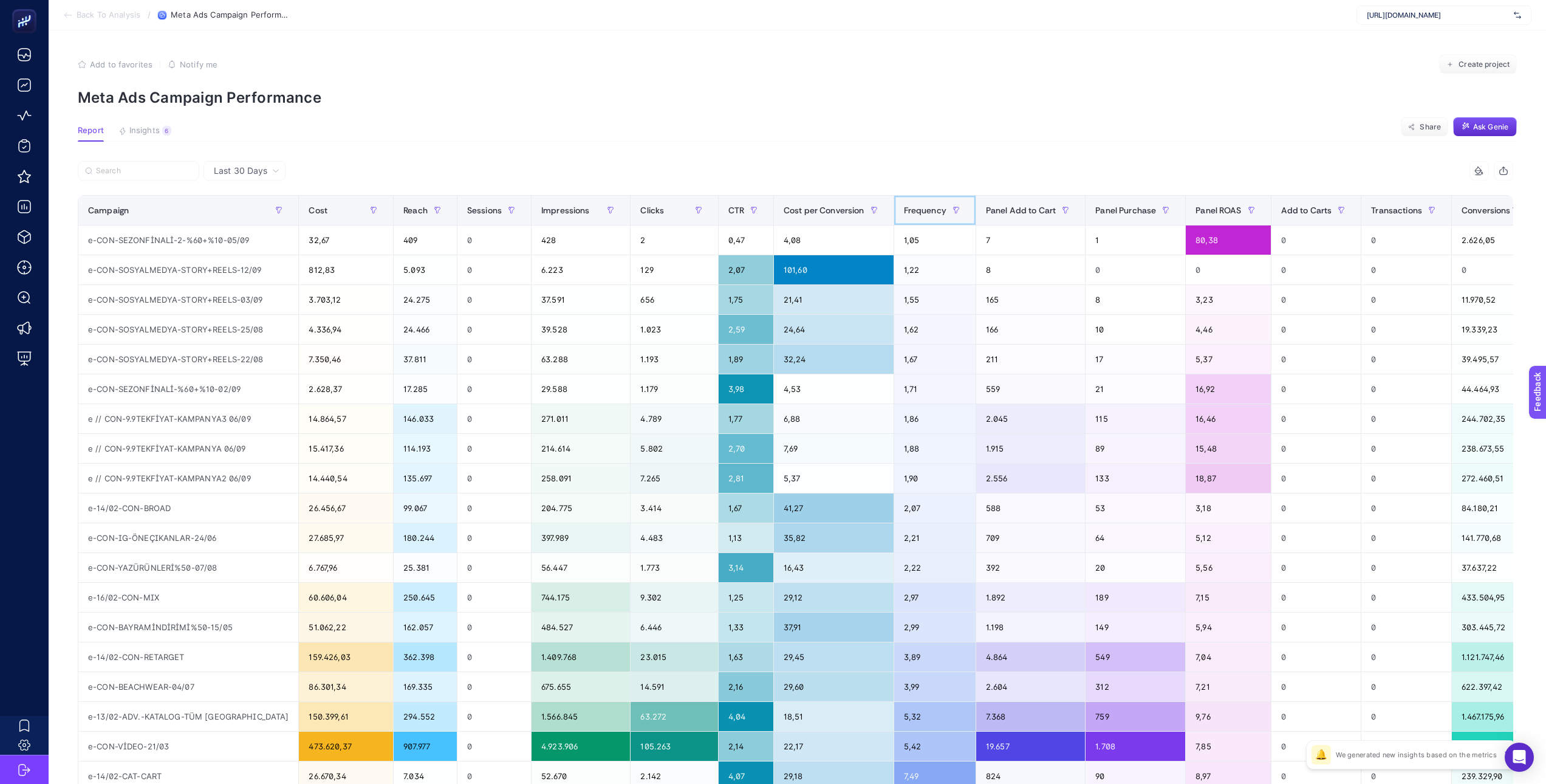
click at [904, 210] on span "Frequency" at bounding box center [926, 210] width 43 height 10
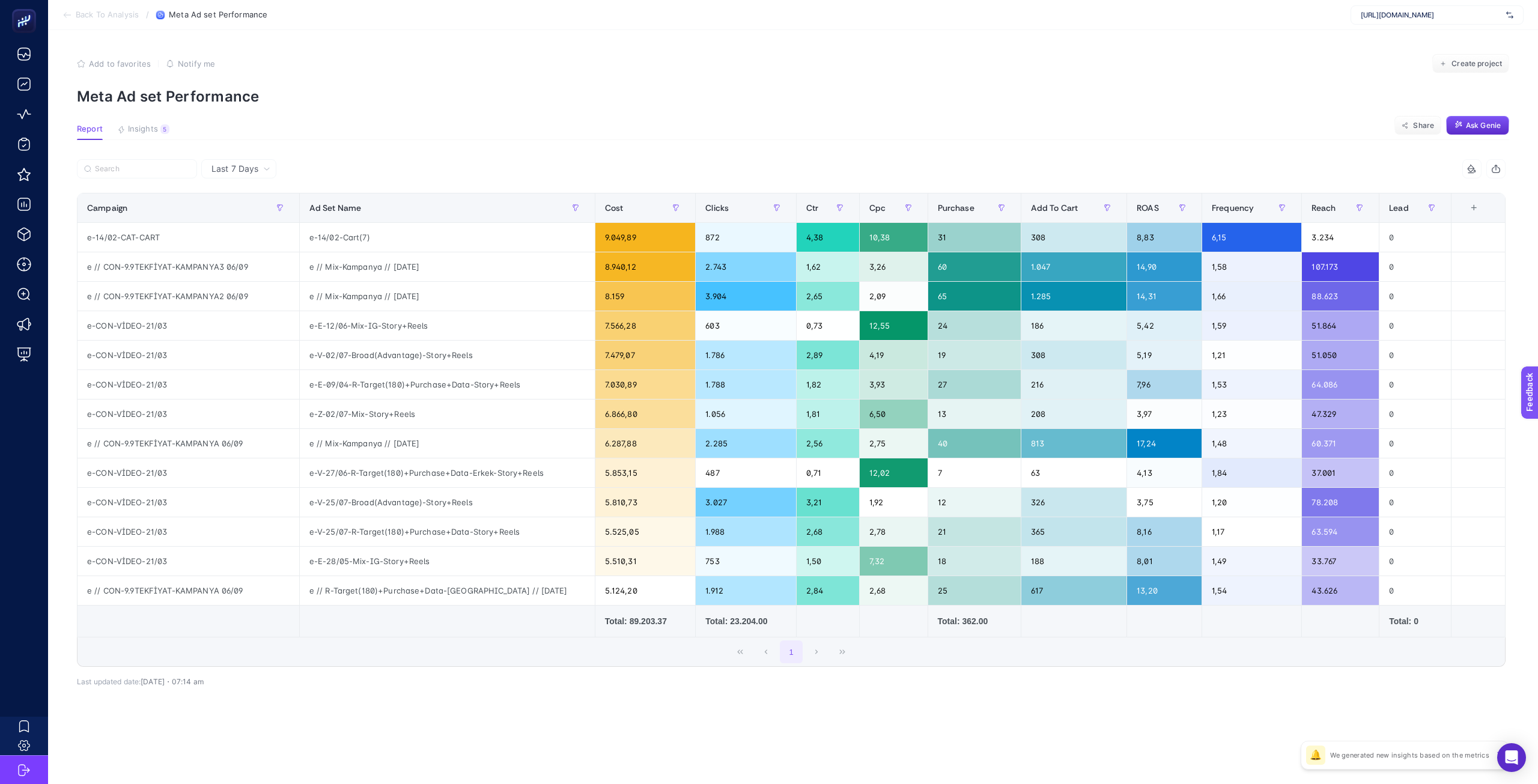
click at [233, 173] on span "Last 7 Days" at bounding box center [235, 169] width 47 height 12
click at [304, 132] on section "Report Insights 5 We generated new insights based on the metrics Share Ask Genie" at bounding box center [793, 132] width 1432 height 16
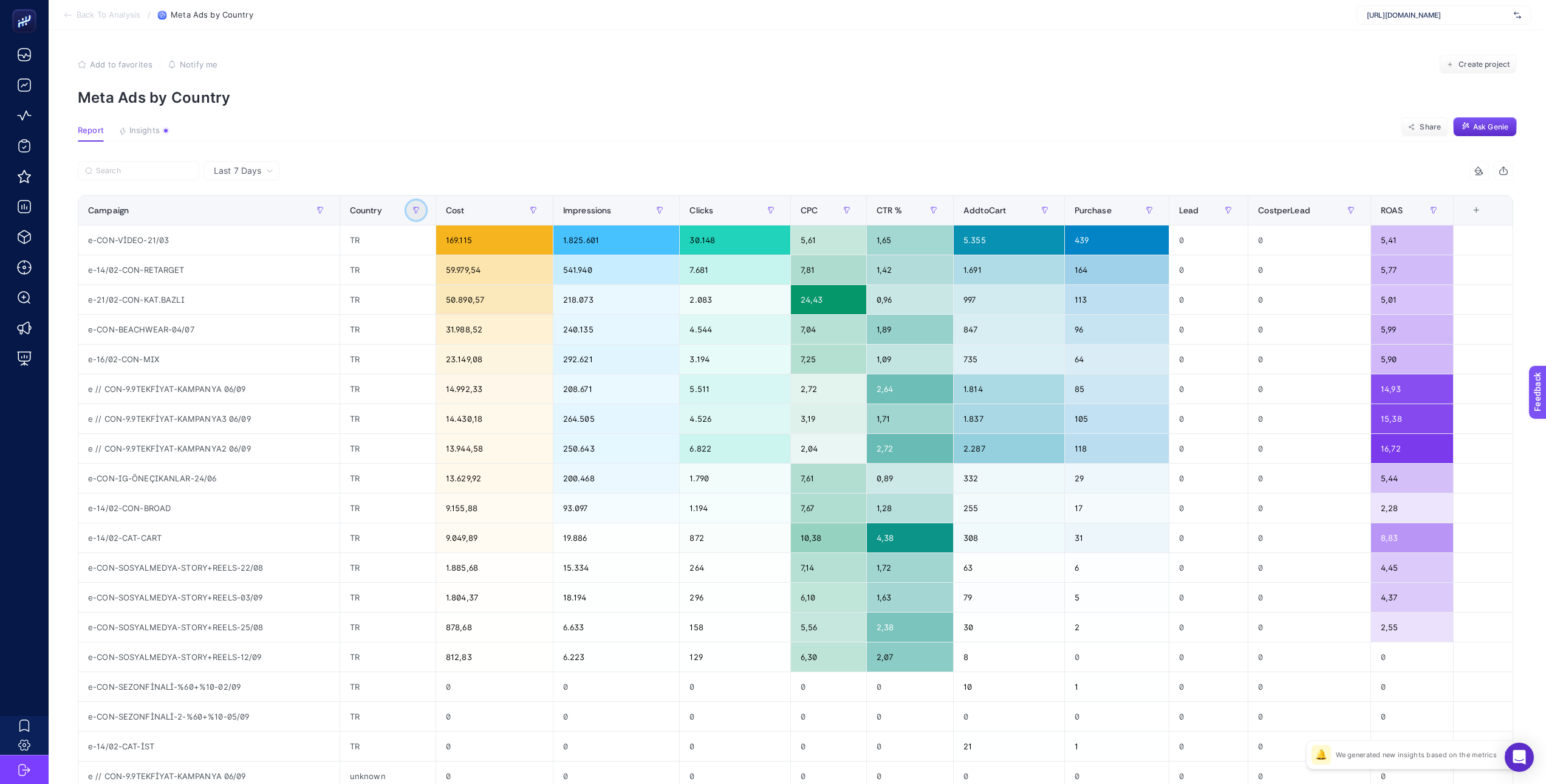
click at [420, 210] on icon "button" at bounding box center [416, 210] width 8 height 8
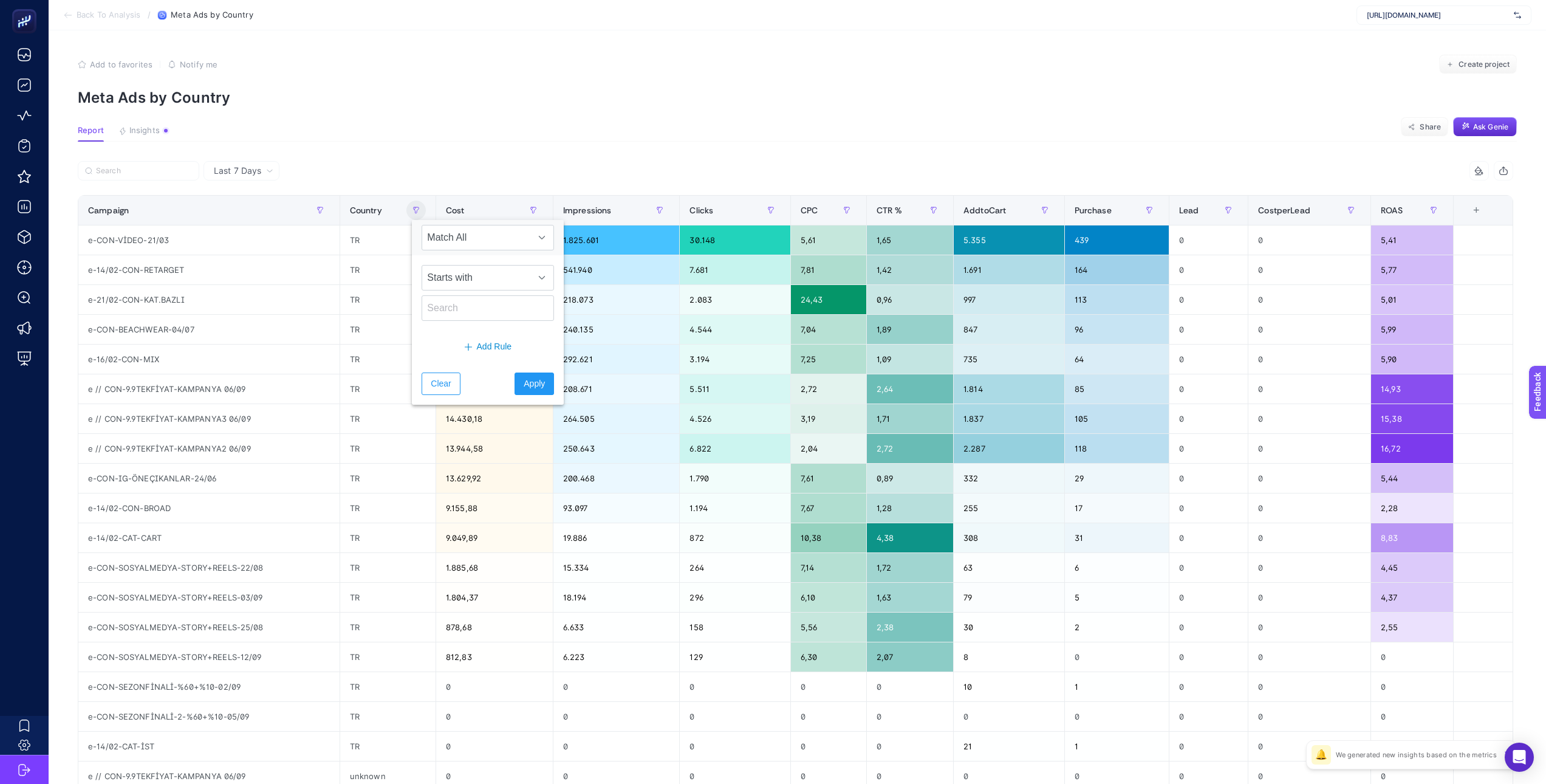
click at [408, 124] on article "Add to favorites false Notify me Create project Meta Ads by Country Report Insi…" at bounding box center [797, 505] width 1498 height 950
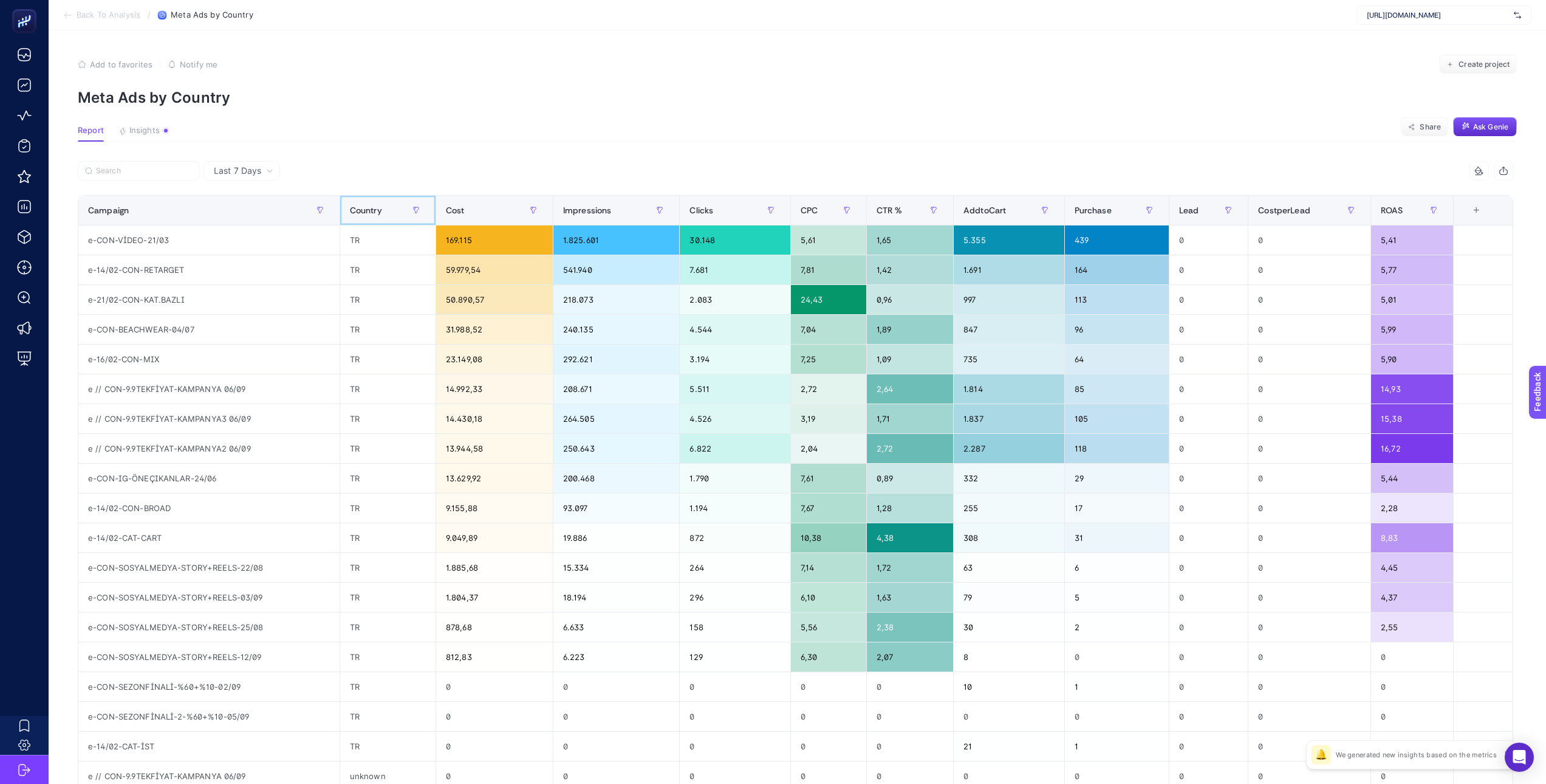
click at [378, 216] on div "Country" at bounding box center [388, 210] width 76 height 19
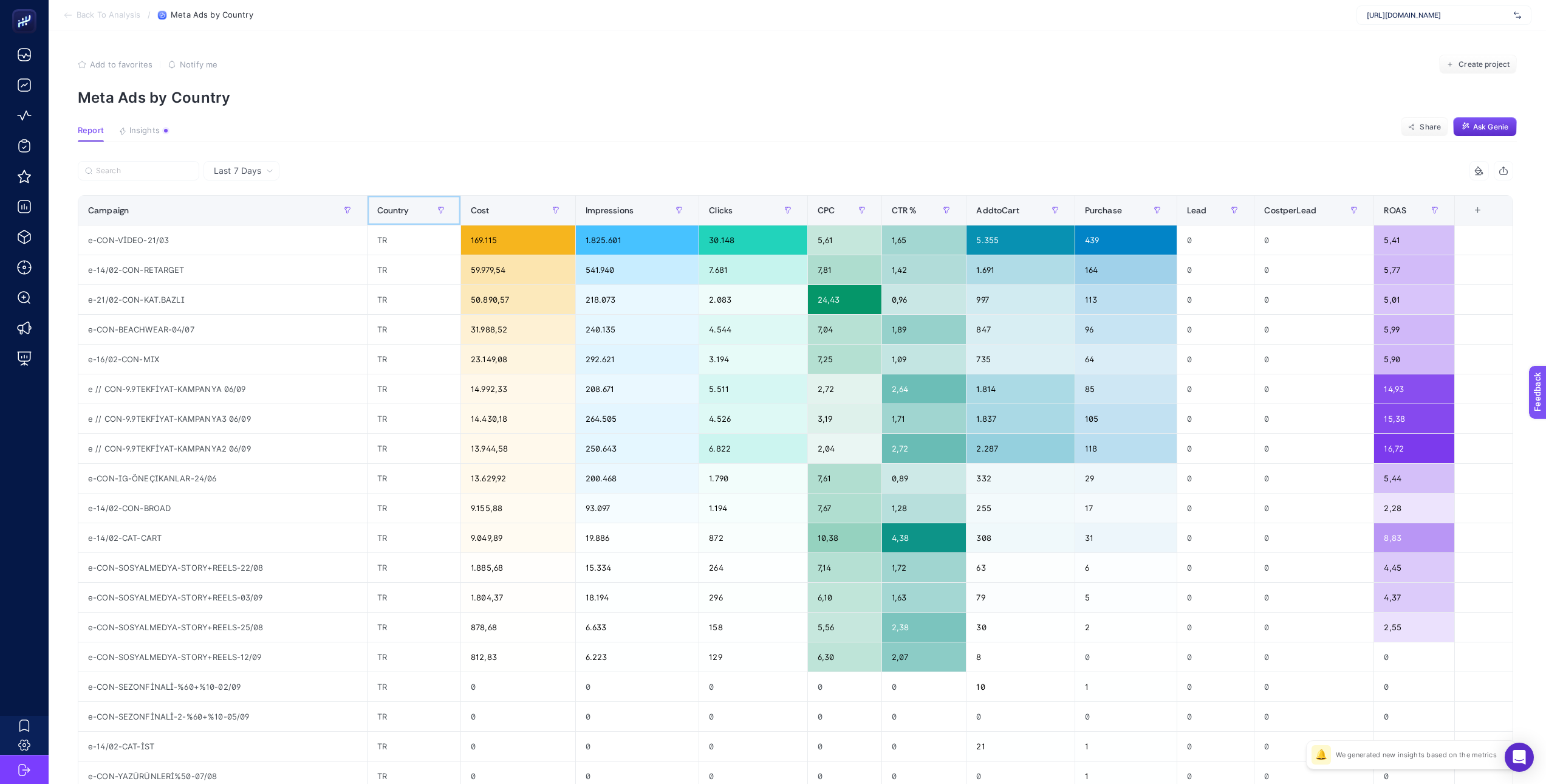
click at [378, 215] on span "Country" at bounding box center [393, 210] width 32 height 10
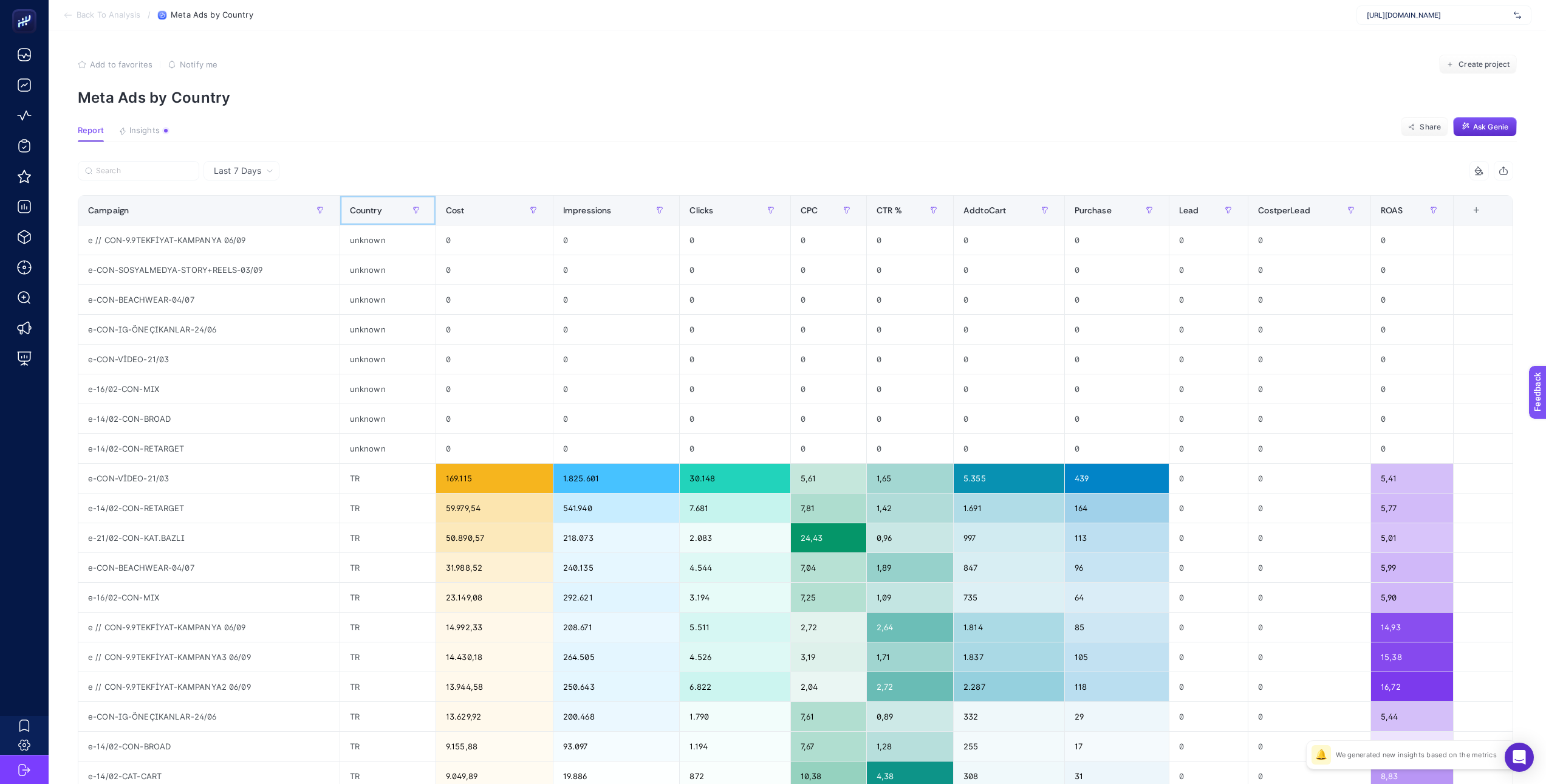
click at [371, 204] on div "Country" at bounding box center [388, 210] width 76 height 19
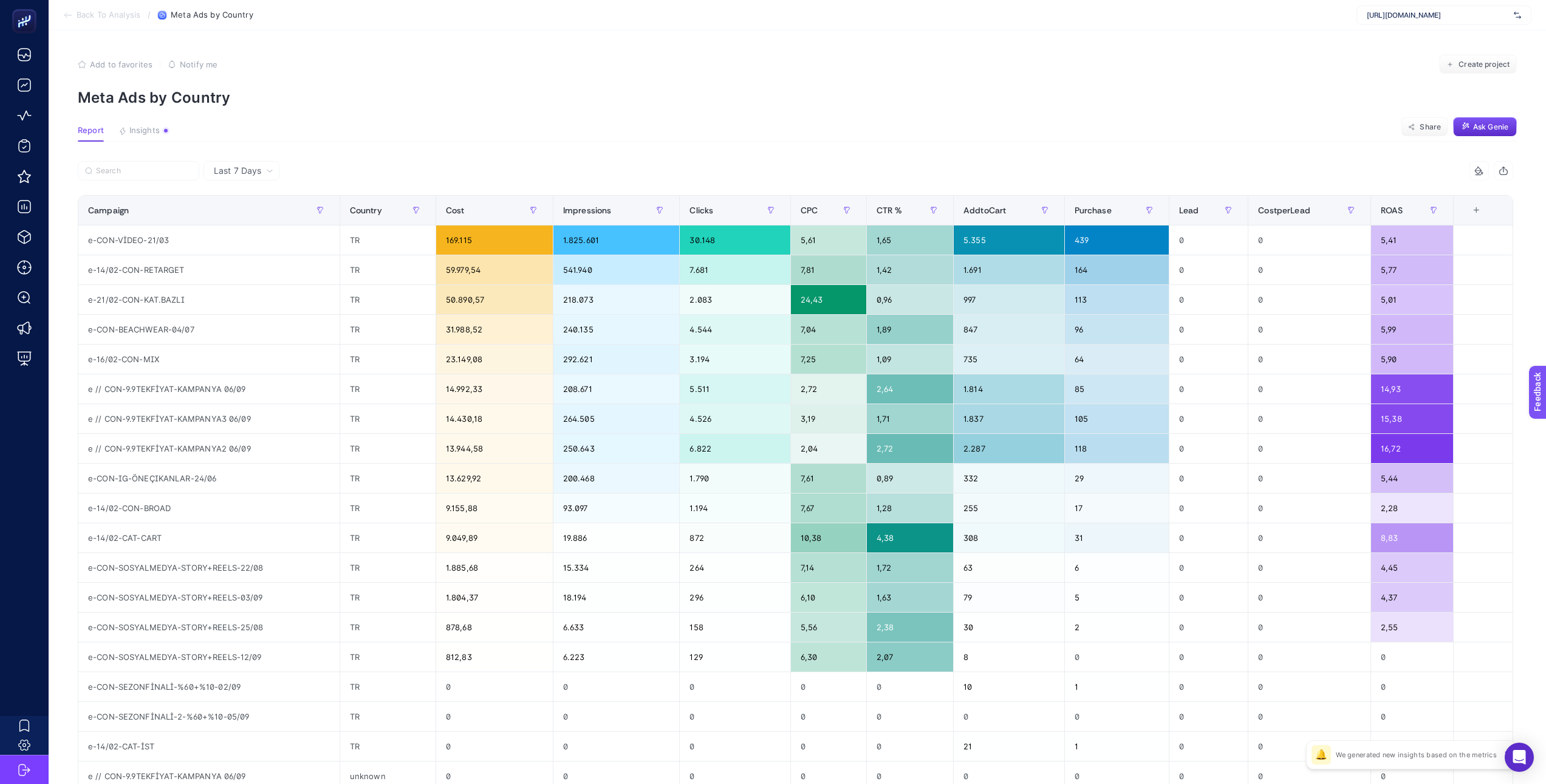
click at [231, 170] on span "Last 7 Days" at bounding box center [237, 171] width 48 height 12
click at [241, 219] on li "Last 30 Days" at bounding box center [241, 218] width 68 height 22
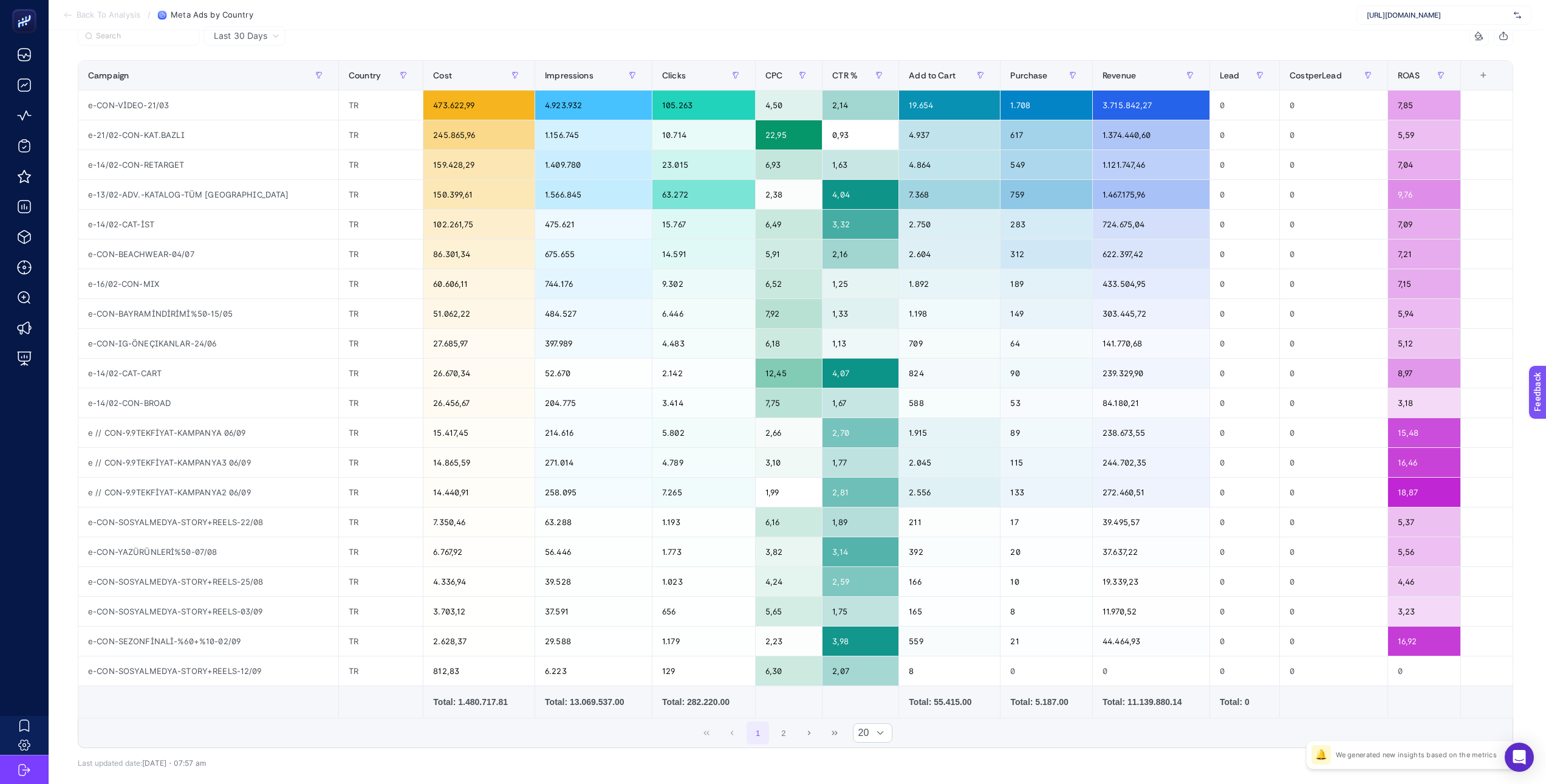
scroll to position [196, 0]
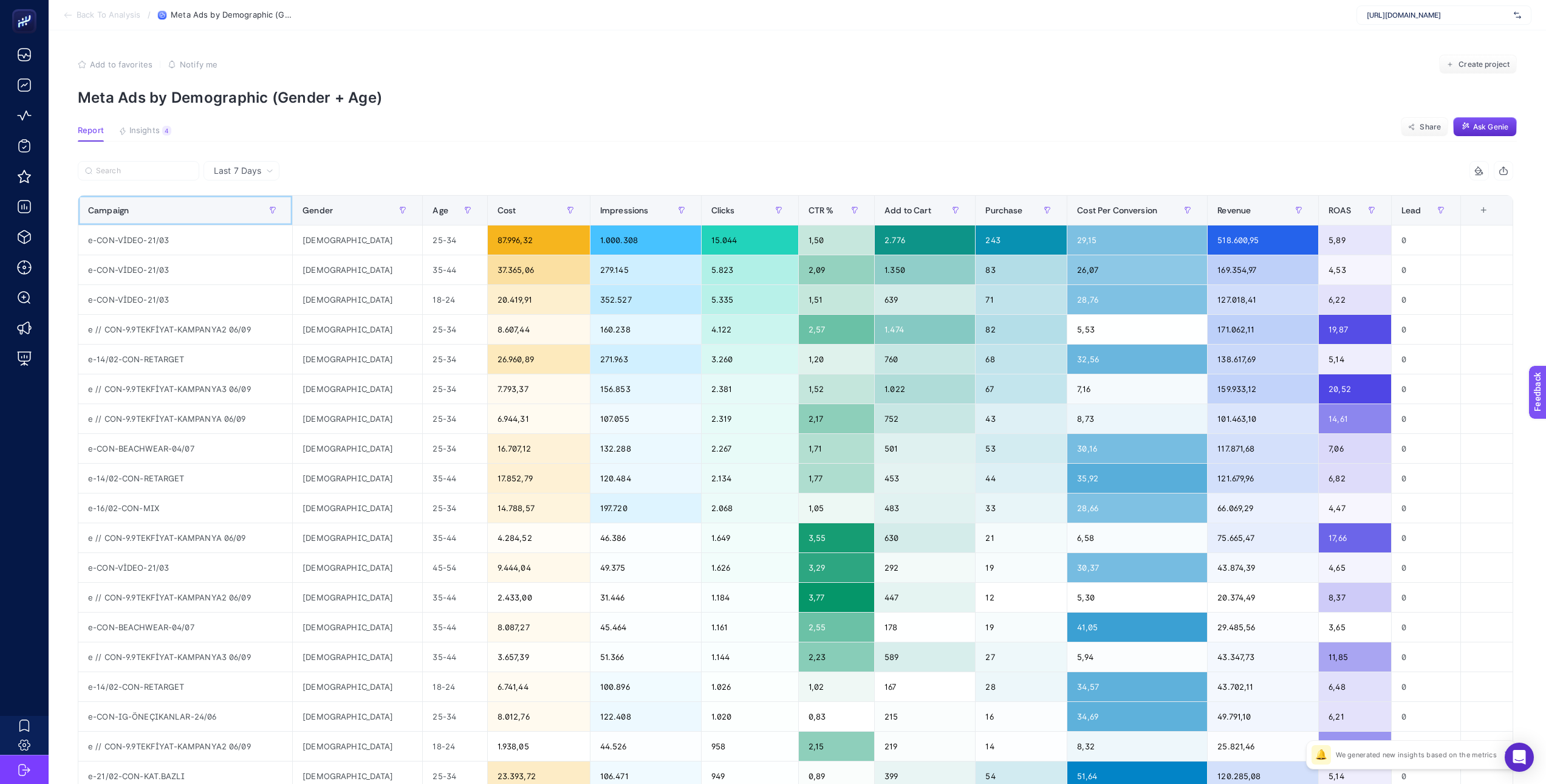
click at [164, 204] on div "Campaign" at bounding box center [186, 210] width 195 height 19
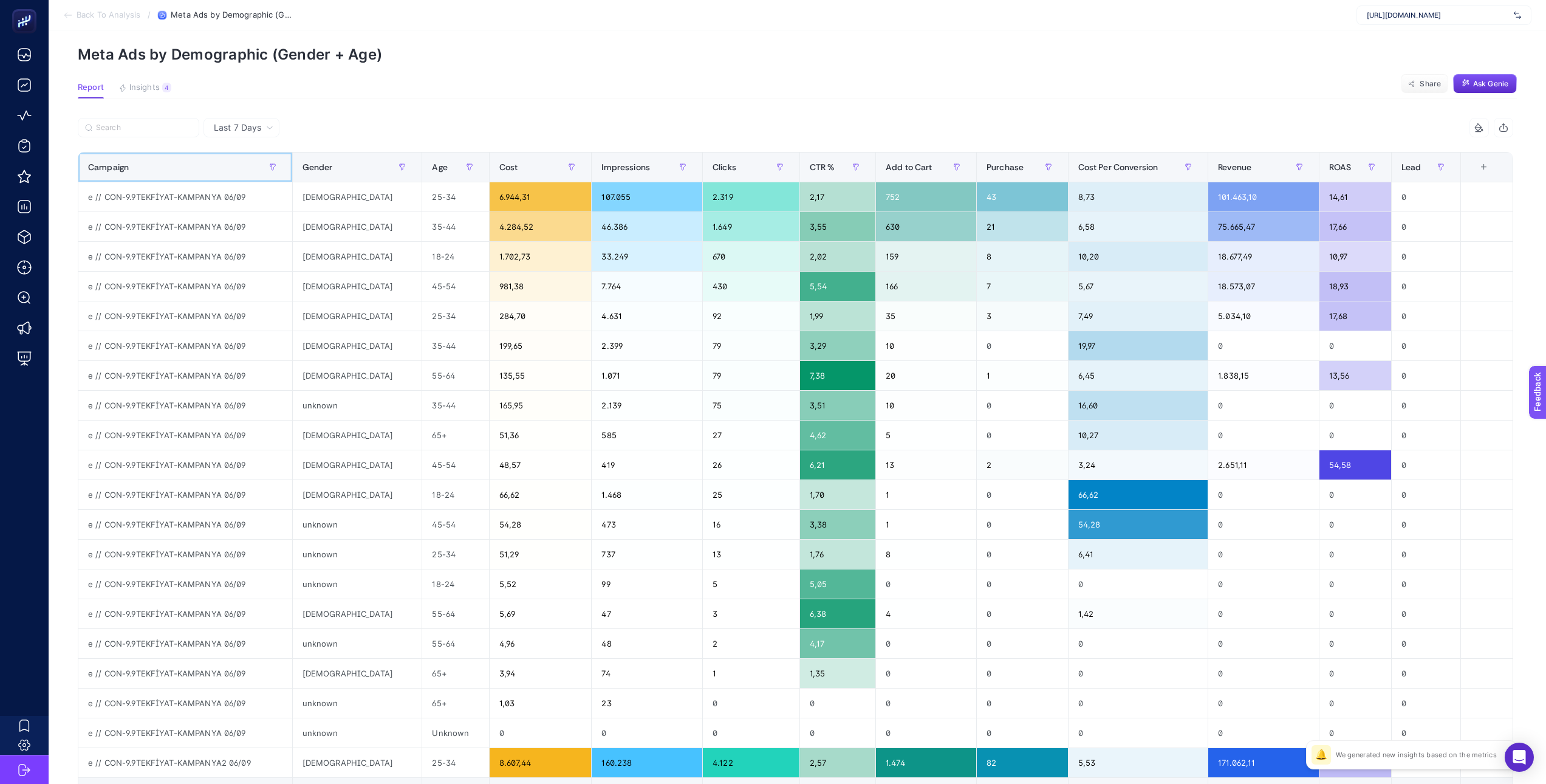
scroll to position [34, 0]
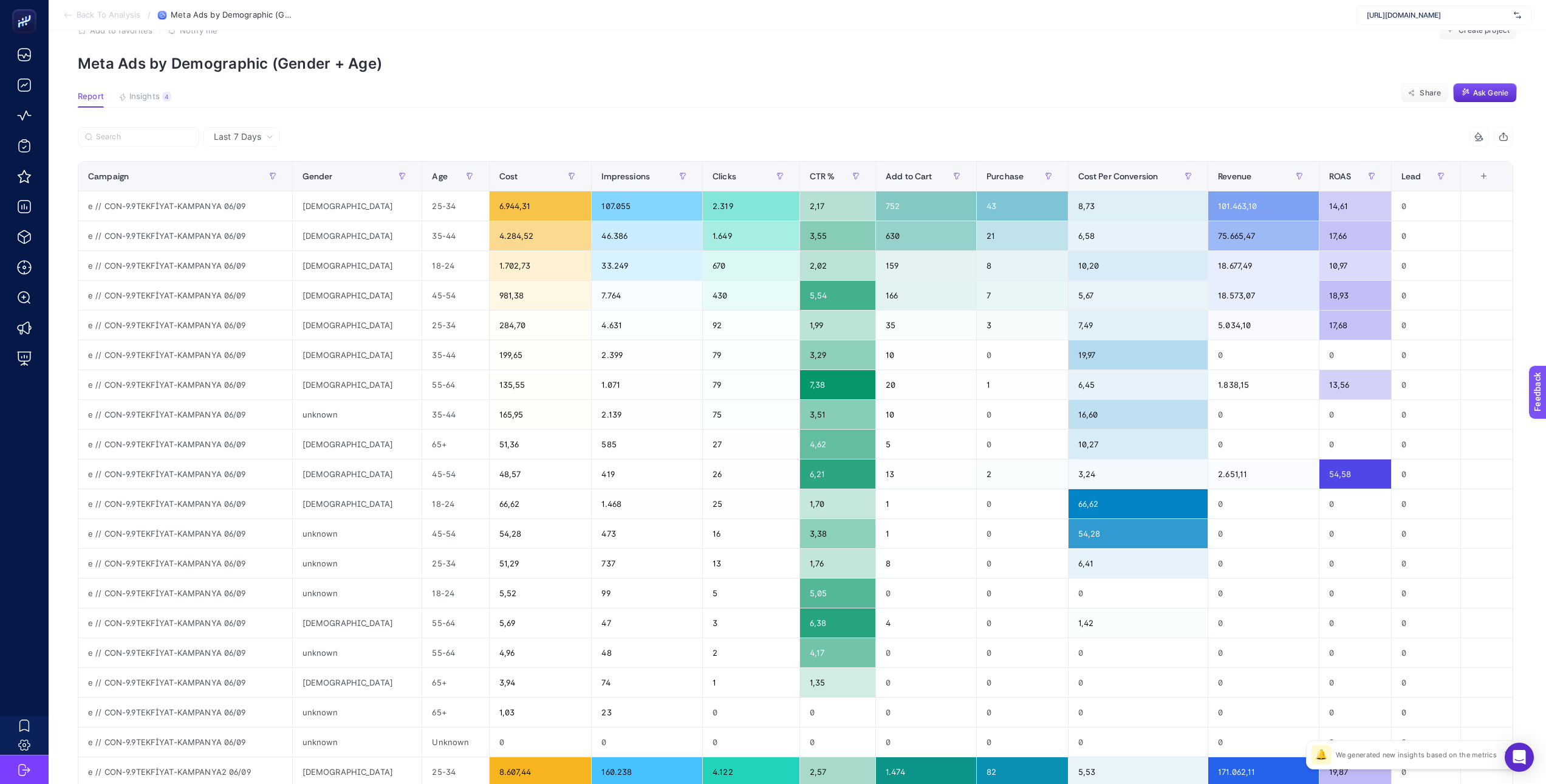
click at [246, 141] on span "Last 7 Days" at bounding box center [237, 137] width 48 height 12
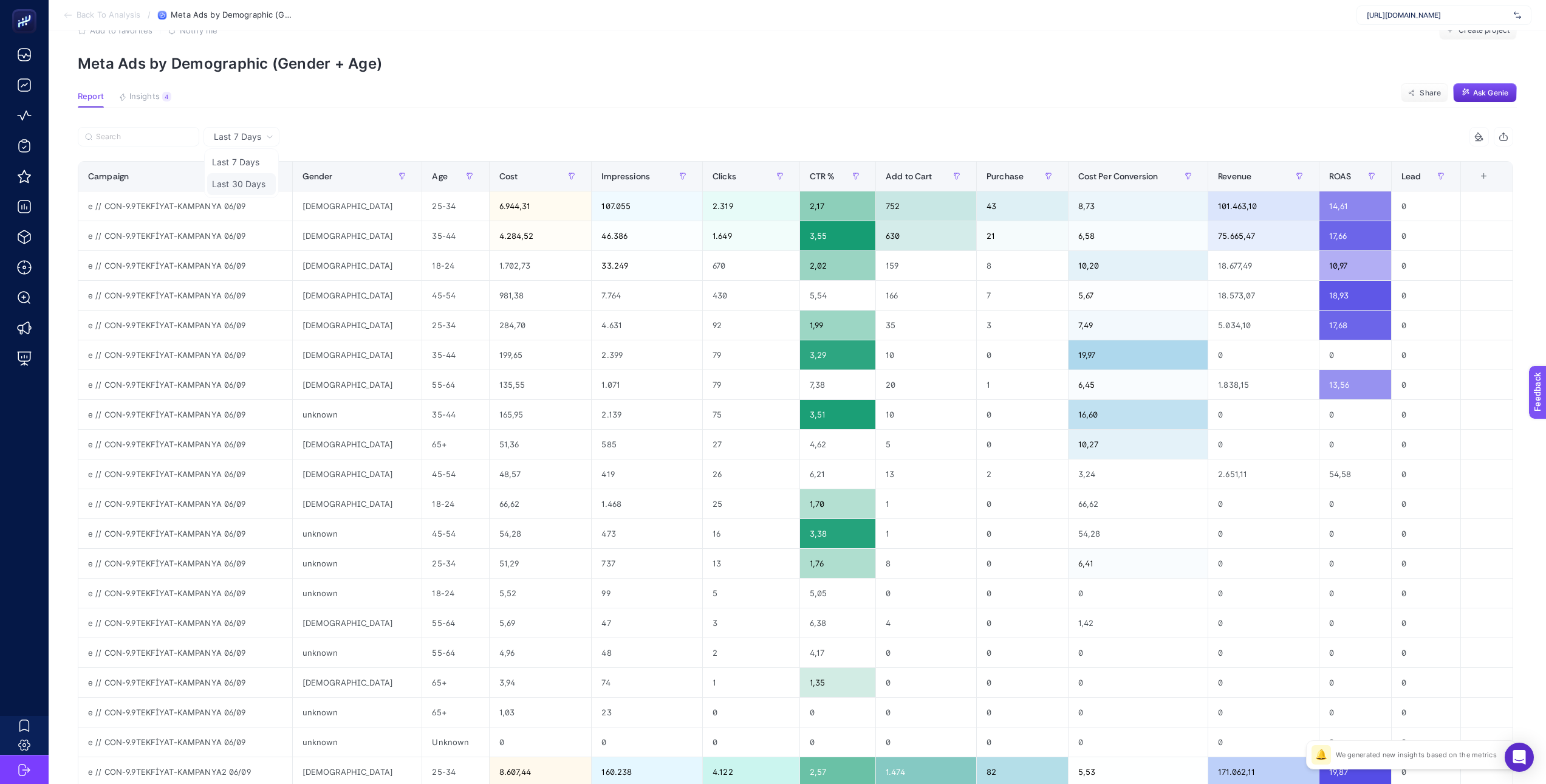
click at [248, 186] on li "Last 30 Days" at bounding box center [241, 184] width 68 height 22
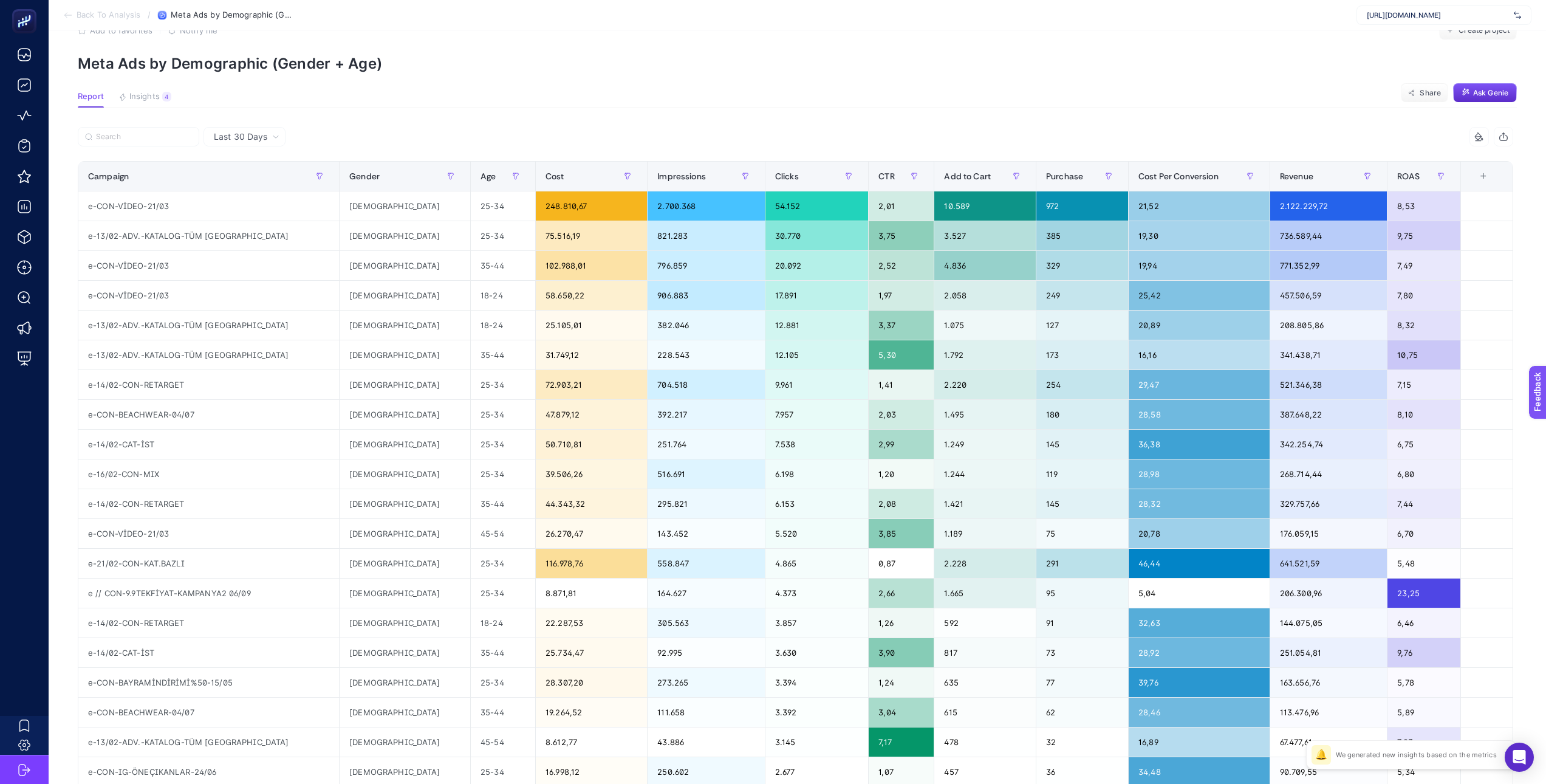
click at [1508, 139] on icon "button" at bounding box center [1503, 137] width 8 height 5
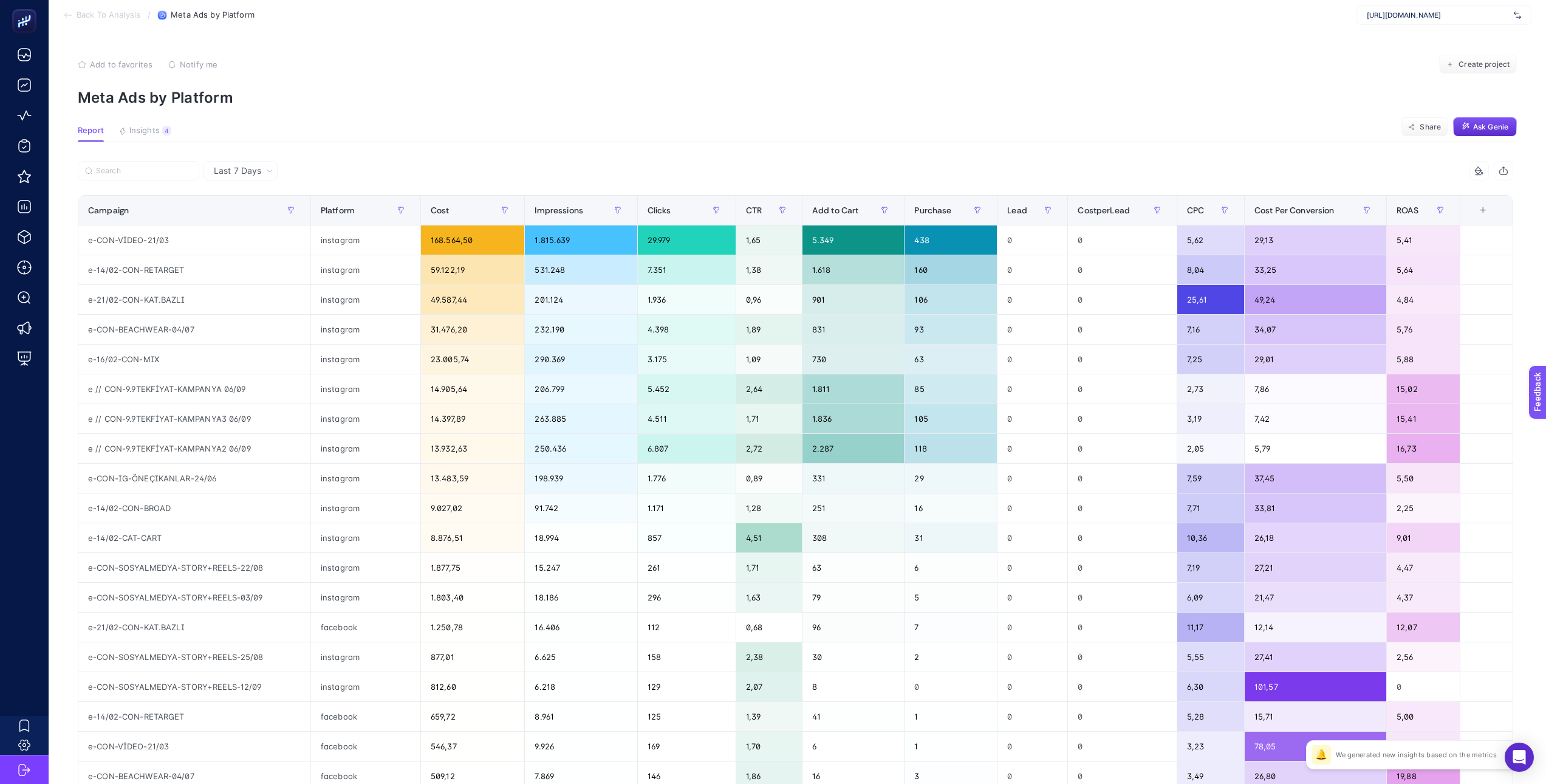
click at [247, 174] on span "Last 7 Days" at bounding box center [237, 171] width 48 height 12
click at [245, 168] on span "Last 7 Days" at bounding box center [237, 171] width 48 height 12
click at [235, 217] on div "Campaign" at bounding box center [195, 210] width 213 height 19
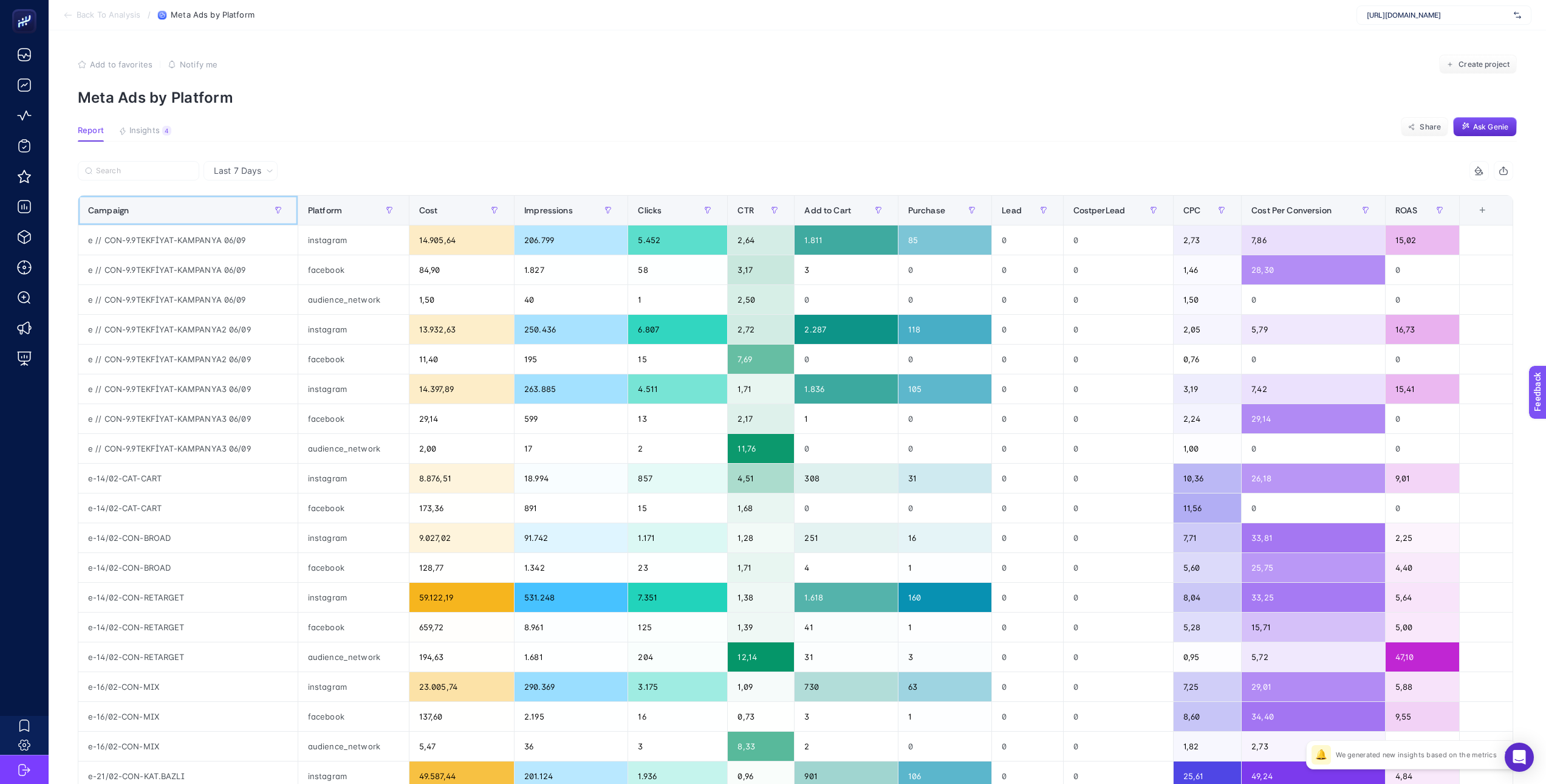
click at [235, 217] on div "Campaign" at bounding box center [188, 210] width 200 height 19
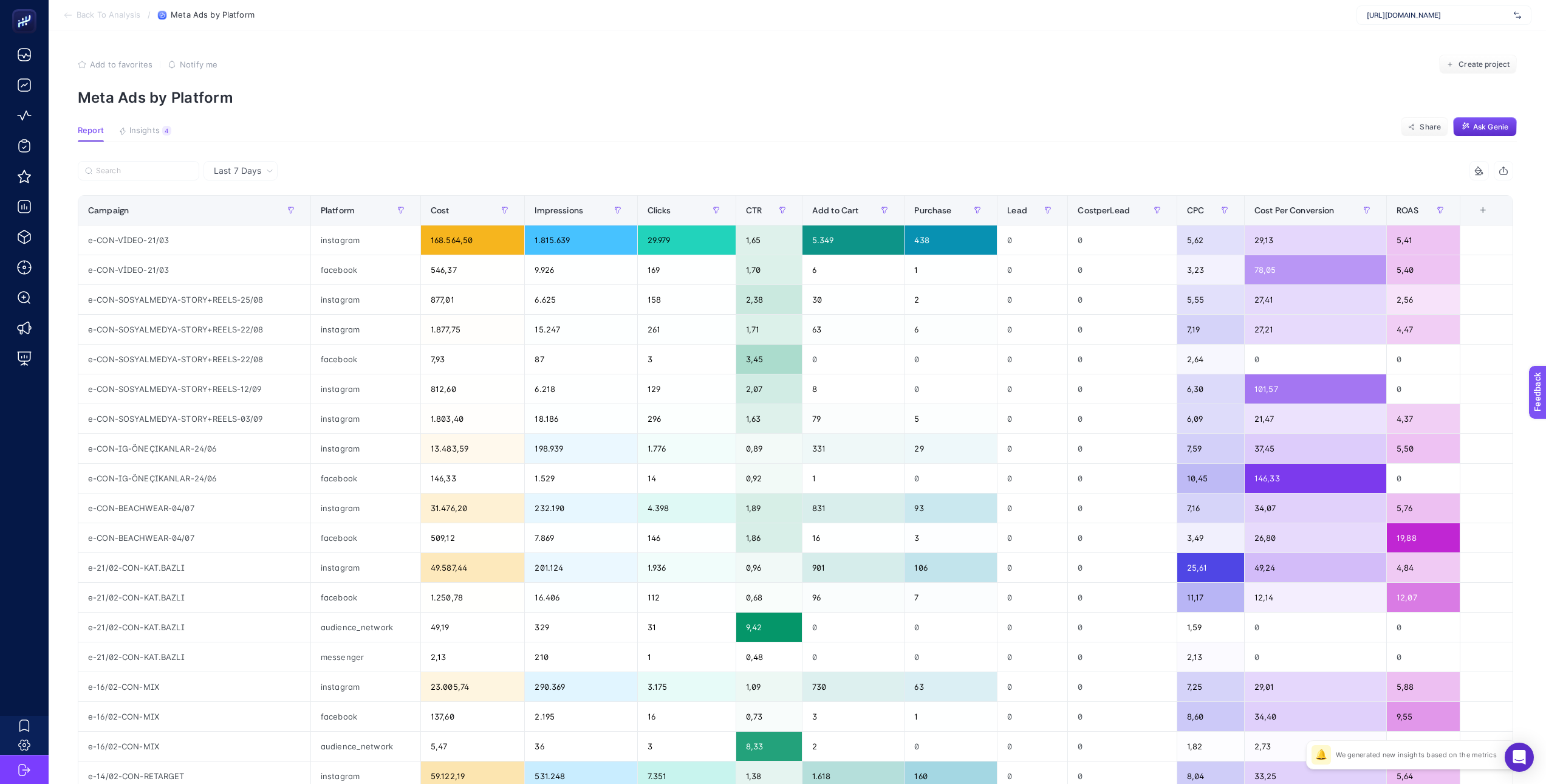
click at [241, 170] on span "Last 7 Days" at bounding box center [237, 171] width 48 height 12
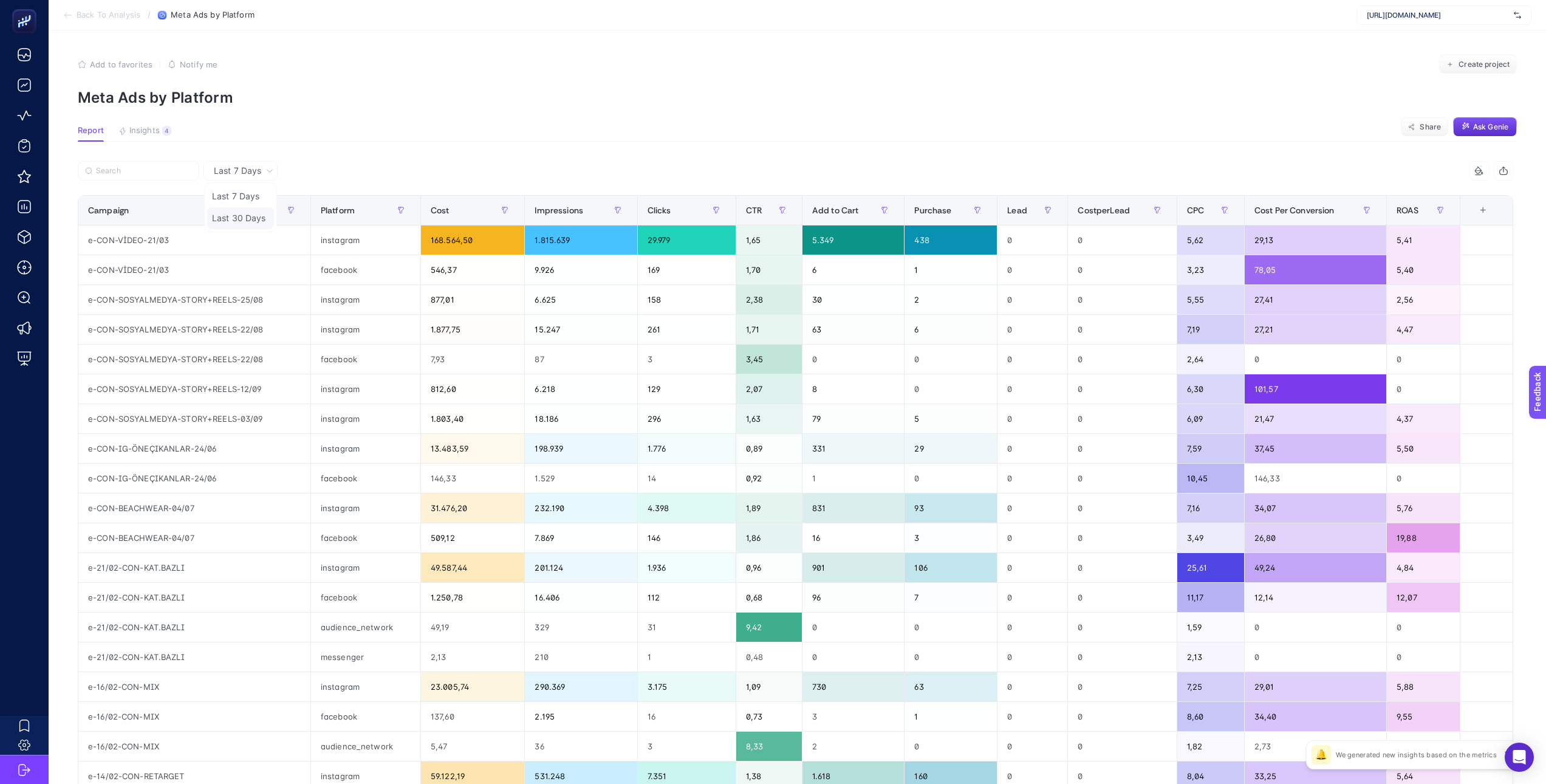
click at [248, 221] on li "Last 30 Days" at bounding box center [240, 218] width 67 height 22
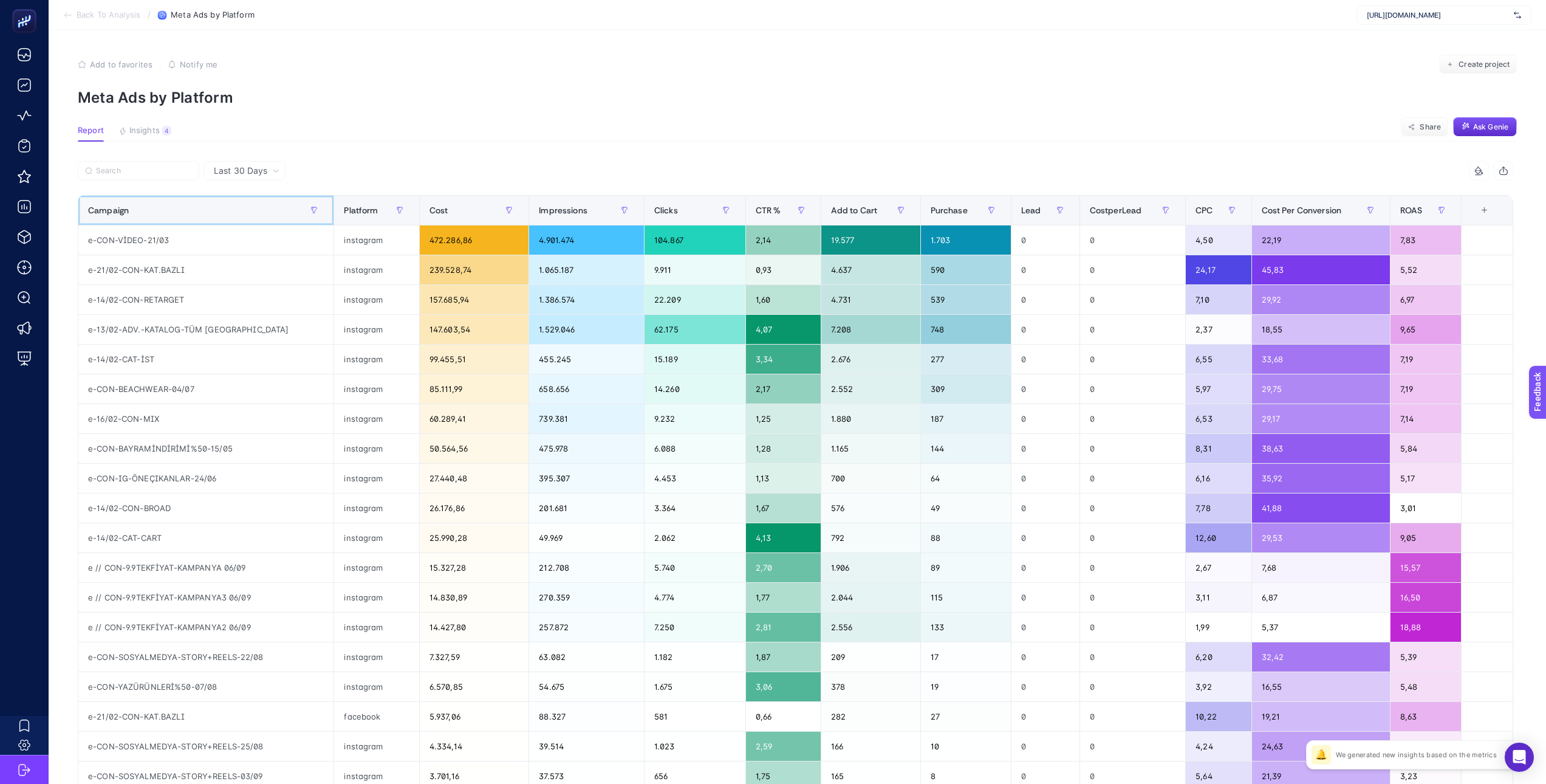
click at [240, 216] on div "Campaign" at bounding box center [206, 210] width 236 height 19
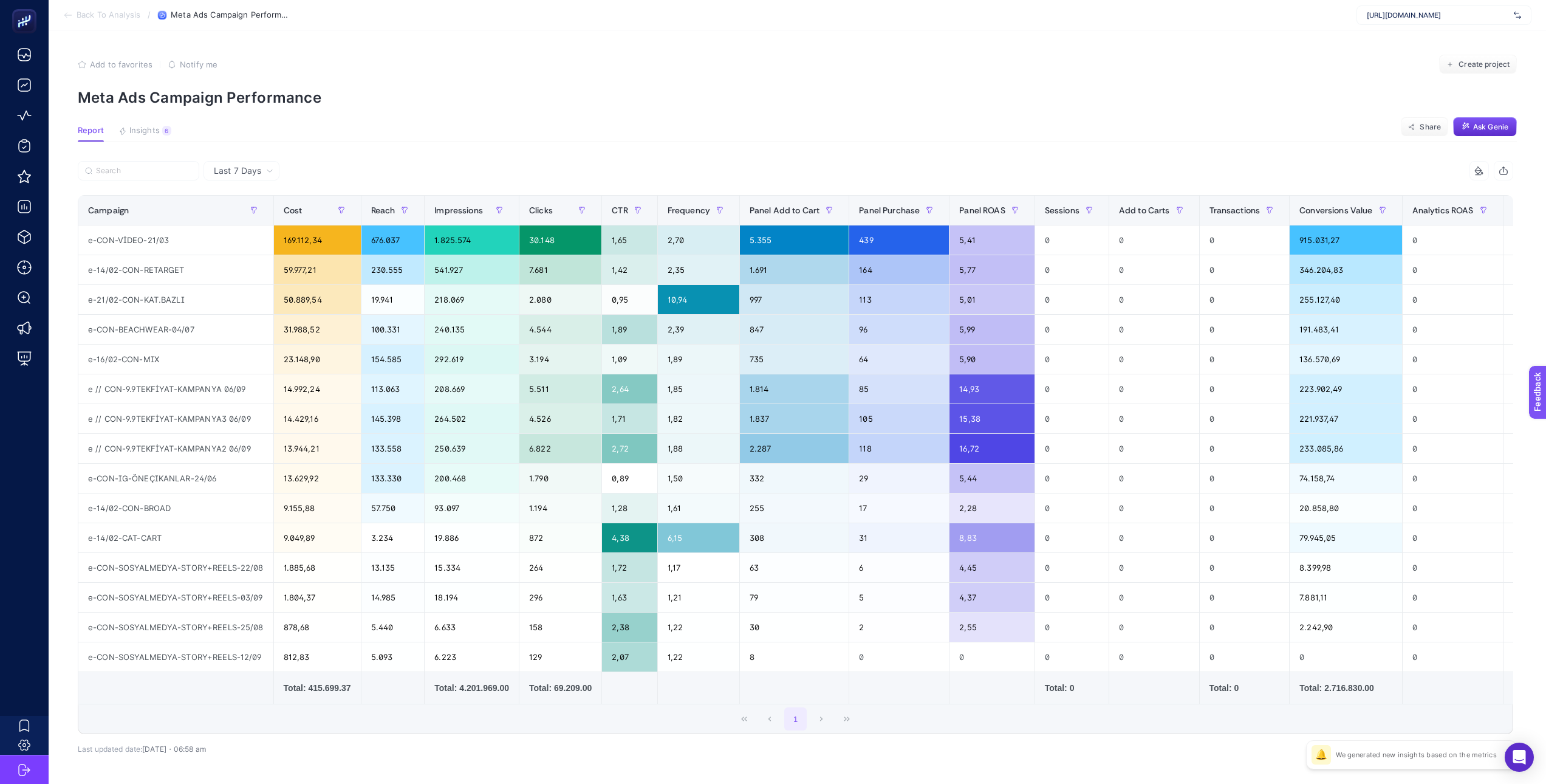
click at [233, 151] on article "Add to favorites false Notify me Create project Meta Ads Campaign Performance R…" at bounding box center [797, 431] width 1498 height 801
click at [244, 173] on span "Last 7 Days" at bounding box center [237, 171] width 48 height 12
click at [235, 223] on li "Last 30 Days" at bounding box center [241, 218] width 68 height 22
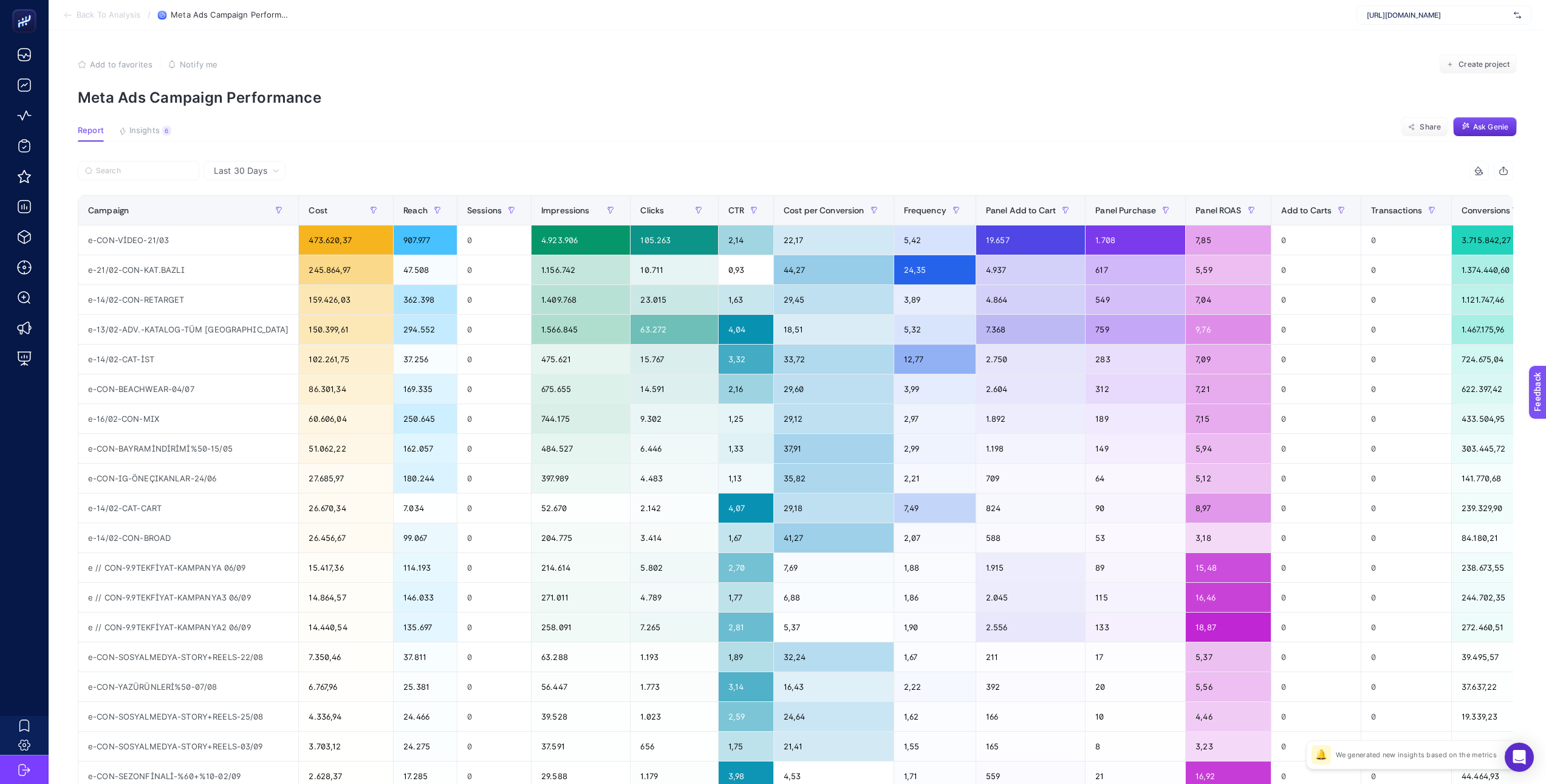
click at [1508, 170] on icon "button" at bounding box center [1503, 172] width 8 height 5
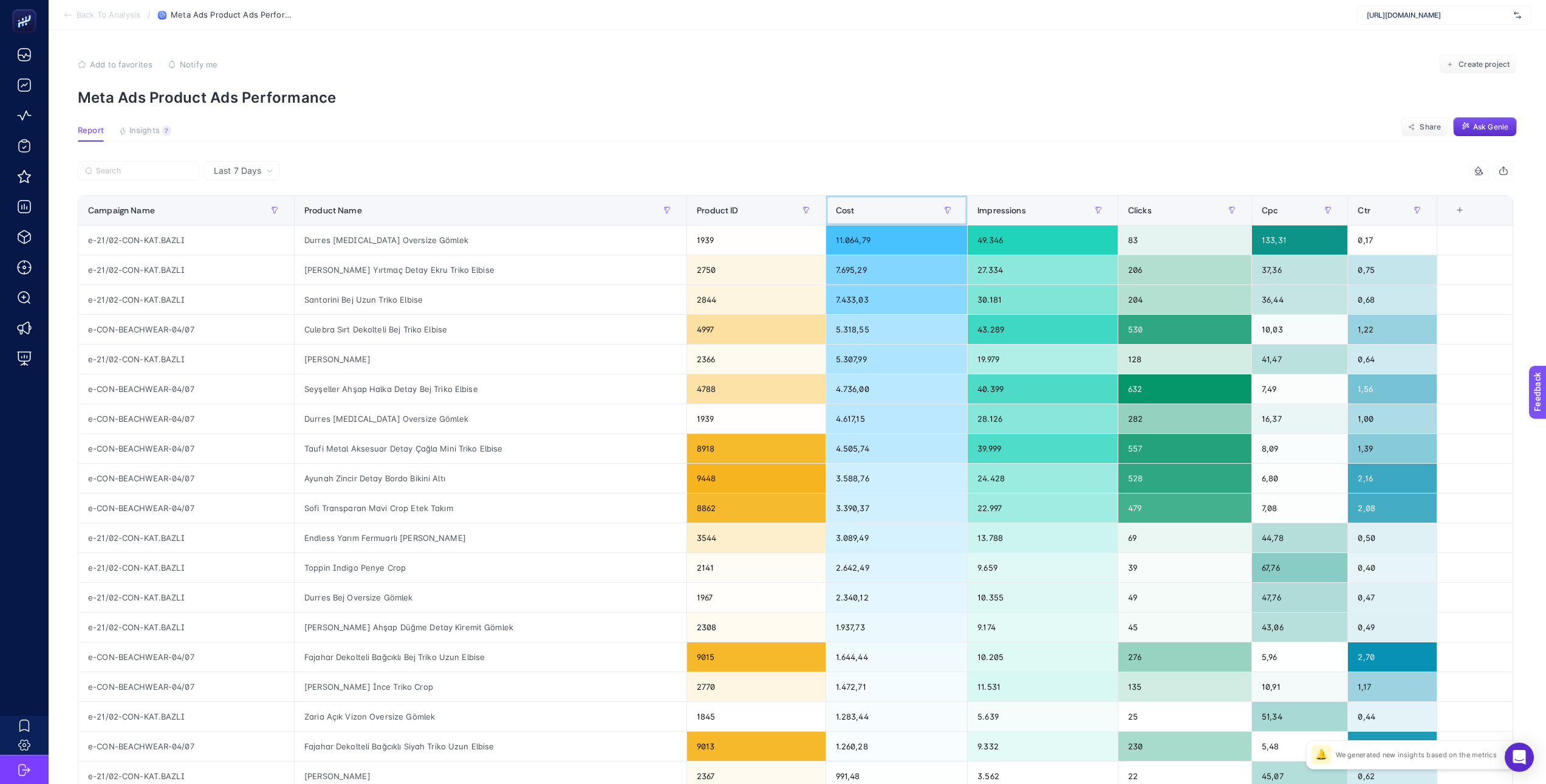
click at [866, 219] on div "Cost" at bounding box center [897, 210] width 122 height 19
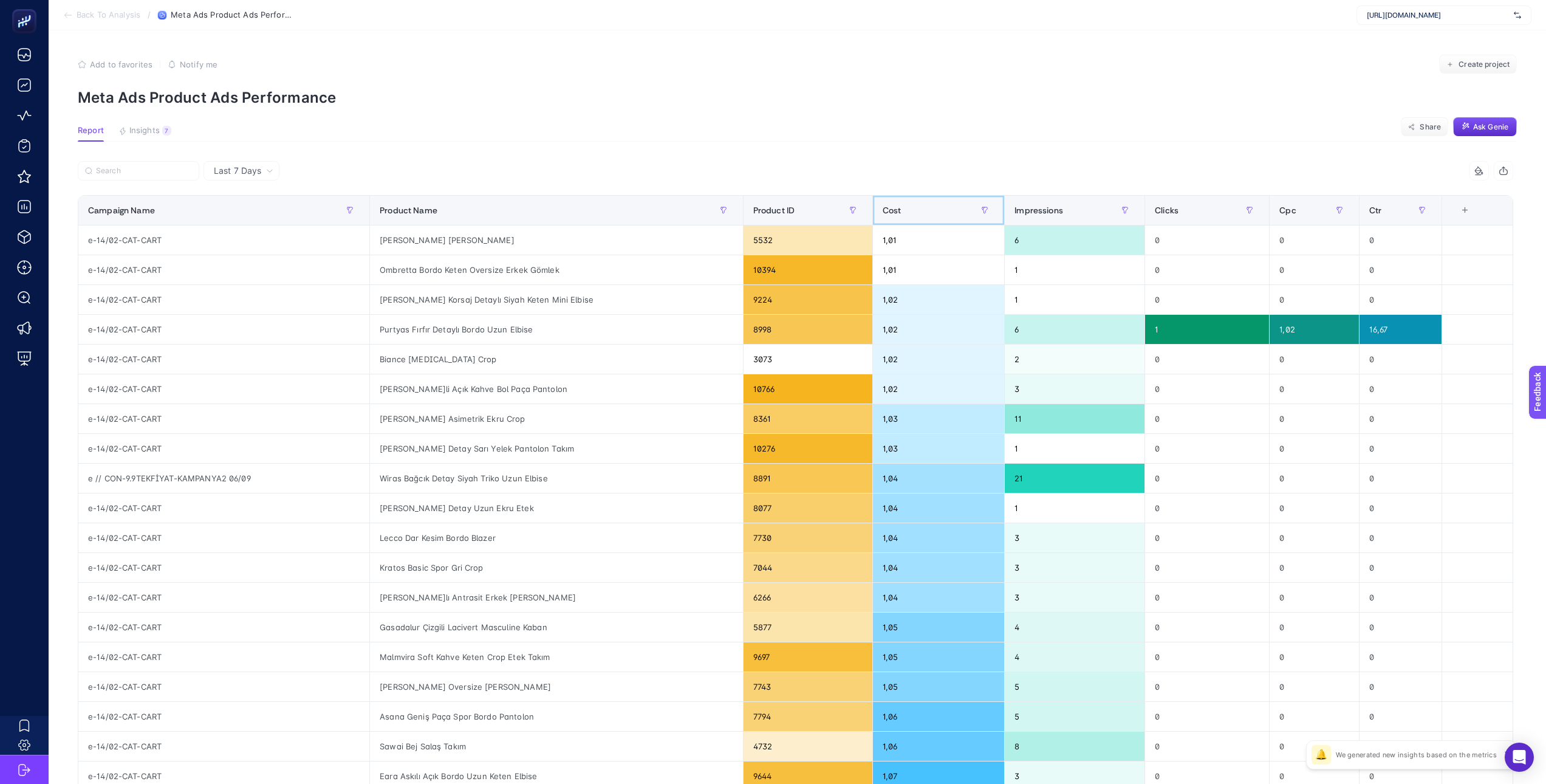
click at [889, 212] on span "Cost" at bounding box center [892, 210] width 19 height 10
